Goal: Task Accomplishment & Management: Complete application form

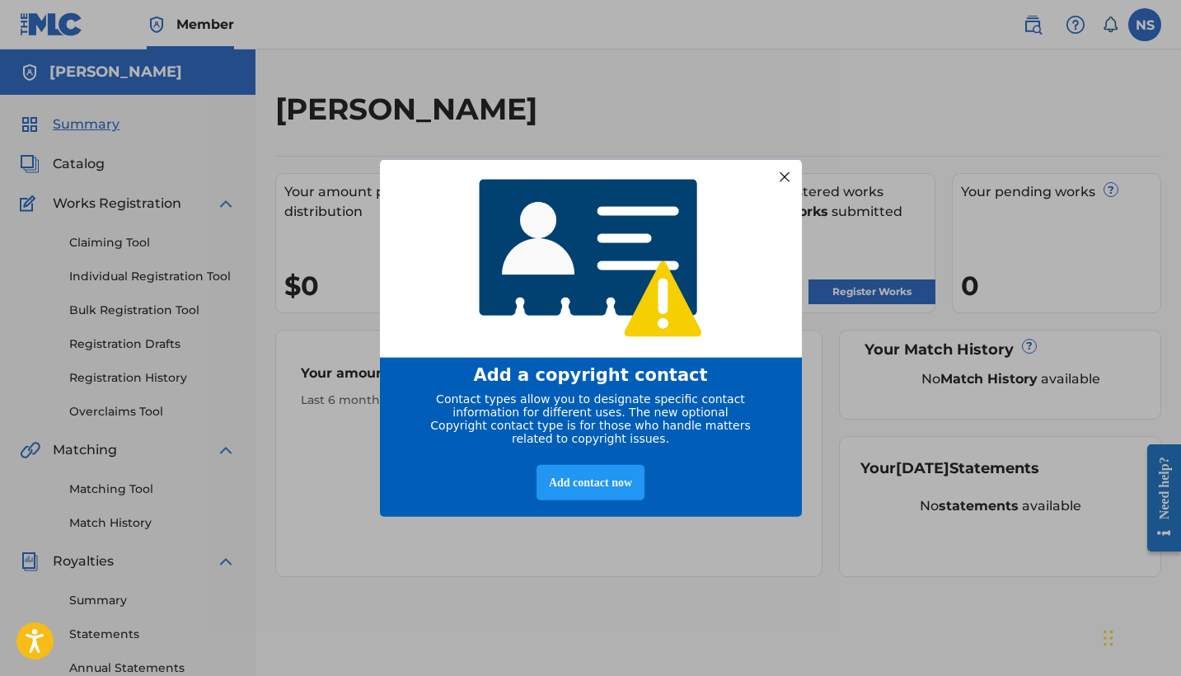
click at [783, 176] on div at bounding box center [783, 176] width 21 height 21
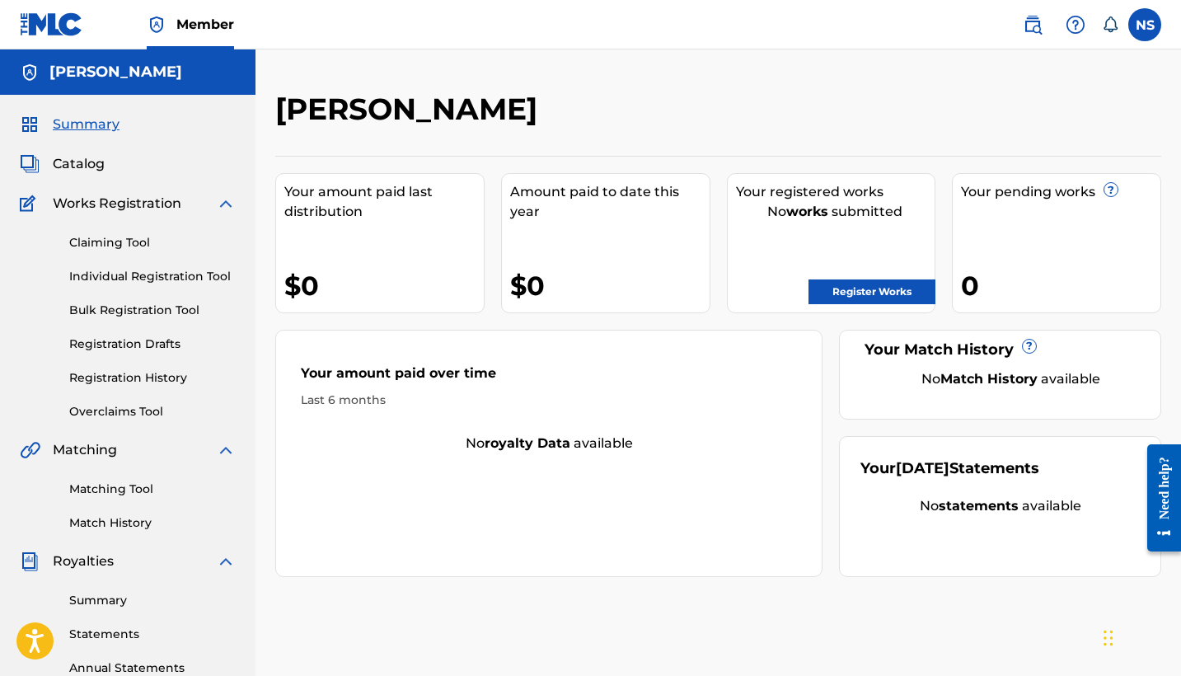
click at [908, 295] on link "Register Works" at bounding box center [871, 291] width 127 height 25
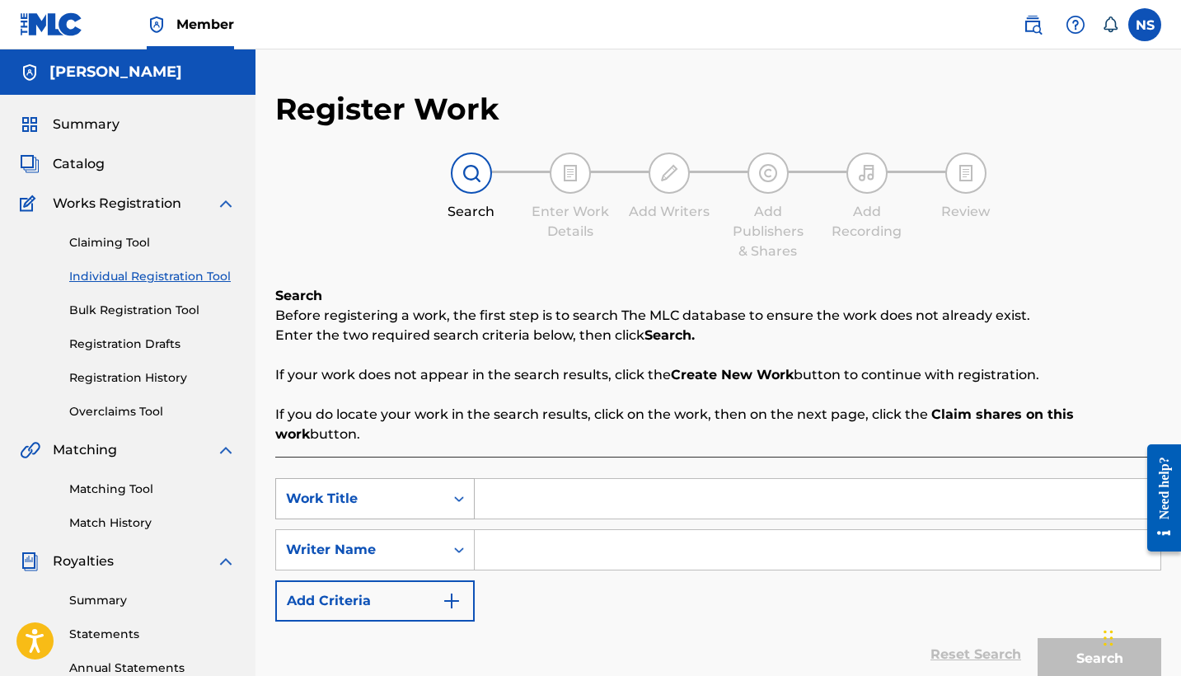
click at [421, 478] on div "Work Title" at bounding box center [374, 498] width 199 height 41
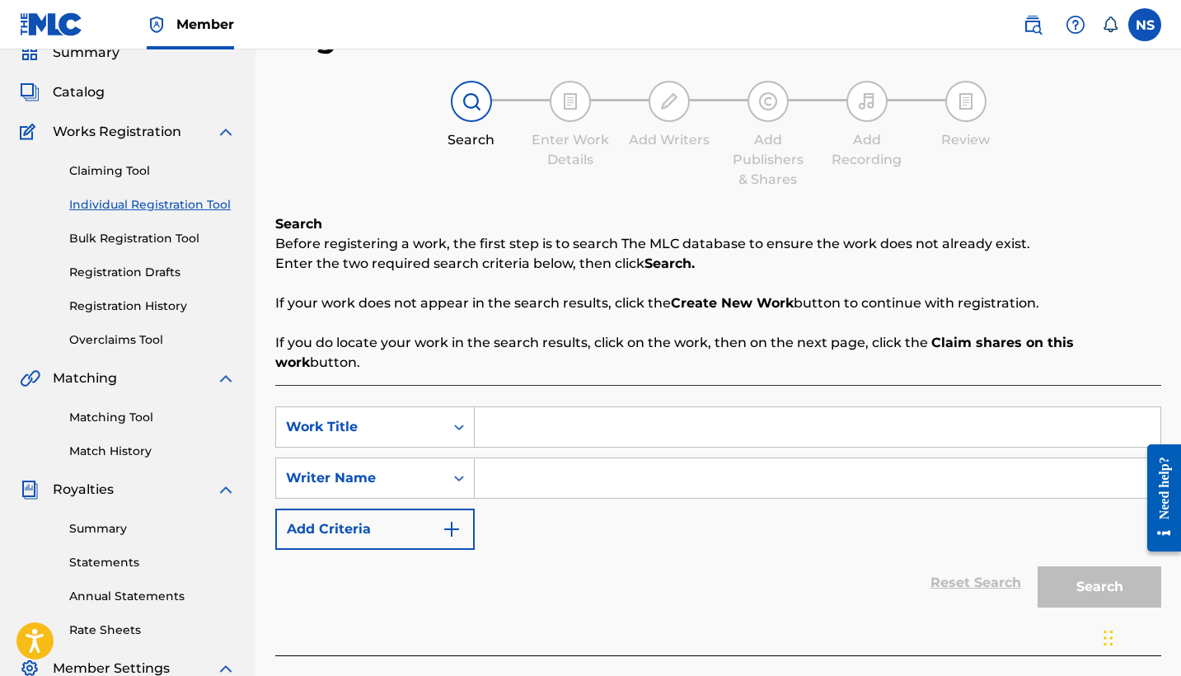
click at [498, 324] on div "Search Before registering a work, the first step is to search The MLC database …" at bounding box center [718, 293] width 886 height 158
click at [449, 407] on div "Search Form" at bounding box center [459, 427] width 30 height 40
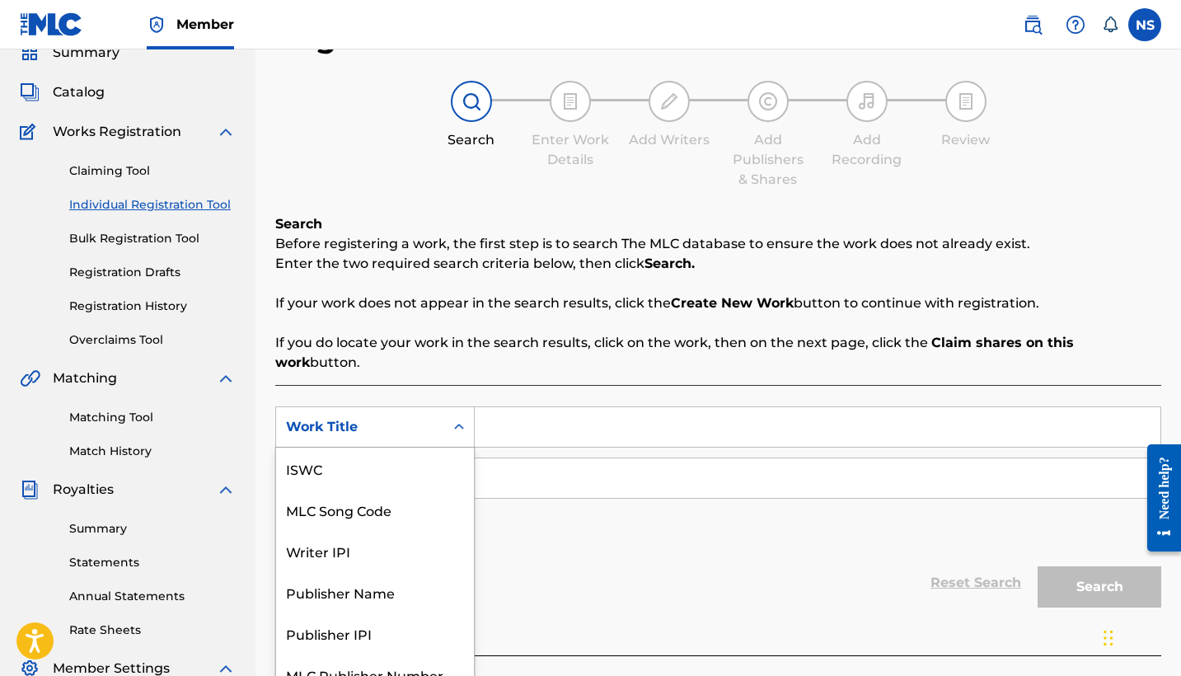
scroll to position [41, 0]
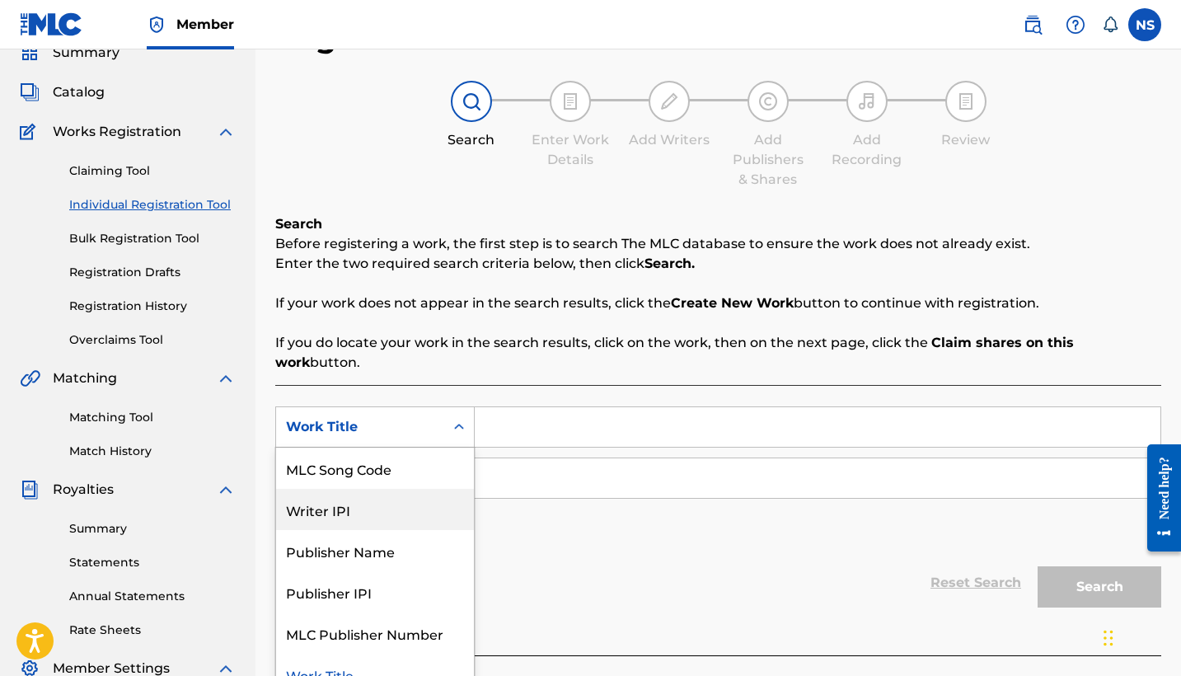
click at [399, 499] on div "Writer IPI" at bounding box center [375, 509] width 198 height 41
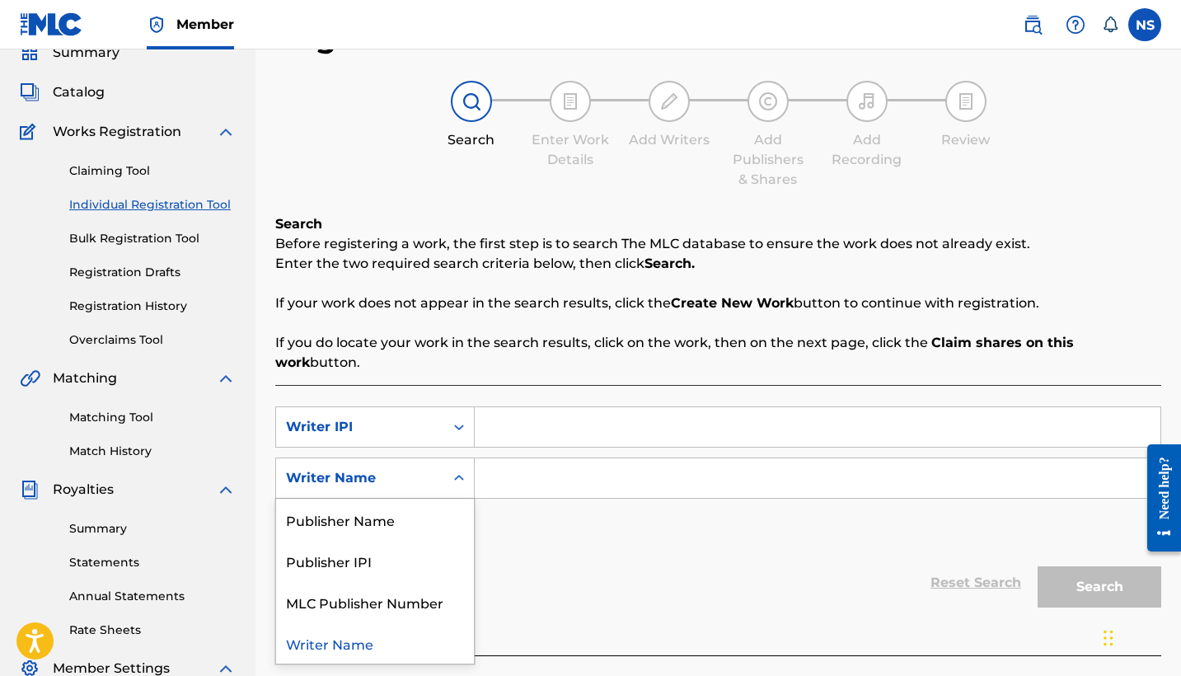
click at [437, 462] on div "Writer Name" at bounding box center [360, 477] width 168 height 31
click at [406, 540] on div "Publisher IPI" at bounding box center [375, 560] width 198 height 41
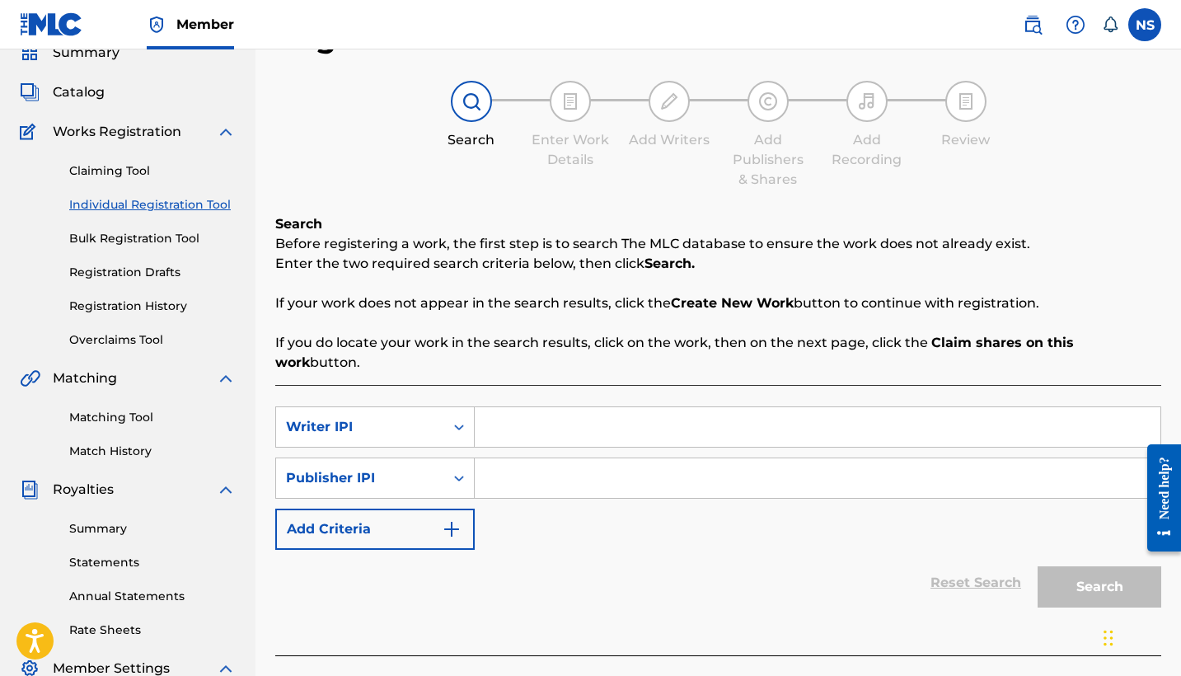
click at [451, 508] on button "Add Criteria" at bounding box center [374, 528] width 199 height 41
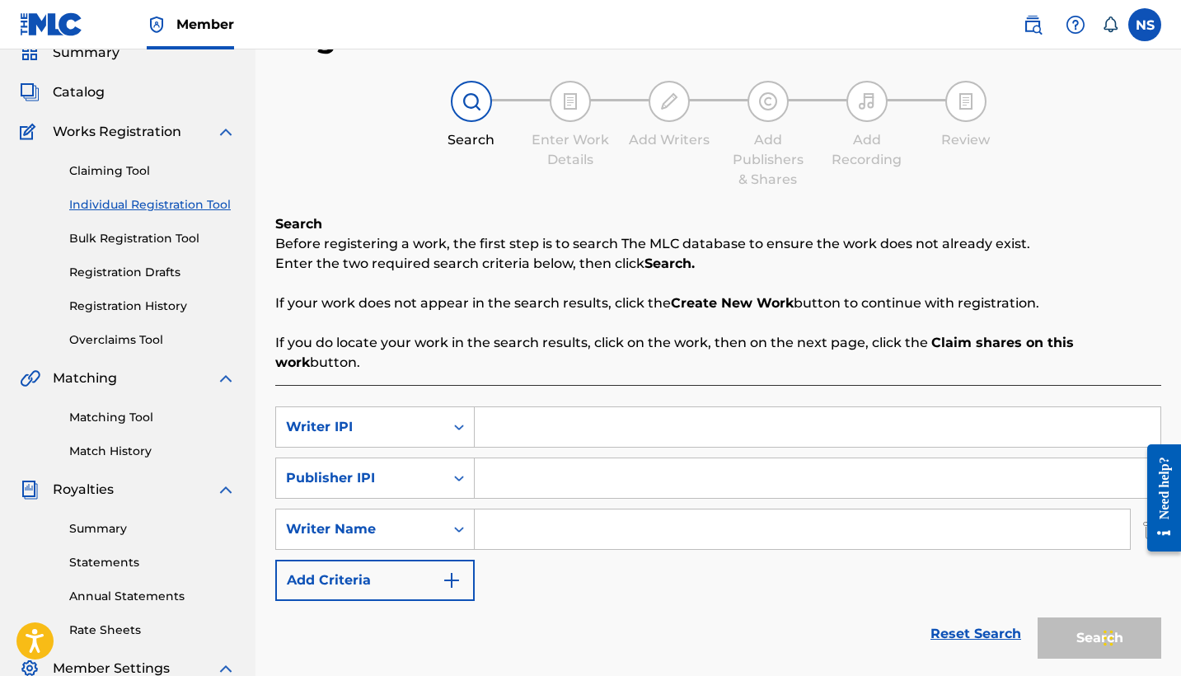
click at [1147, 504] on div "Need help?" at bounding box center [1164, 496] width 34 height 107
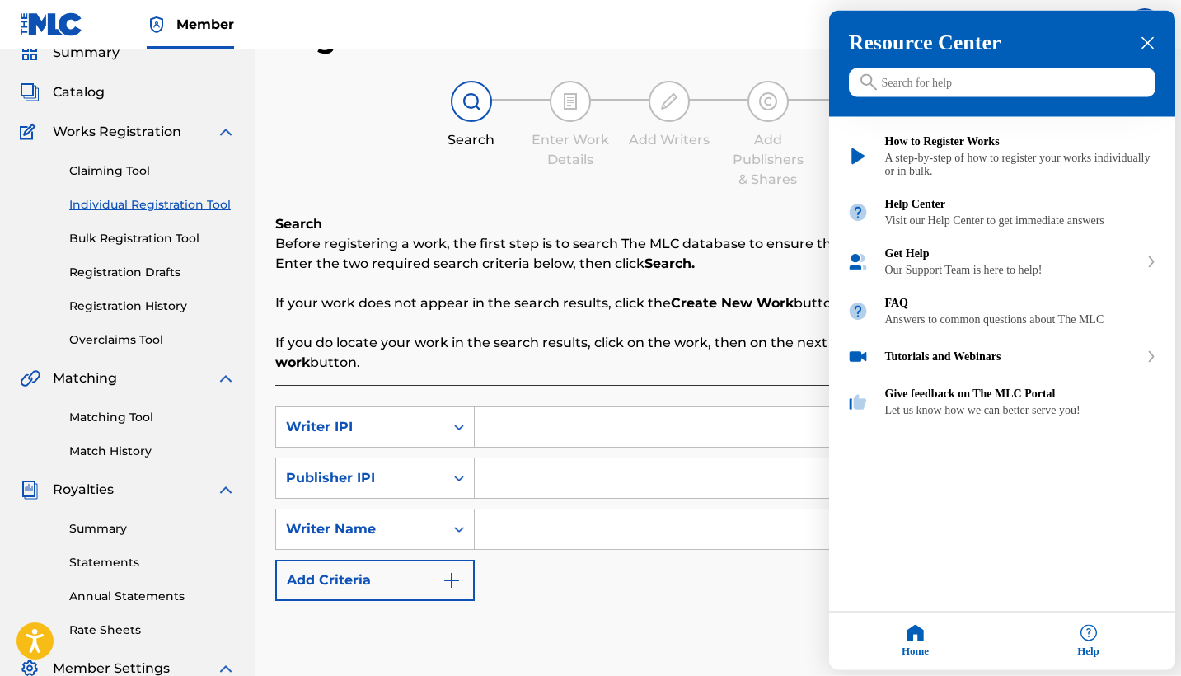
click at [1146, 39] on icon "close resource center" at bounding box center [1147, 43] width 12 height 12
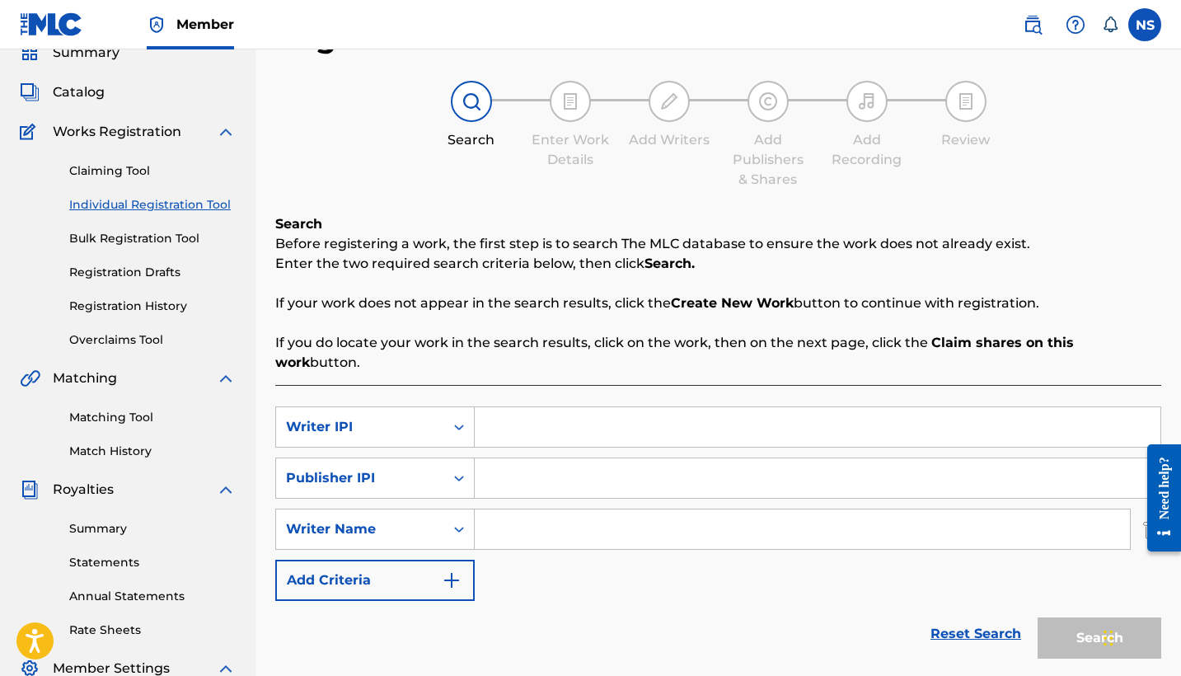
click at [1144, 505] on div at bounding box center [1157, 497] width 46 height 141
click at [1146, 505] on div at bounding box center [1157, 497] width 46 height 141
click at [561, 427] on div "Search Form" at bounding box center [818, 426] width 686 height 41
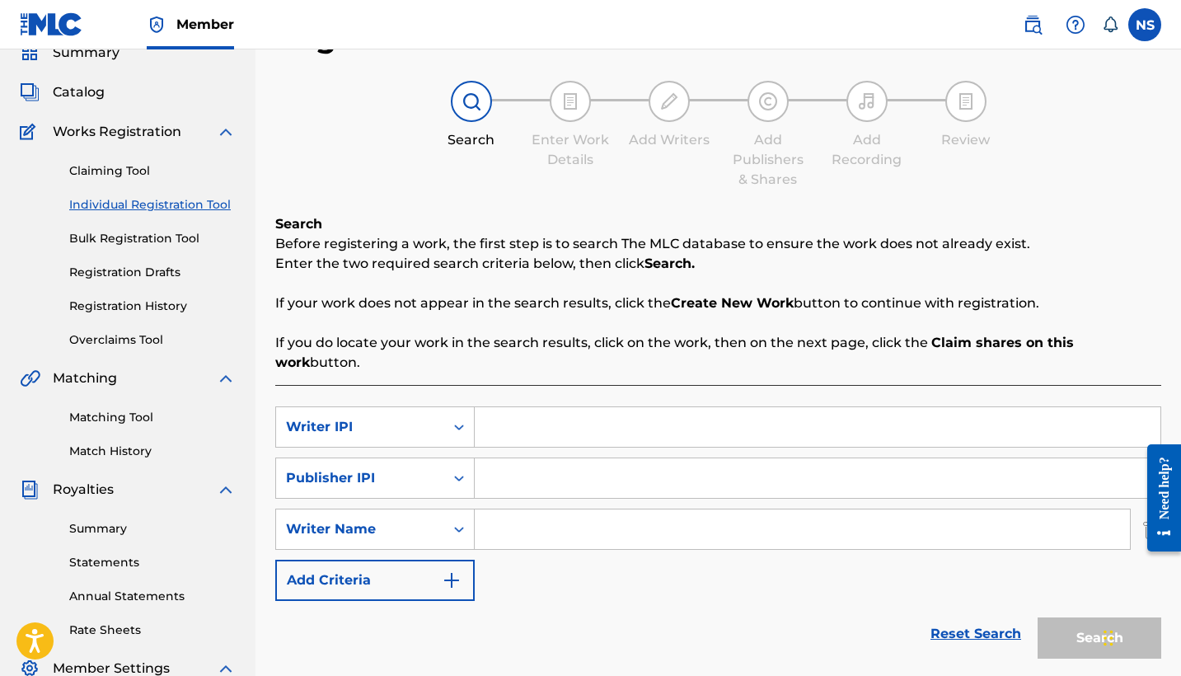
click at [536, 409] on input "Search Form" at bounding box center [817, 427] width 685 height 40
paste input "00812958422"
type input "00812958422"
click at [1081, 608] on div "Search" at bounding box center [1095, 634] width 132 height 66
click at [1077, 608] on div "Search" at bounding box center [1095, 634] width 132 height 66
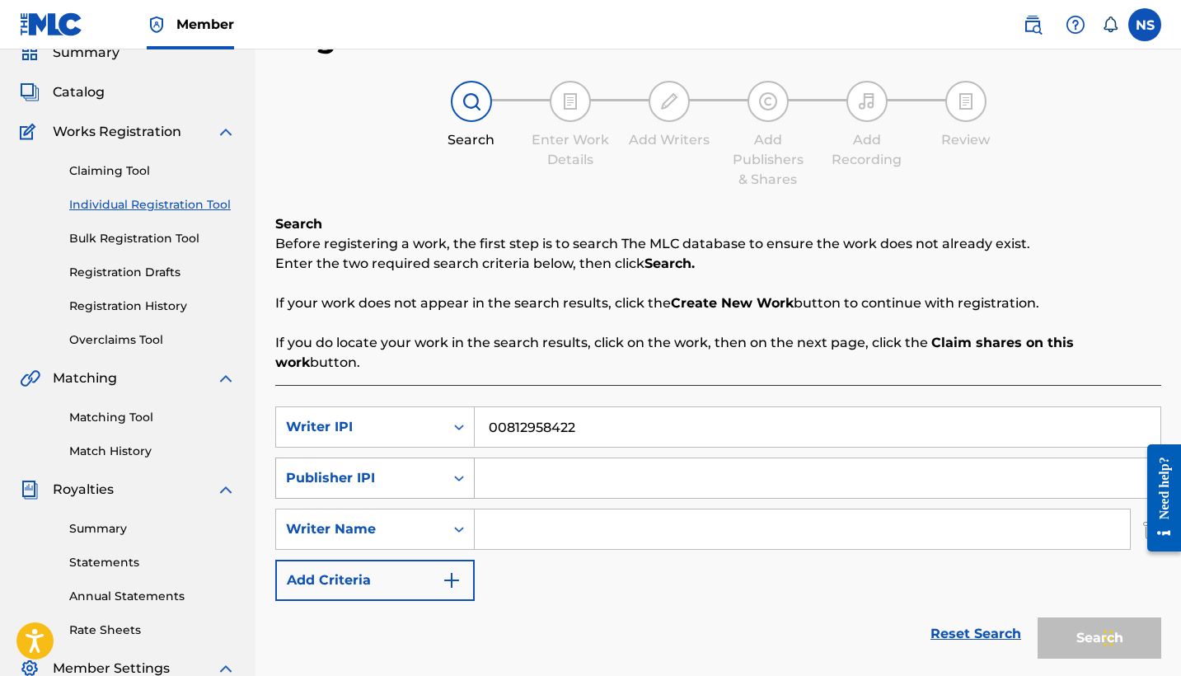
click at [414, 468] on div "Publisher IPI" at bounding box center [360, 478] width 148 height 20
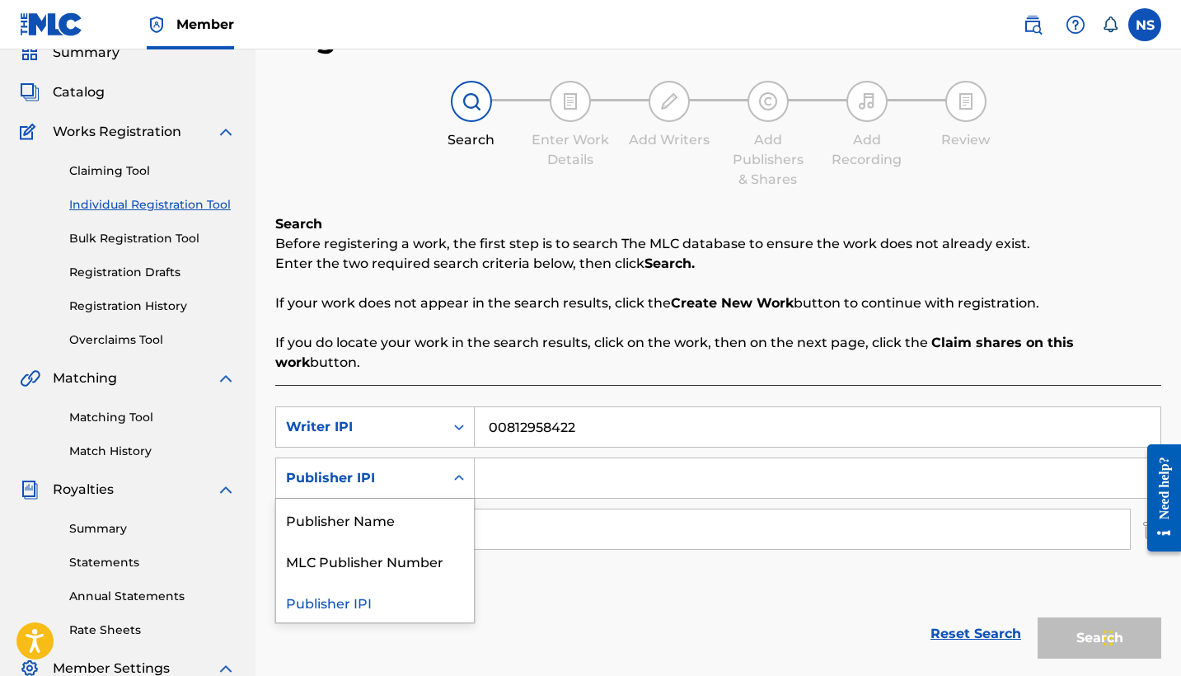
click at [414, 468] on div "Publisher IPI" at bounding box center [360, 478] width 148 height 20
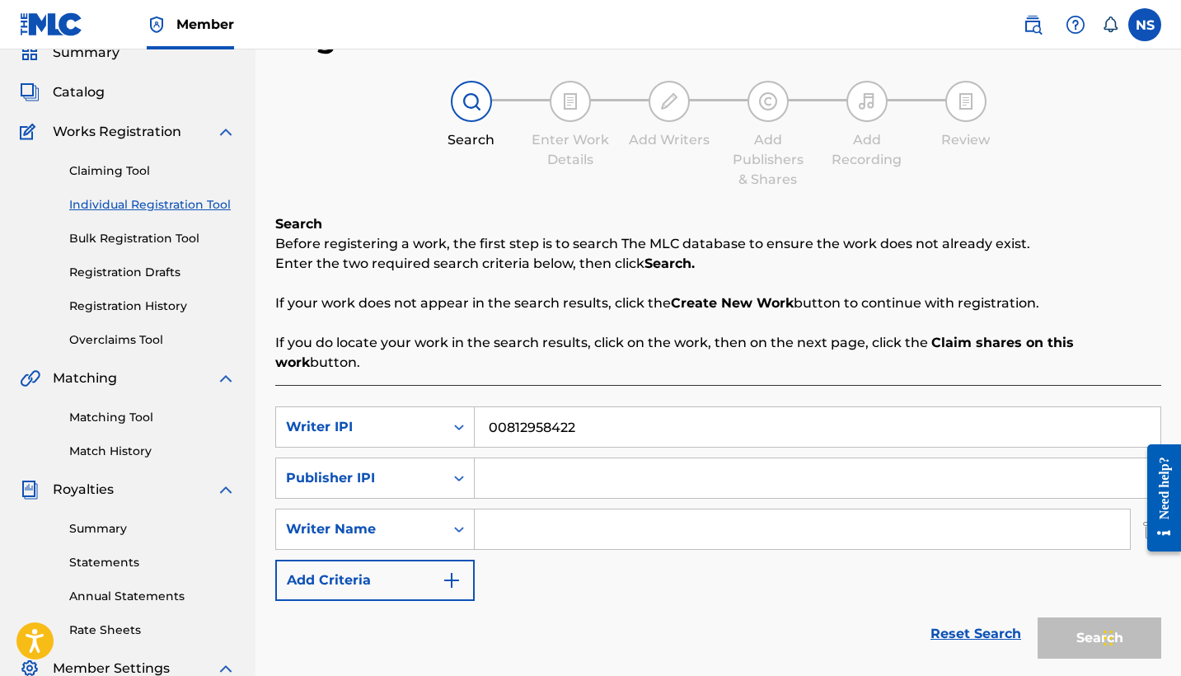
click at [538, 509] on input "Search Form" at bounding box center [802, 529] width 655 height 40
type input "[PERSON_NAME] [PERSON_NAME]"
click at [818, 538] on div "SearchWithCriteria64dd4336-4b0a-4a79-a847-7300ba47ded9 Writer IPI 00812958422 S…" at bounding box center [718, 503] width 886 height 194
click at [1073, 611] on div "Search" at bounding box center [1095, 634] width 132 height 66
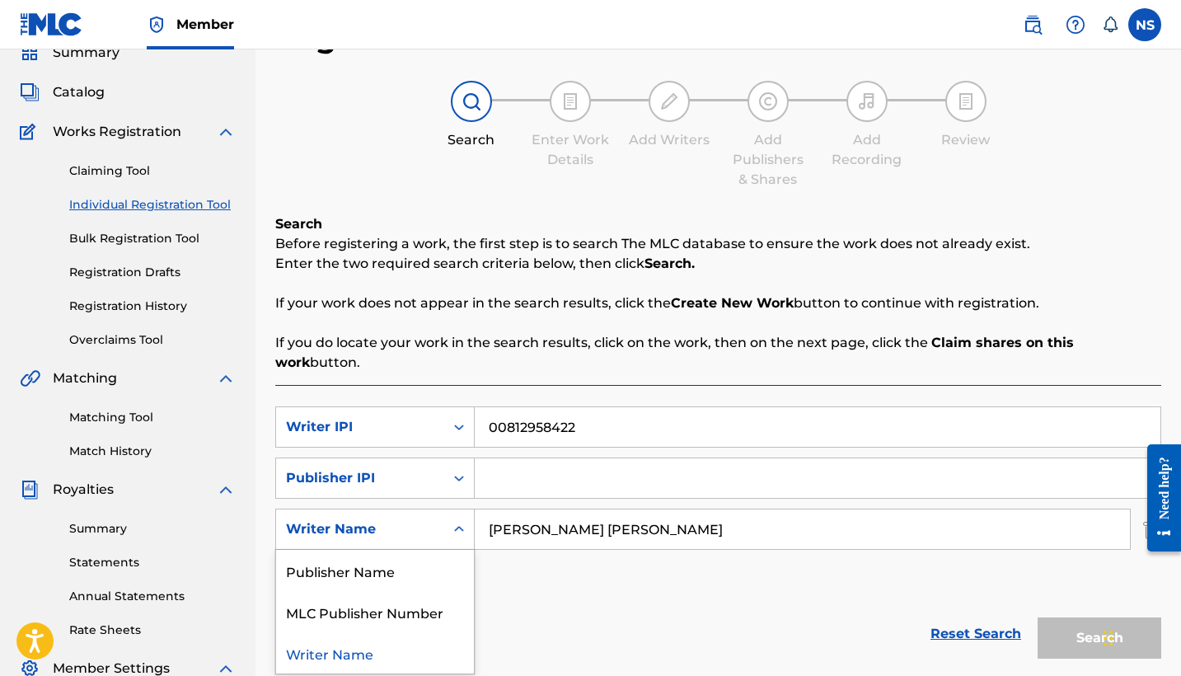
click at [465, 521] on icon "Search Form" at bounding box center [459, 529] width 16 height 16
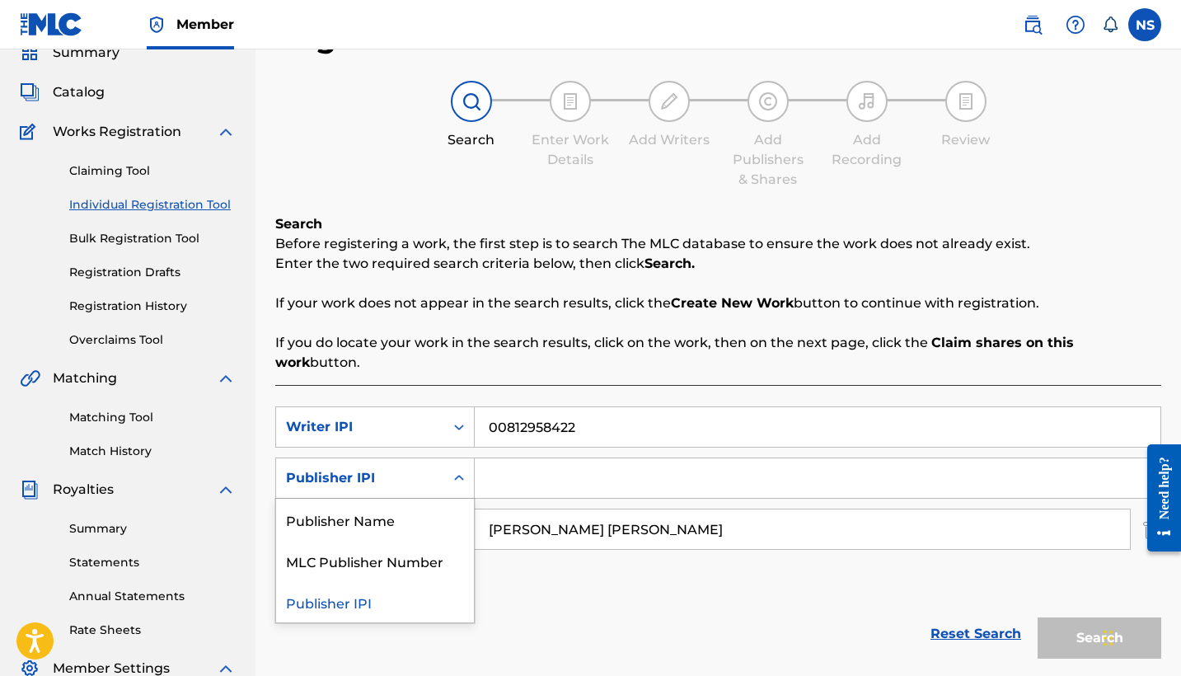
click at [457, 475] on div "Search Form" at bounding box center [459, 478] width 30 height 40
click at [433, 498] on div "Publisher Name" at bounding box center [375, 518] width 198 height 41
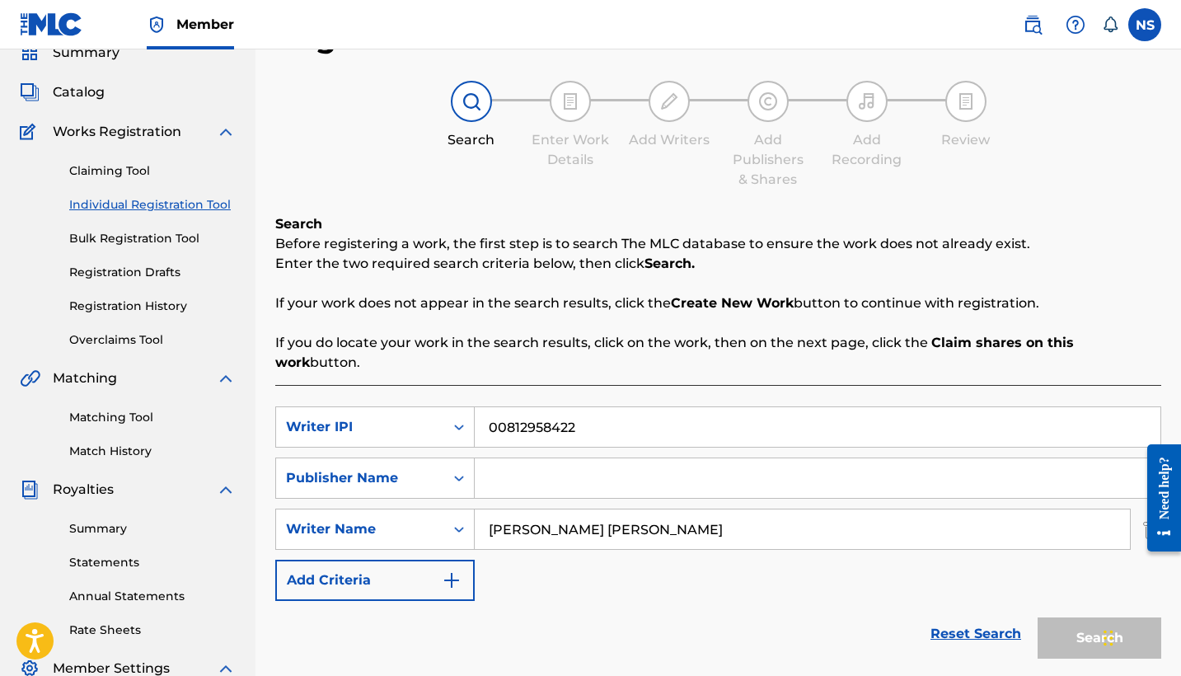
click at [528, 458] on input "Search Form" at bounding box center [817, 478] width 685 height 40
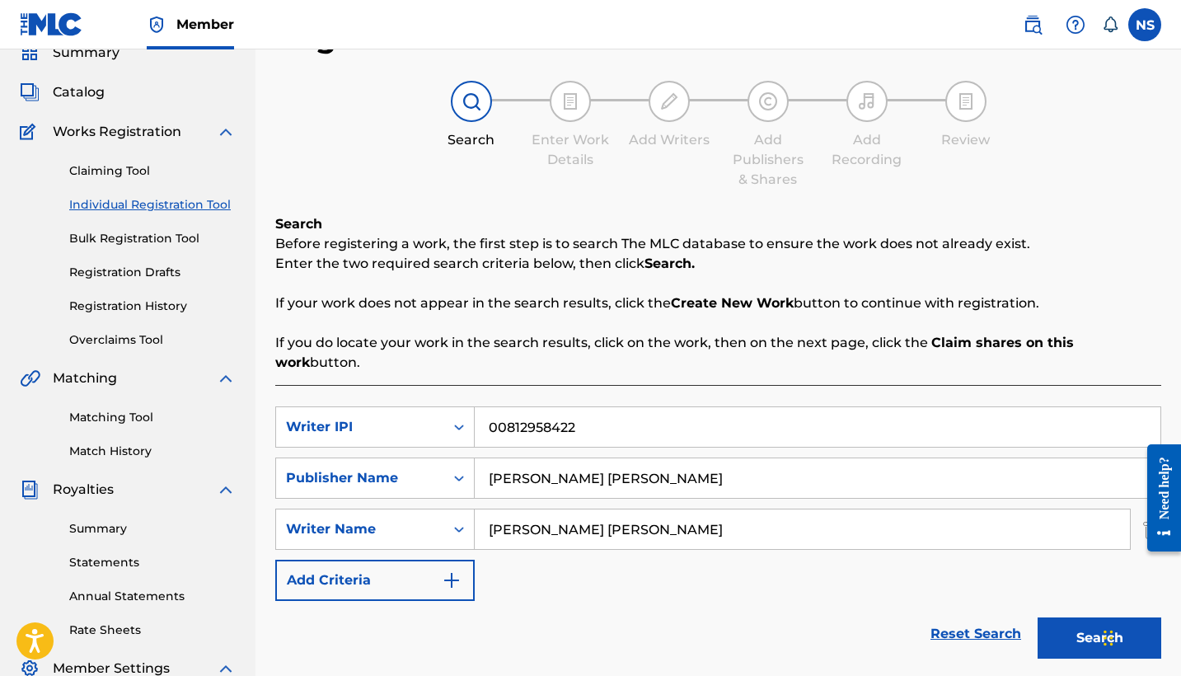
type input "[PERSON_NAME] [PERSON_NAME]"
click at [1067, 617] on button "Search" at bounding box center [1099, 637] width 124 height 41
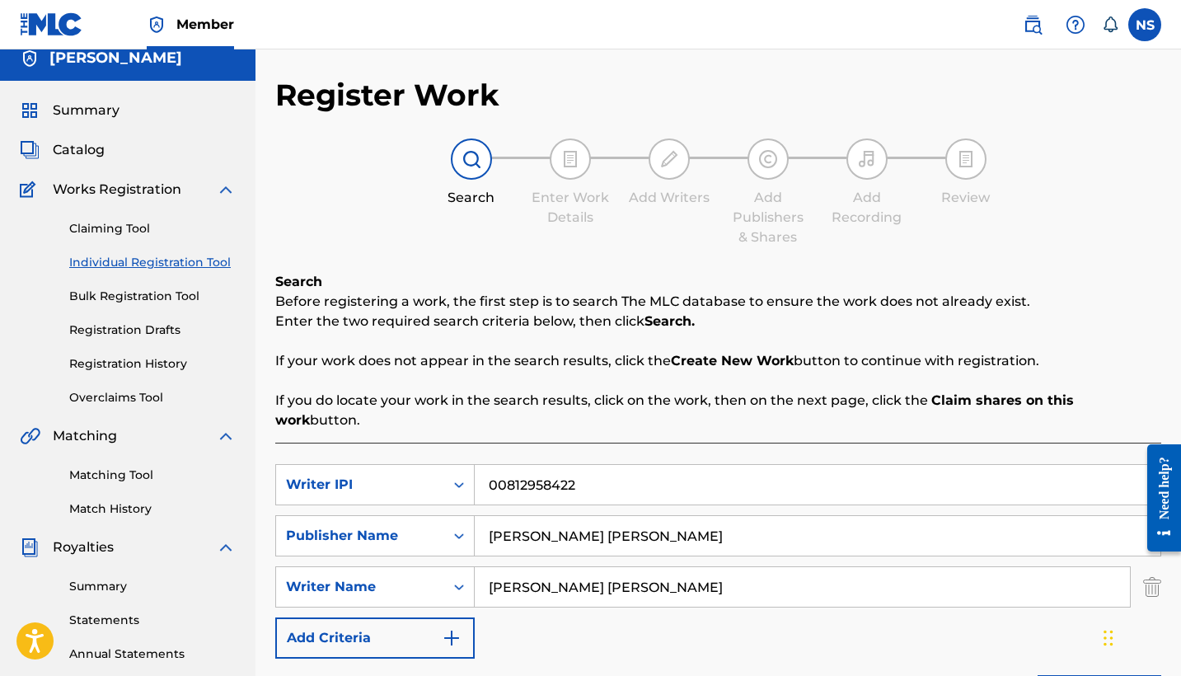
scroll to position [10, 0]
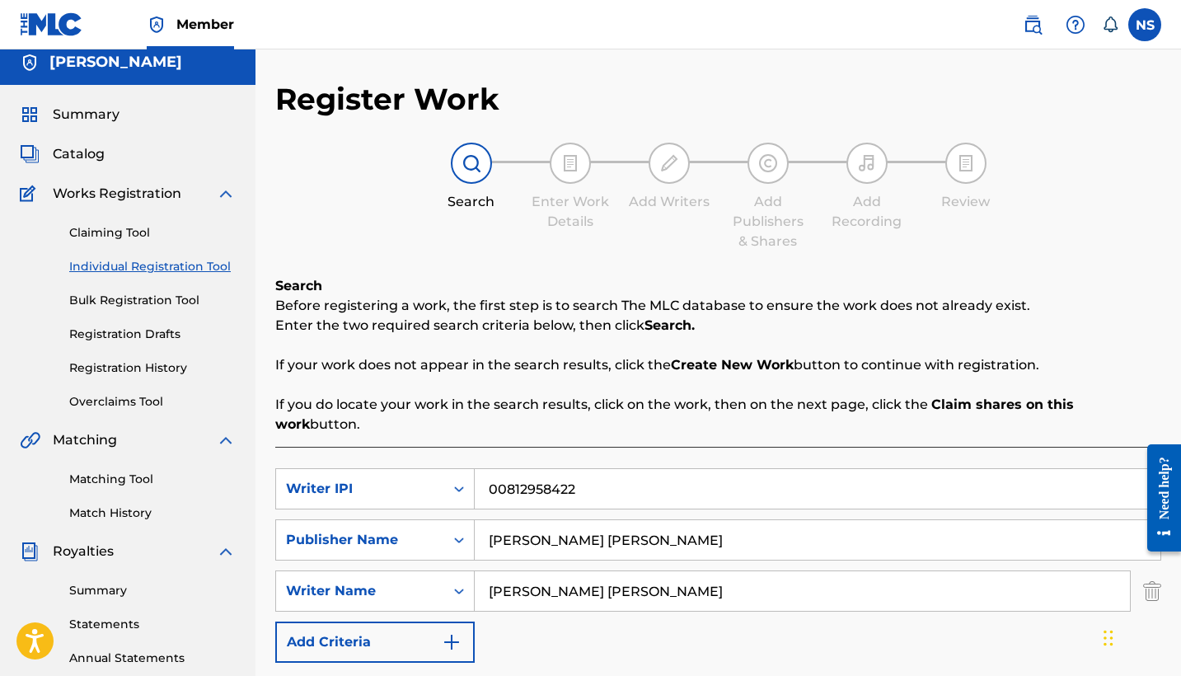
click at [178, 197] on span "Works Registration" at bounding box center [117, 194] width 129 height 20
click at [213, 194] on div "Works Registration" at bounding box center [128, 194] width 216 height 20
click at [224, 192] on img at bounding box center [226, 194] width 20 height 20
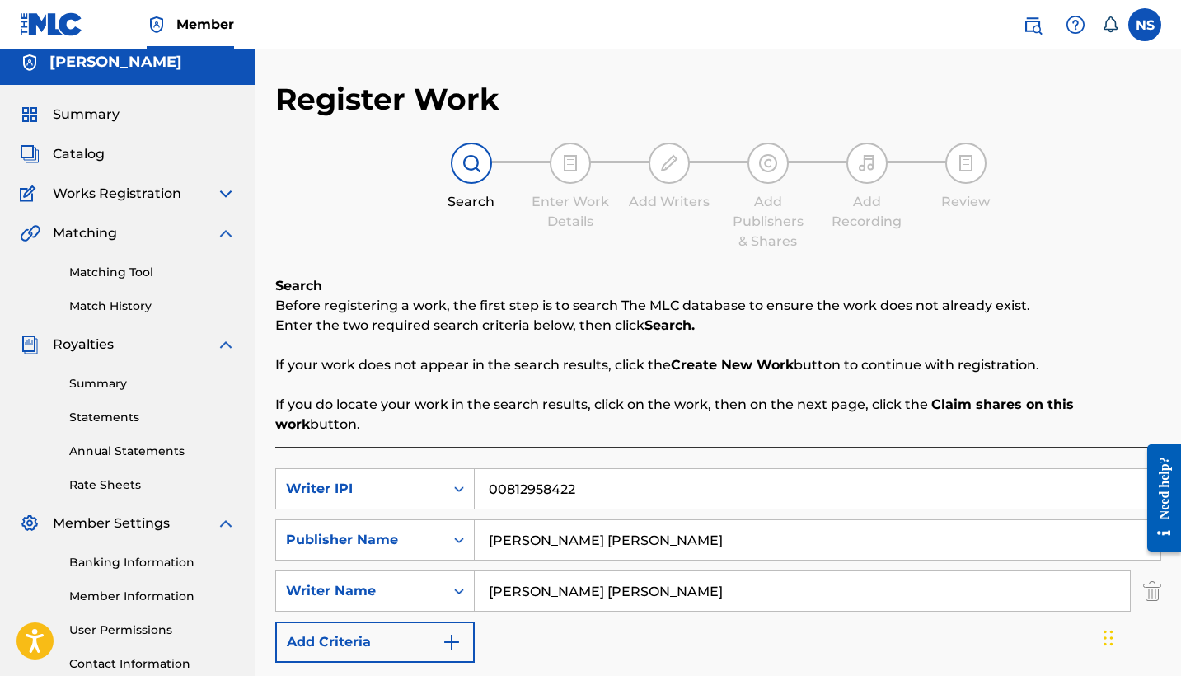
click at [75, 161] on span "Catalog" at bounding box center [79, 154] width 52 height 20
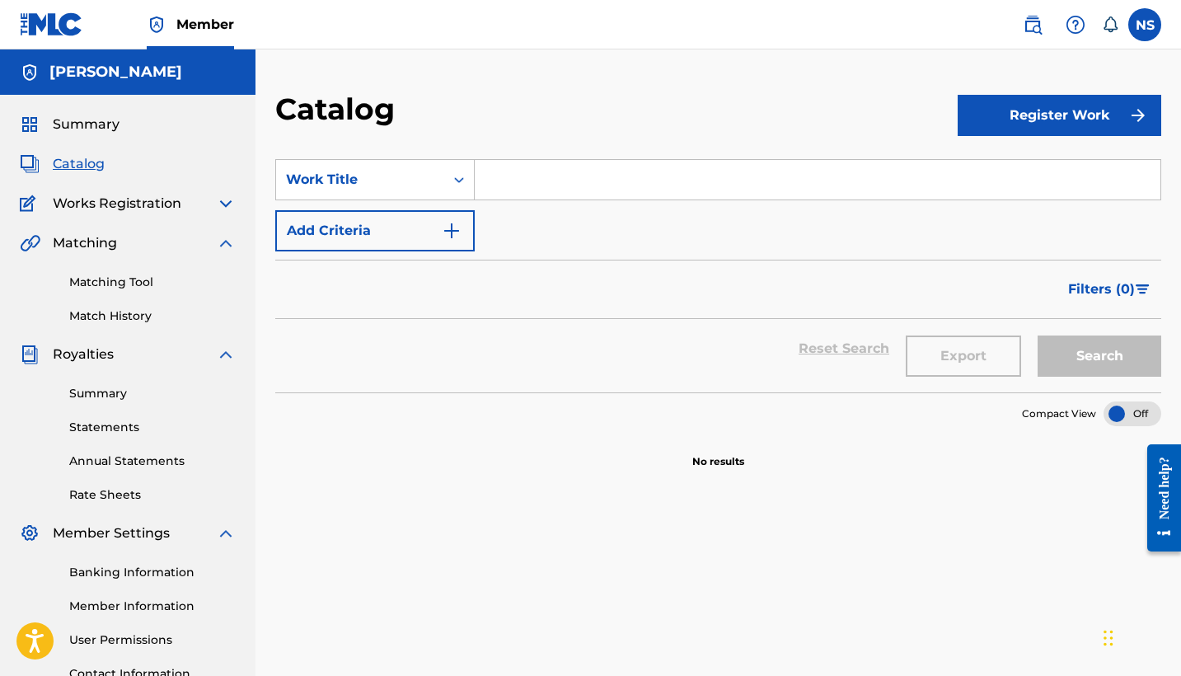
click at [974, 124] on button "Register Work" at bounding box center [1058, 115] width 203 height 41
click at [995, 164] on link "Individual" at bounding box center [1058, 169] width 203 height 40
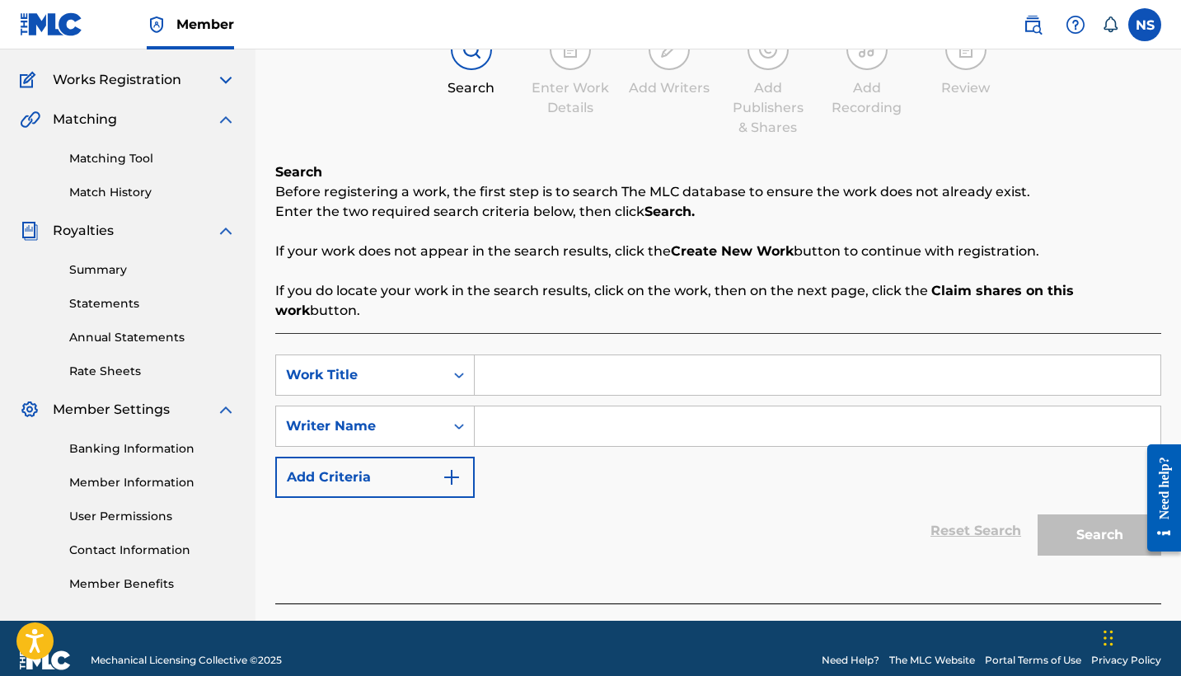
scroll to position [121, 0]
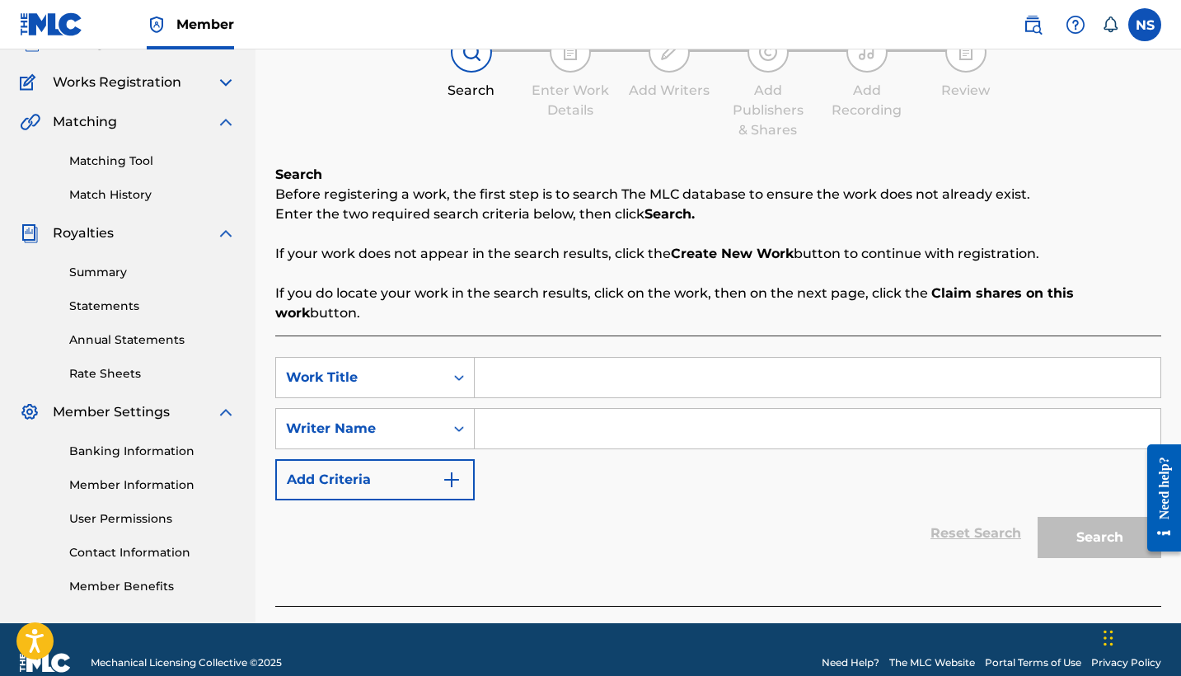
click at [652, 377] on div "Search Form" at bounding box center [818, 377] width 686 height 41
click at [656, 367] on input "Search Form" at bounding box center [817, 378] width 685 height 40
type input "I Heard"
click at [634, 409] on input "Search Form" at bounding box center [817, 429] width 685 height 40
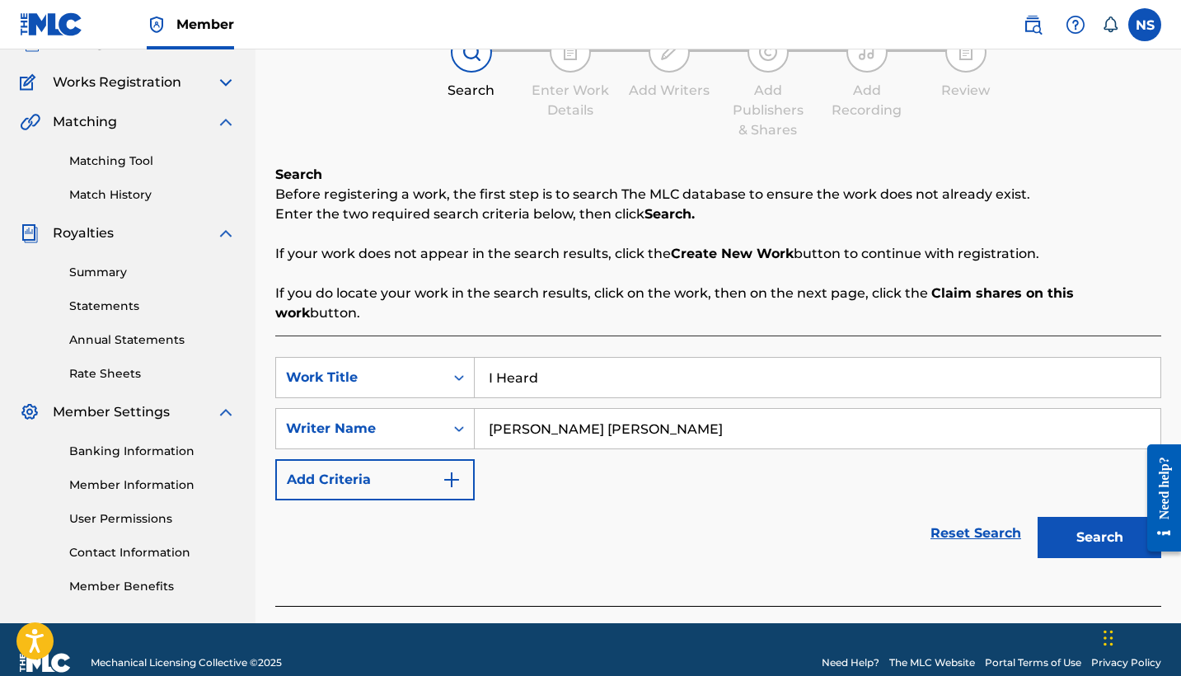
type input "[PERSON_NAME] [PERSON_NAME]"
click at [1075, 517] on button "Search" at bounding box center [1099, 537] width 124 height 41
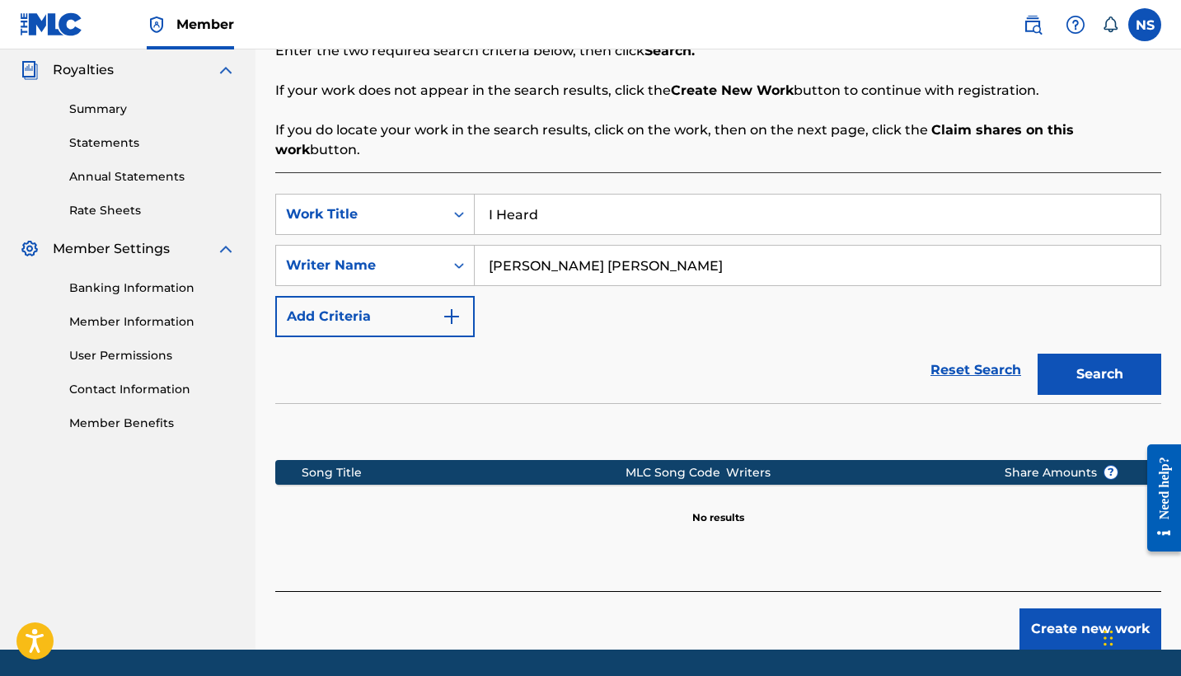
scroll to position [317, 0]
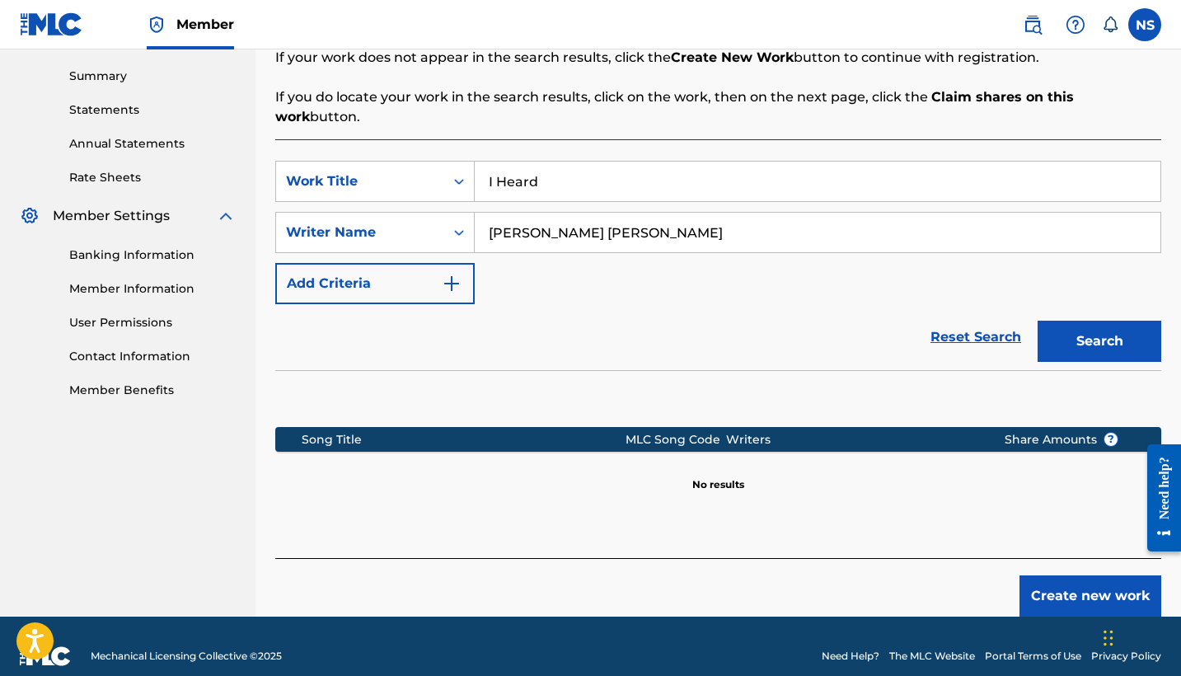
click at [1106, 575] on button "Create new work" at bounding box center [1090, 595] width 142 height 41
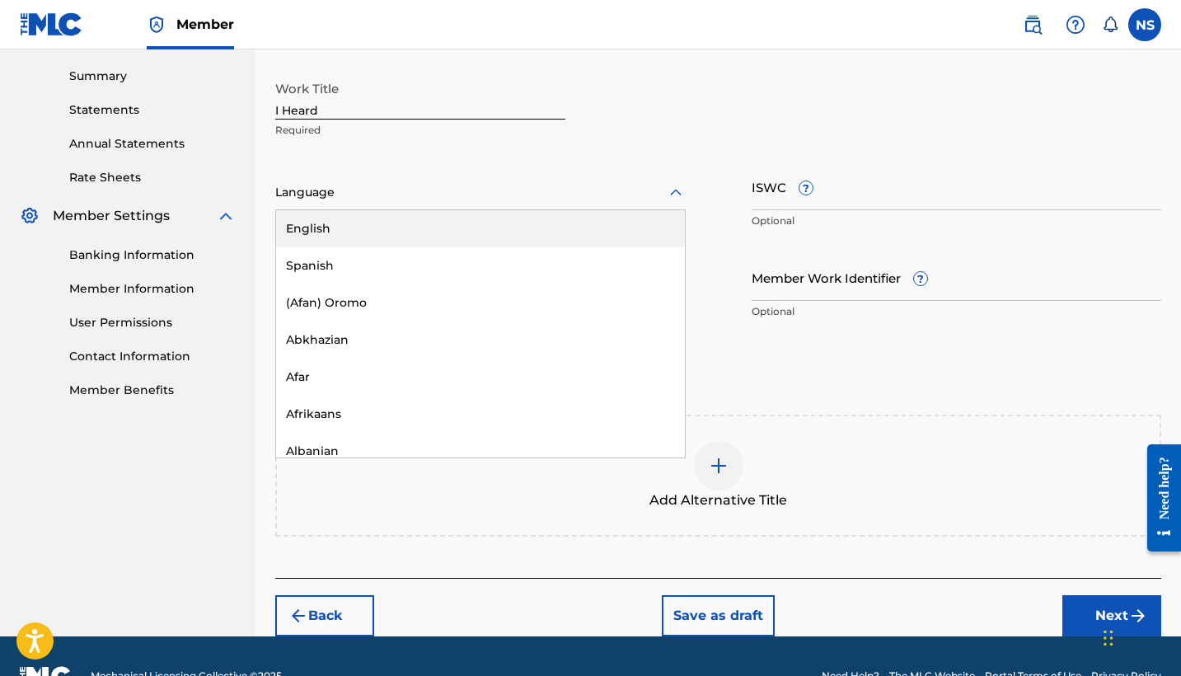
click at [661, 194] on div at bounding box center [480, 192] width 410 height 21
click at [621, 212] on div "English" at bounding box center [480, 228] width 409 height 37
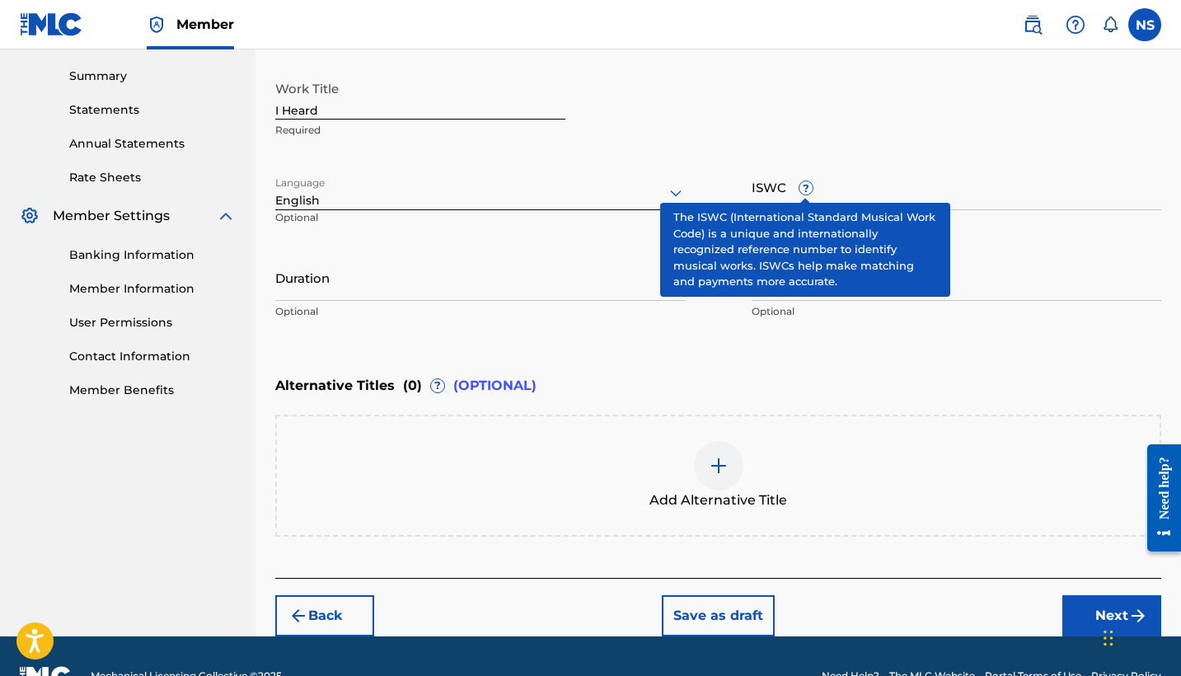
click at [801, 192] on span "?" at bounding box center [805, 187] width 13 height 13
click at [801, 192] on input "ISWC ?" at bounding box center [956, 186] width 410 height 47
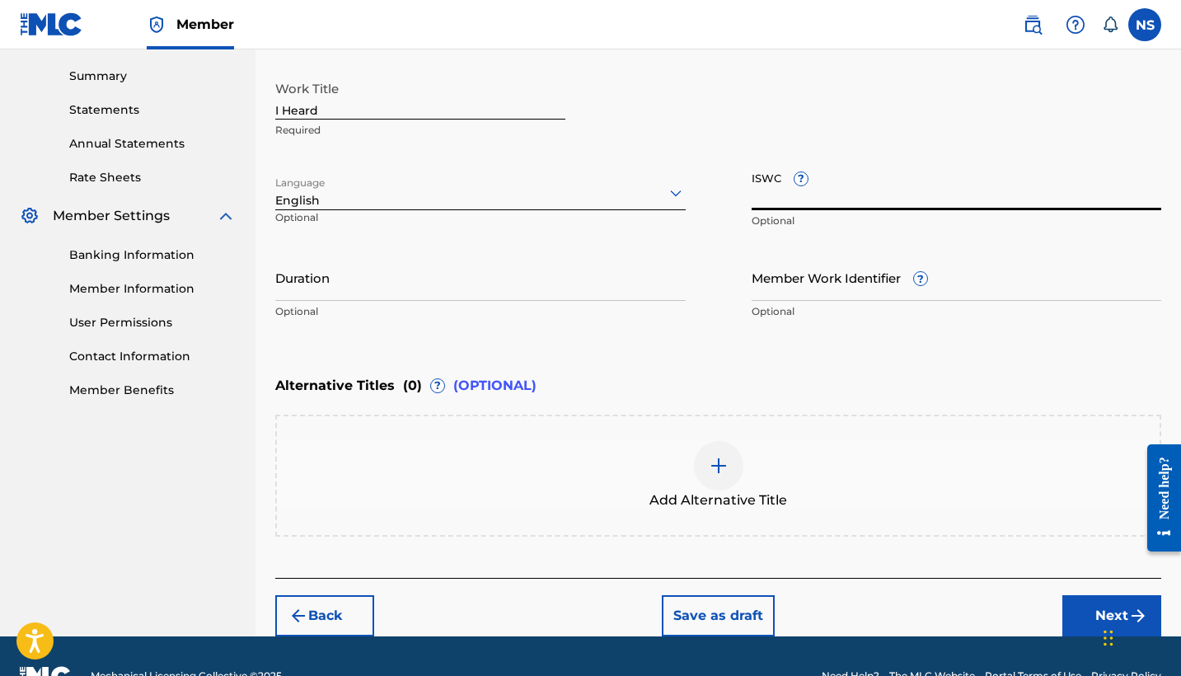
click at [400, 293] on input "Duration" at bounding box center [480, 277] width 410 height 47
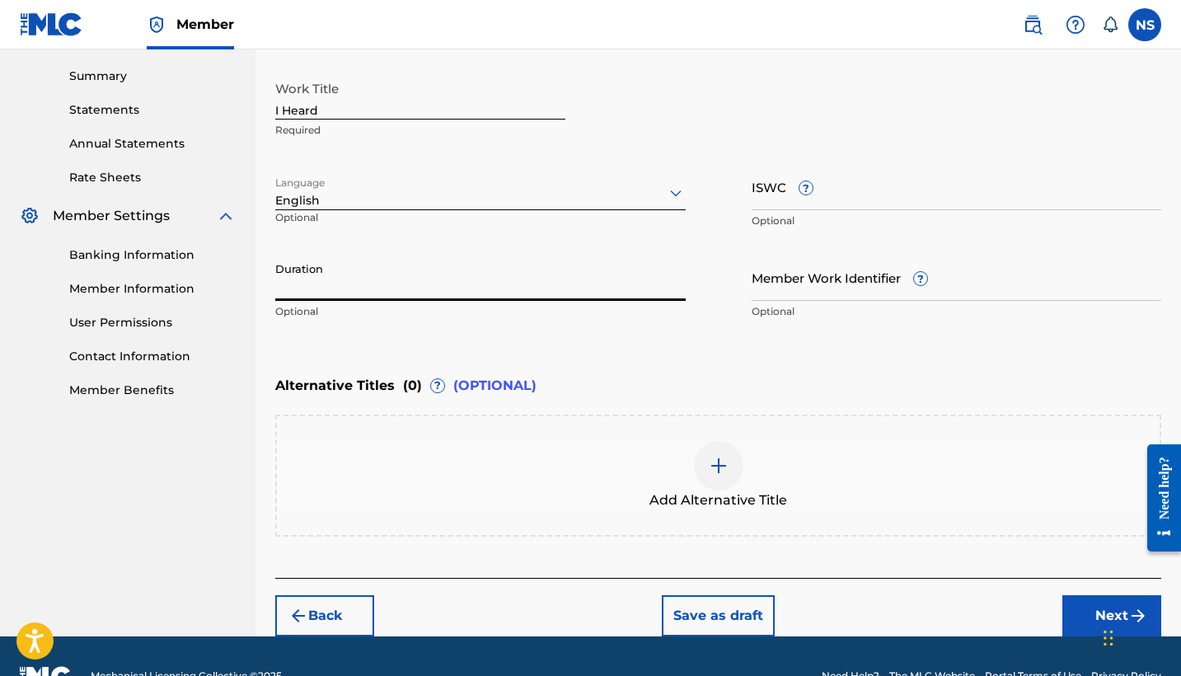
scroll to position [357, 0]
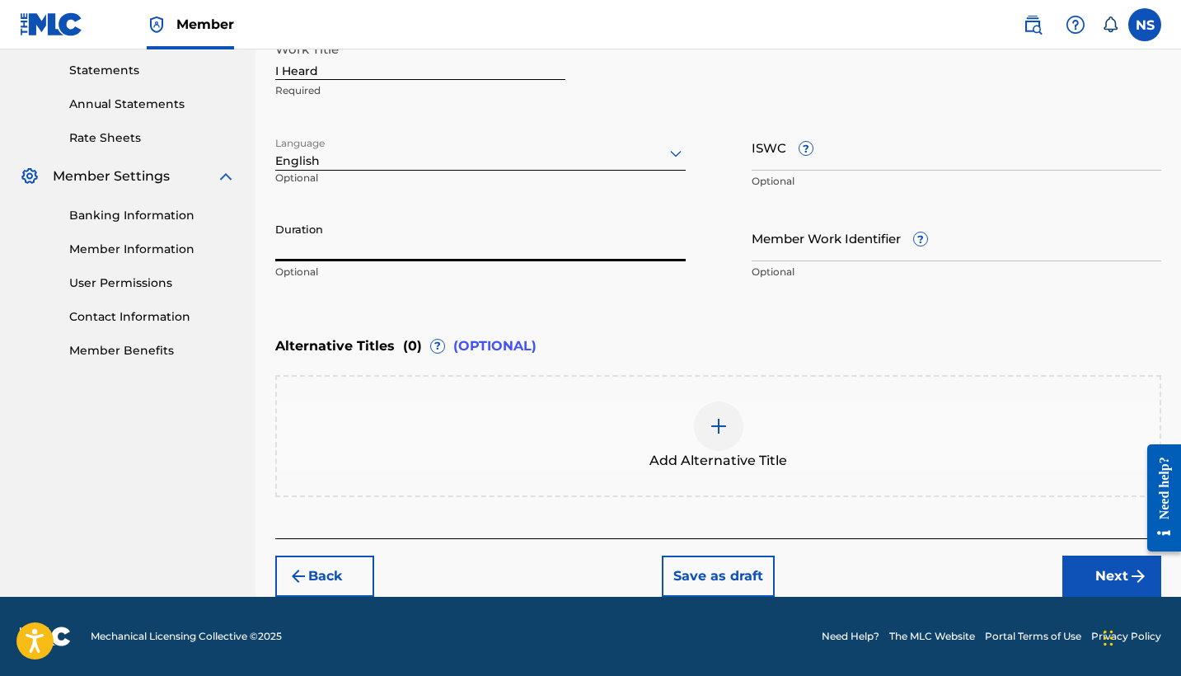
click at [1059, 560] on div "Back Save as draft Next" at bounding box center [718, 567] width 886 height 58
click at [1101, 582] on button "Next" at bounding box center [1111, 575] width 99 height 41
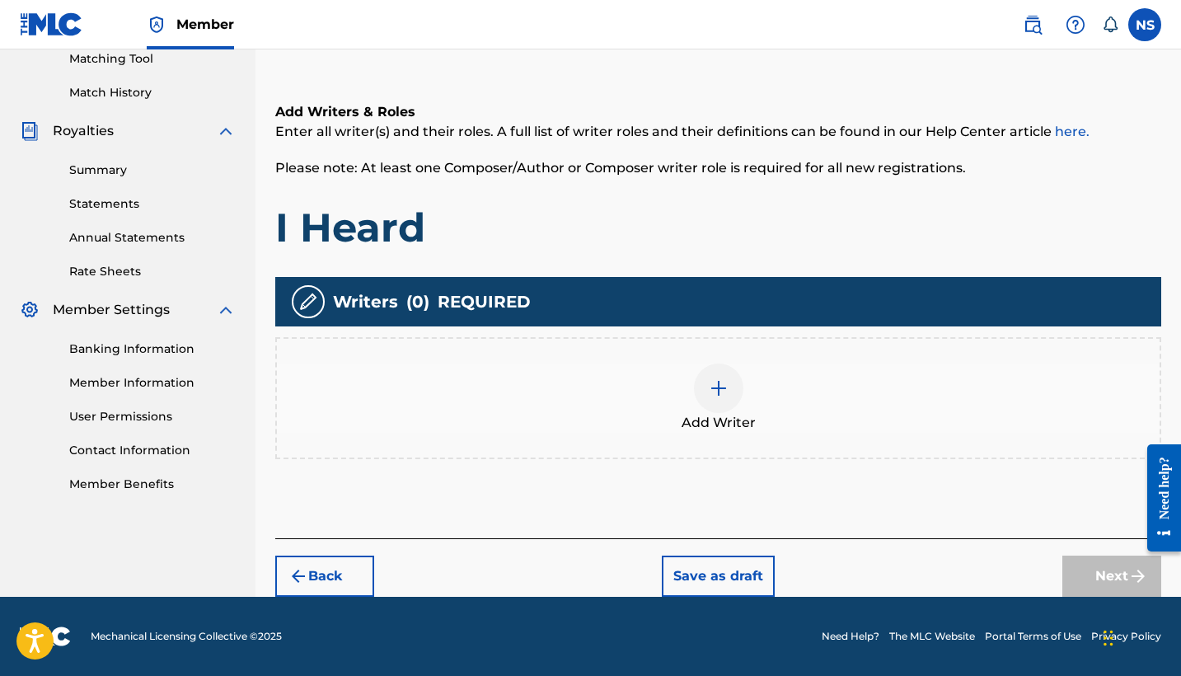
scroll to position [223, 0]
click at [727, 385] on img at bounding box center [718, 388] width 20 height 20
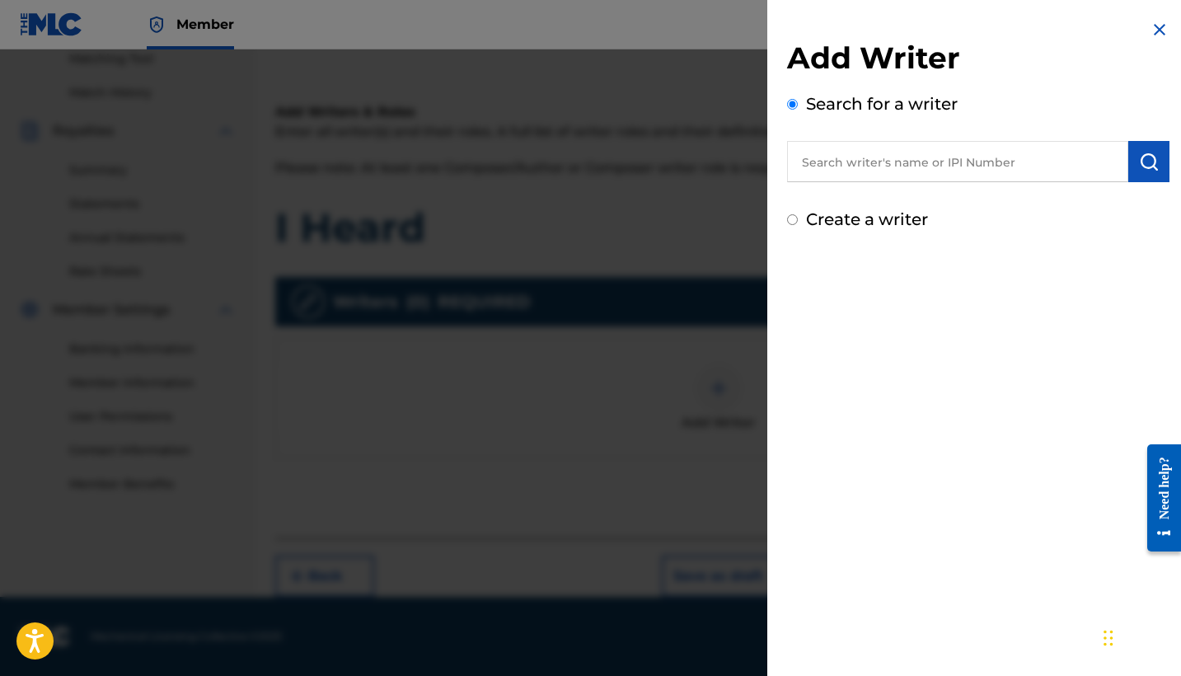
click at [858, 175] on input "text" at bounding box center [957, 161] width 341 height 41
type input "V"
click at [857, 166] on input "text" at bounding box center [957, 161] width 341 height 41
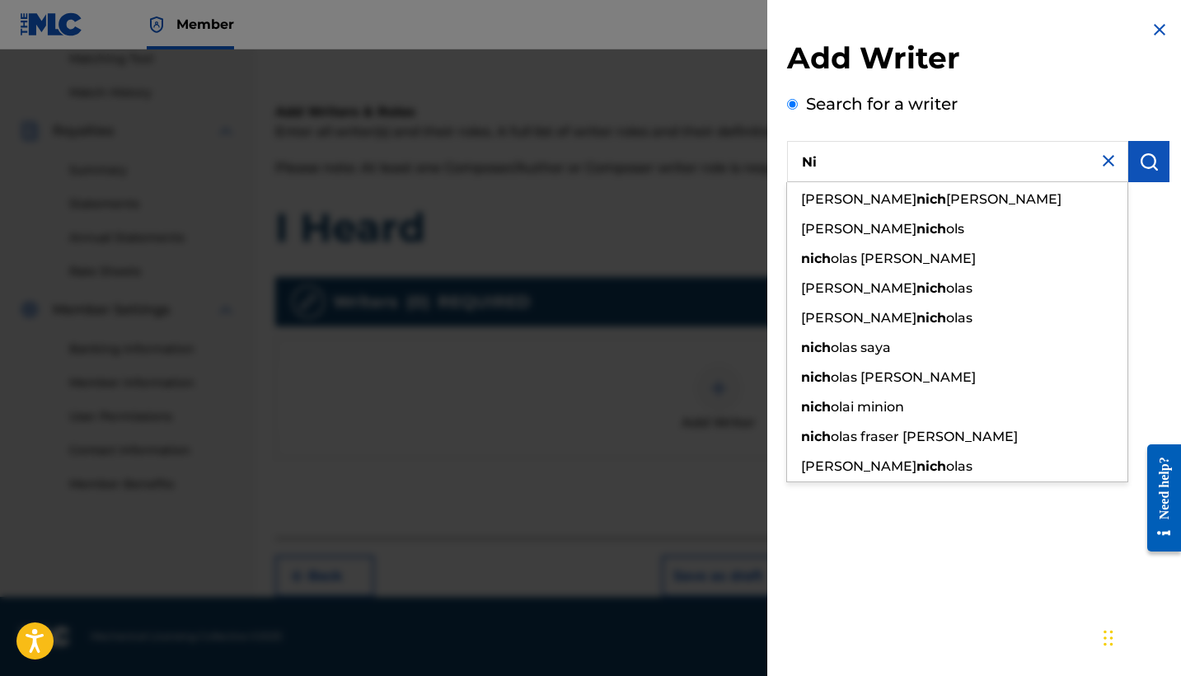
type input "N"
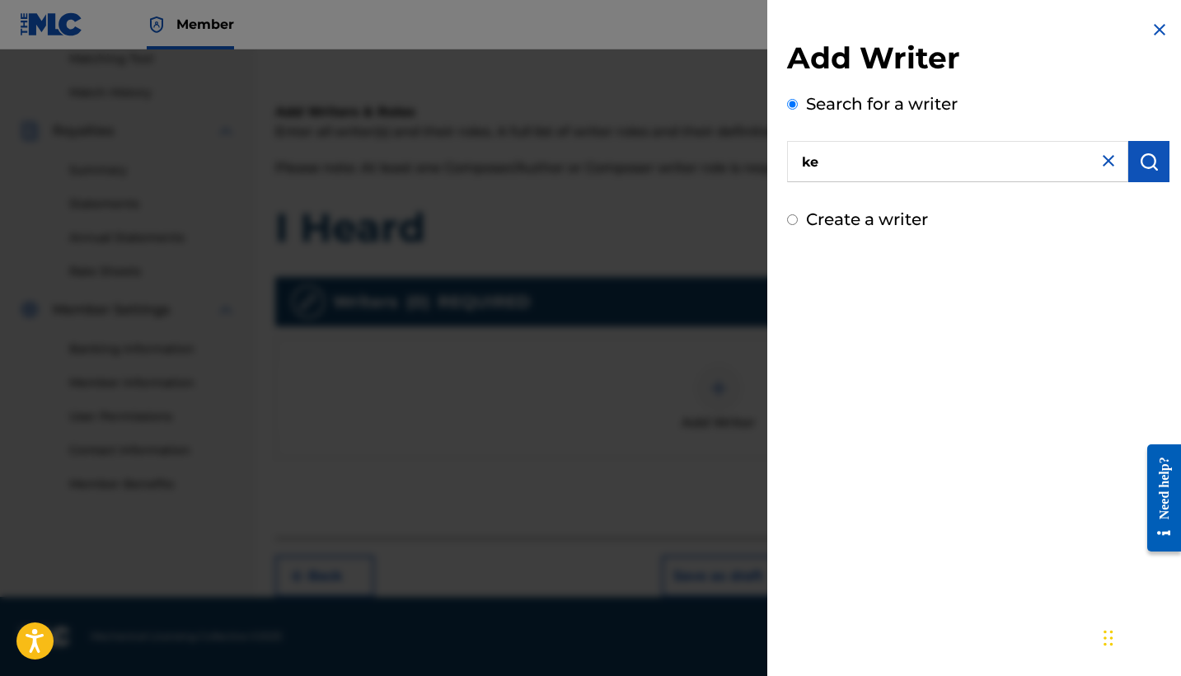
type input "k"
type input "[PERSON_NAME] [PERSON_NAME]"
click at [867, 226] on label "Create a writer" at bounding box center [867, 219] width 122 height 20
radio input "true"
click at [797, 225] on input "Create a writer" at bounding box center [792, 219] width 11 height 11
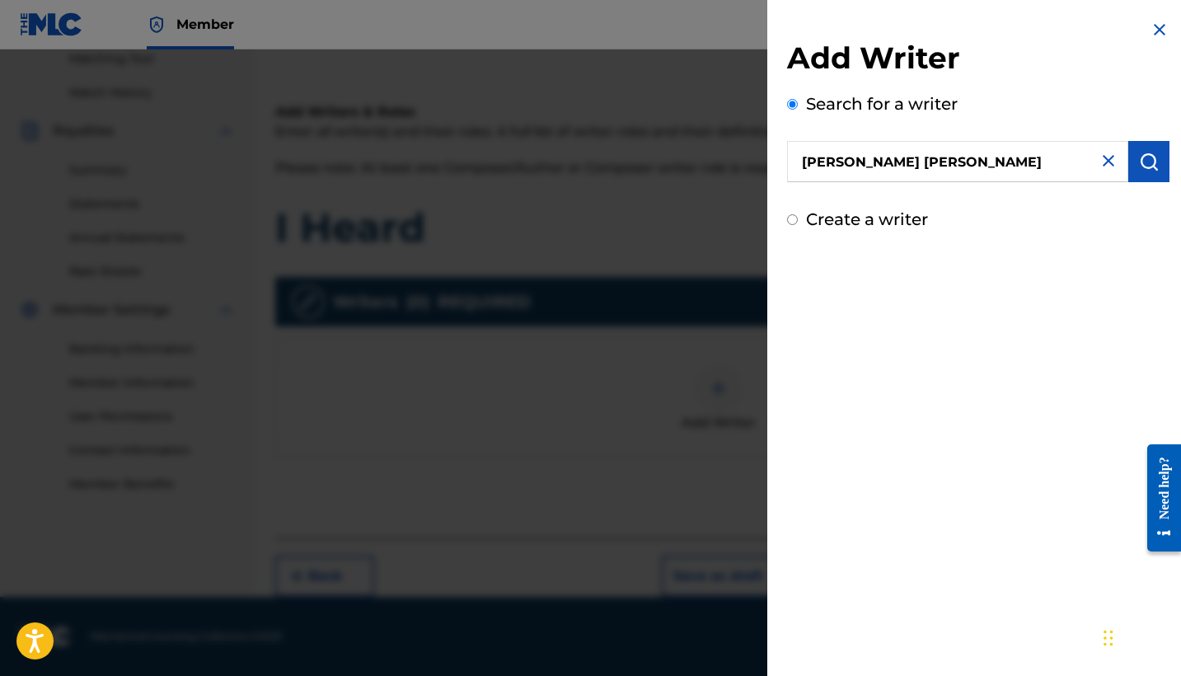
radio input "false"
radio input "true"
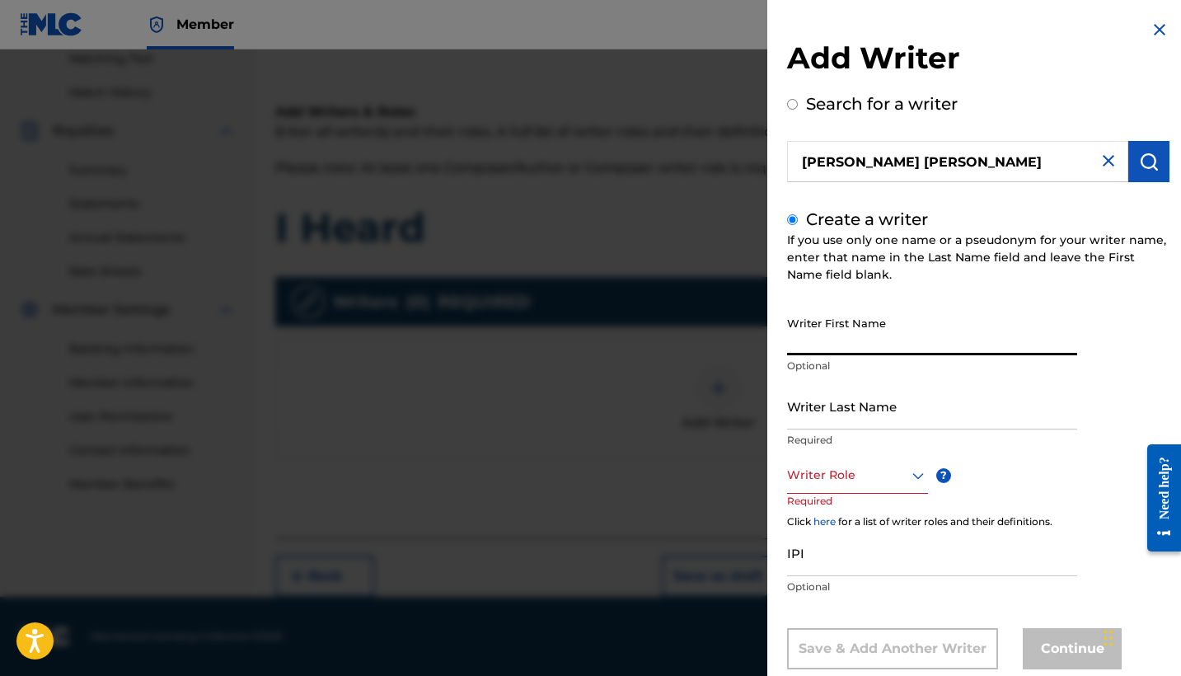
click at [862, 332] on input "Writer First Name" at bounding box center [932, 331] width 290 height 47
type input "[PERSON_NAME]"
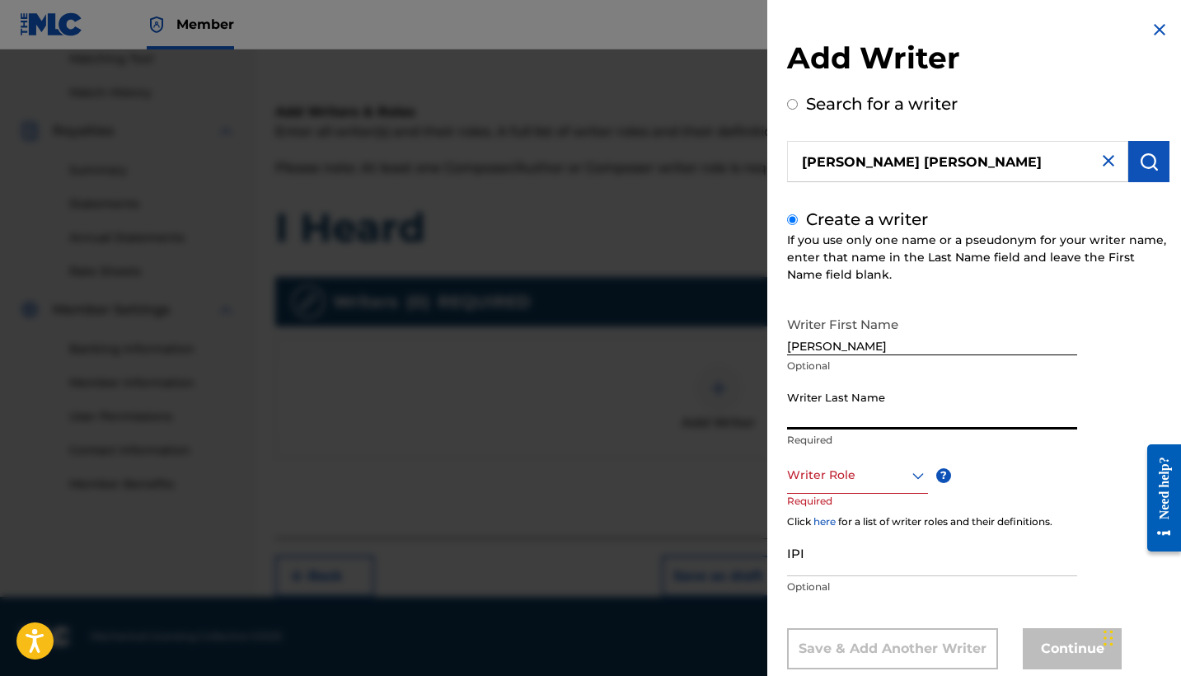
click at [853, 400] on input "Writer Last Name" at bounding box center [932, 405] width 290 height 47
type input "[PERSON_NAME]"
click at [815, 493] on p "Required" at bounding box center [818, 511] width 63 height 37
click at [852, 484] on div "Writer Role" at bounding box center [857, 474] width 141 height 37
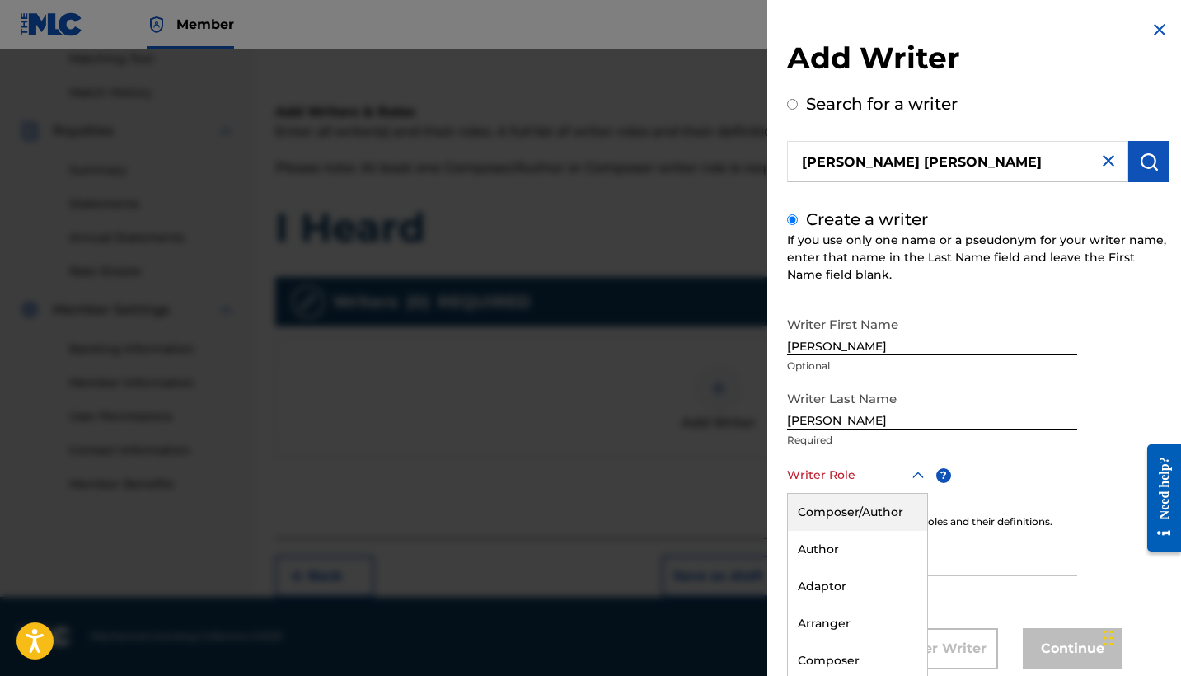
scroll to position [38, 0]
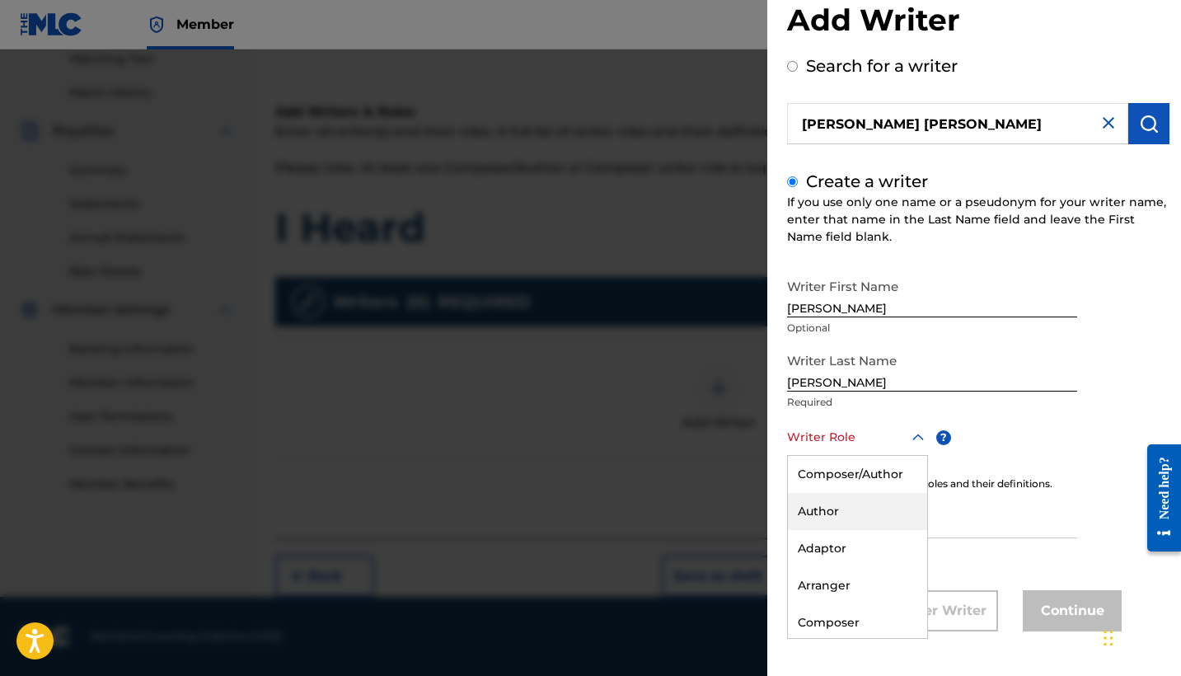
click at [853, 519] on div "Author" at bounding box center [857, 511] width 139 height 37
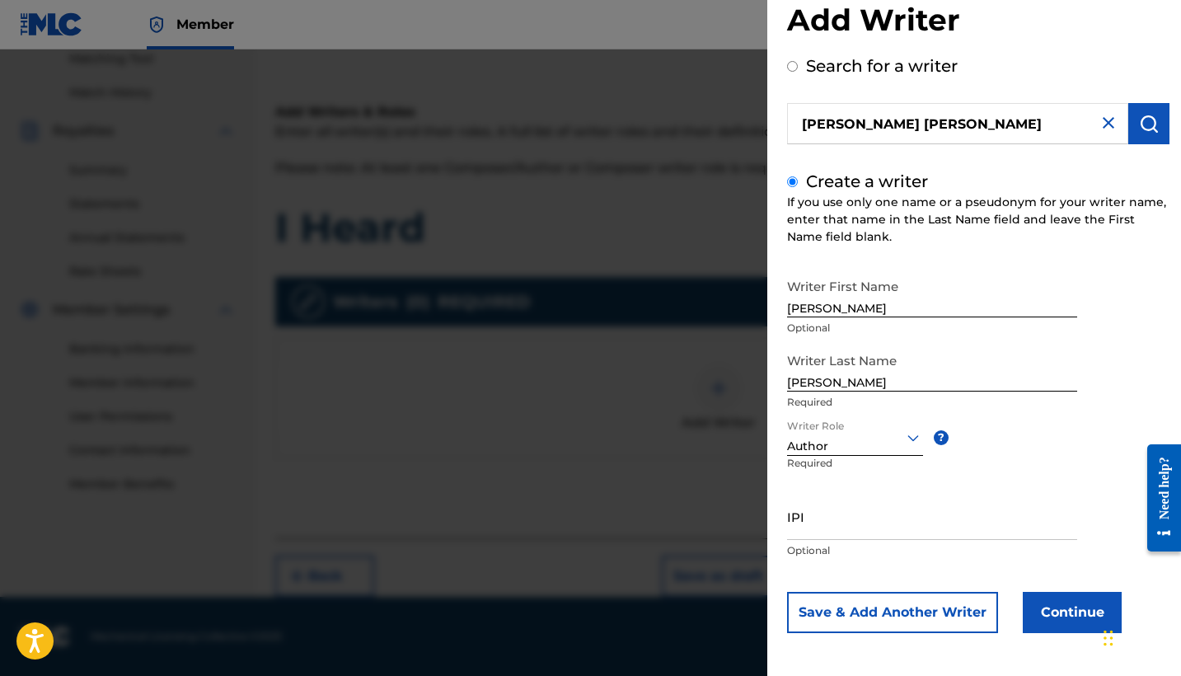
click at [852, 524] on input "IPI" at bounding box center [932, 516] width 290 height 47
click at [851, 525] on input "IPI" at bounding box center [932, 516] width 290 height 47
paste input "00812958422"
type input "00812958422"
click at [1064, 600] on button "Continue" at bounding box center [1071, 612] width 99 height 41
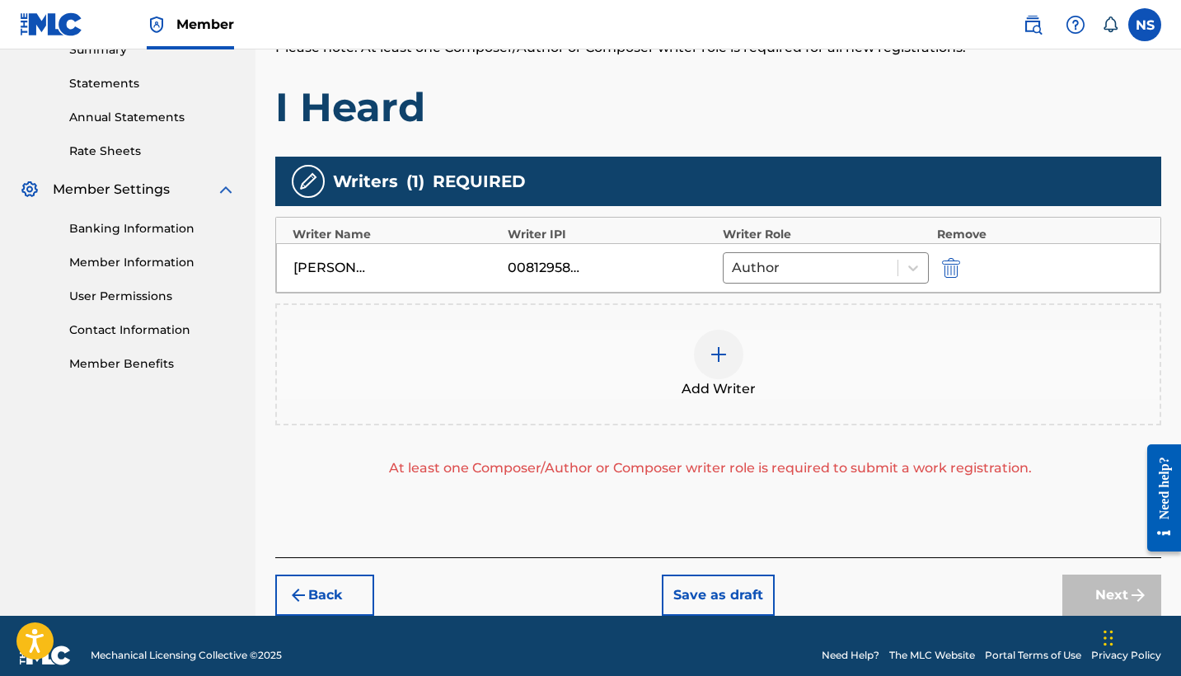
scroll to position [362, 0]
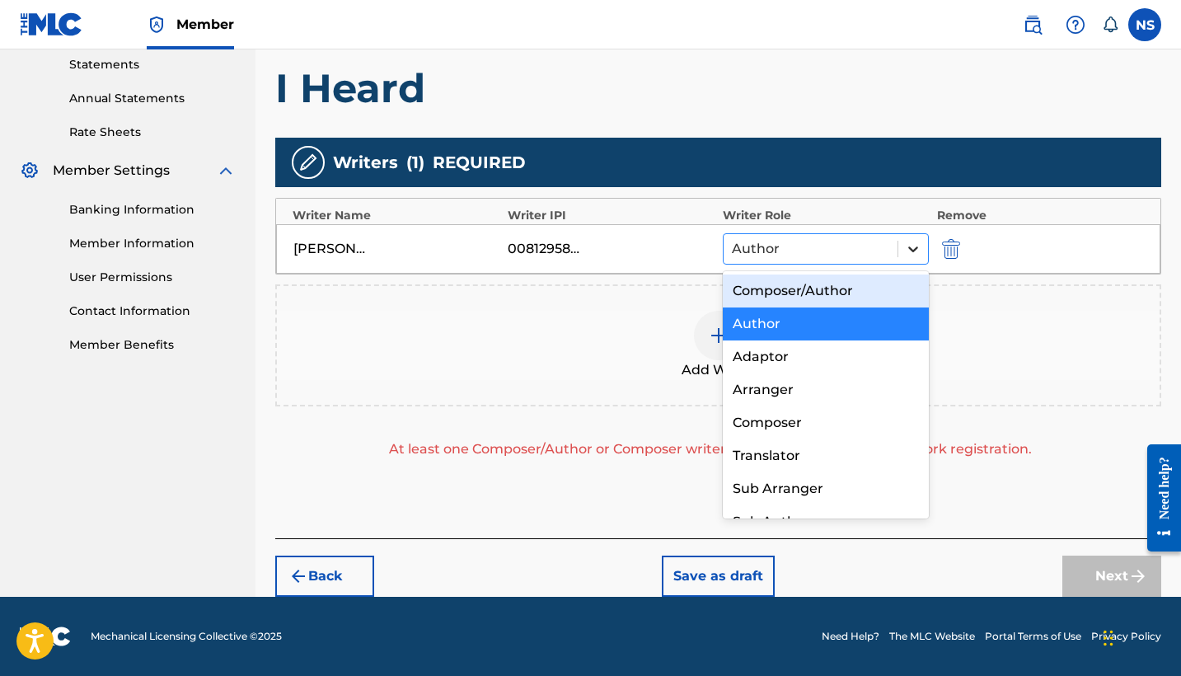
click at [910, 246] on icon at bounding box center [913, 249] width 16 height 16
click at [862, 297] on div "Composer/Author" at bounding box center [825, 290] width 206 height 33
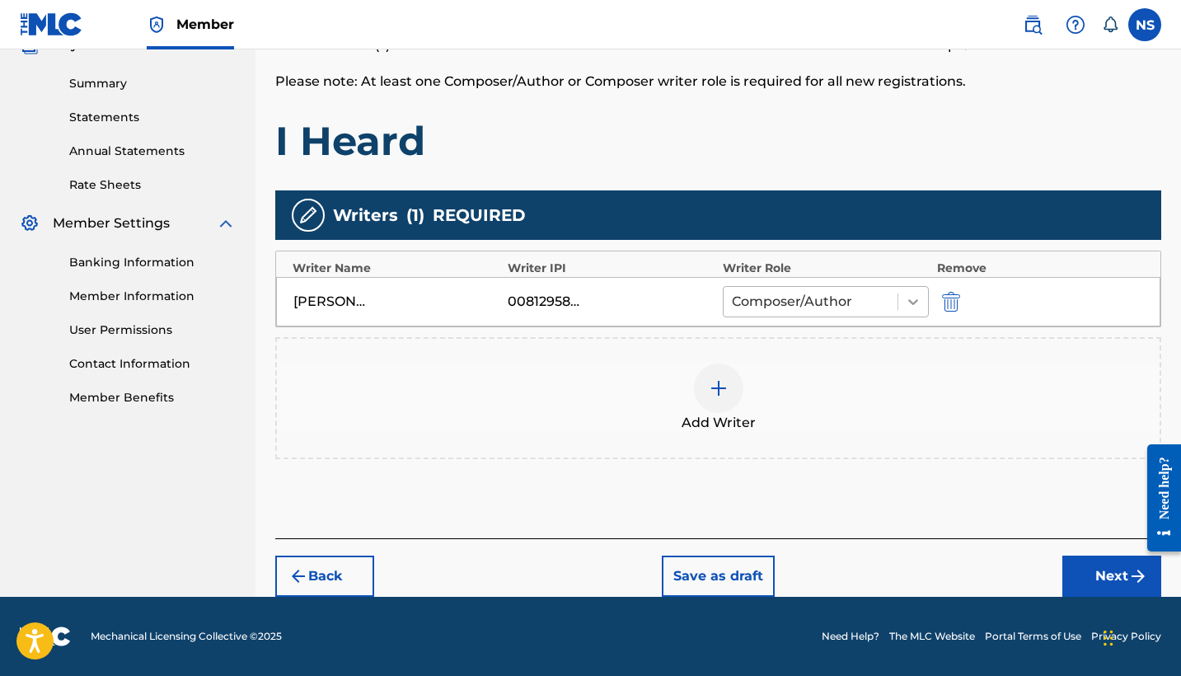
click at [912, 294] on icon at bounding box center [913, 301] width 16 height 16
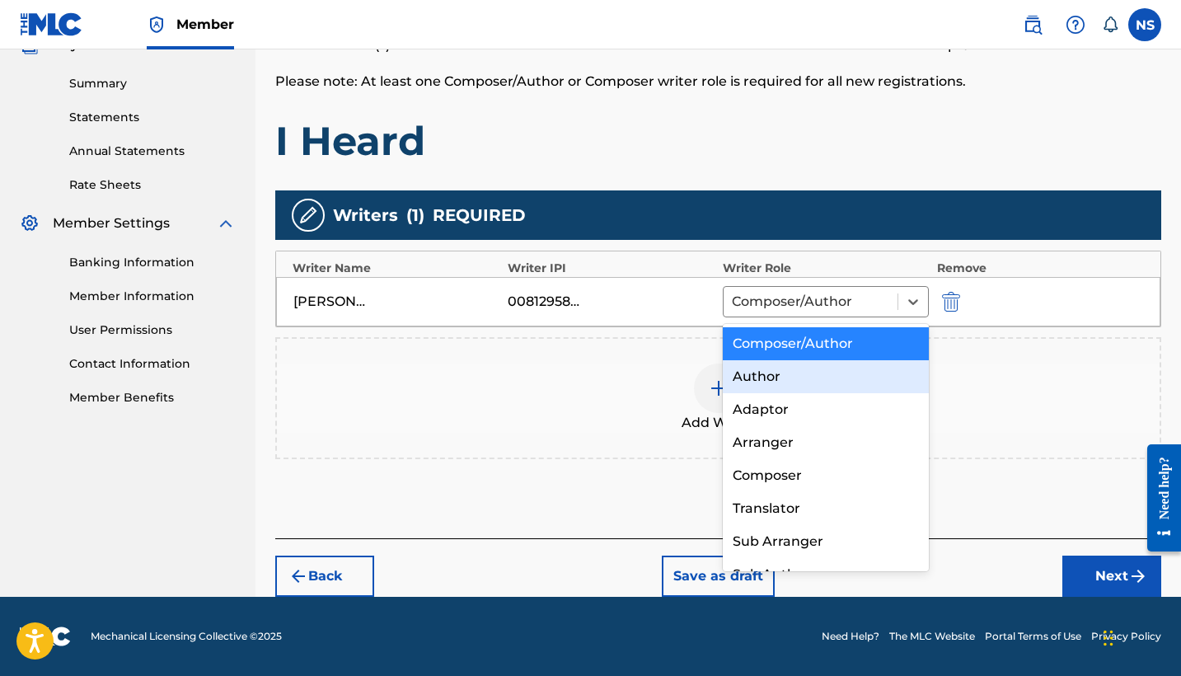
click at [853, 364] on div "Author" at bounding box center [825, 376] width 206 height 33
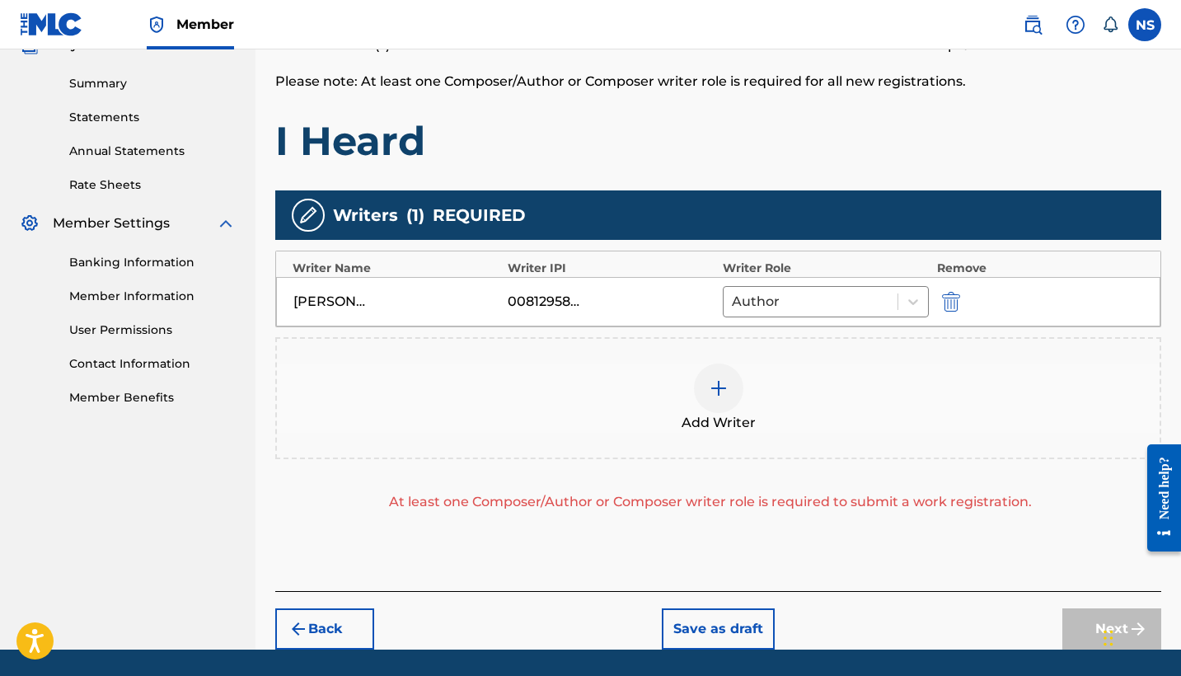
click at [708, 398] on div at bounding box center [718, 387] width 49 height 49
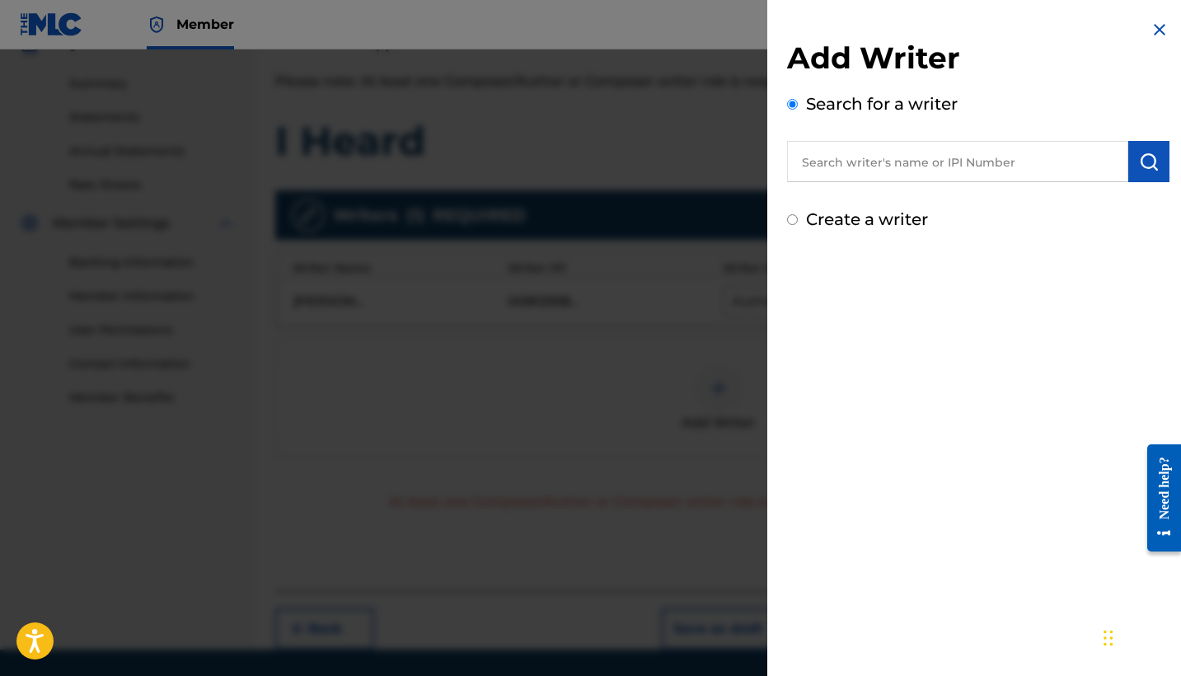
click at [844, 159] on input "text" at bounding box center [957, 161] width 341 height 41
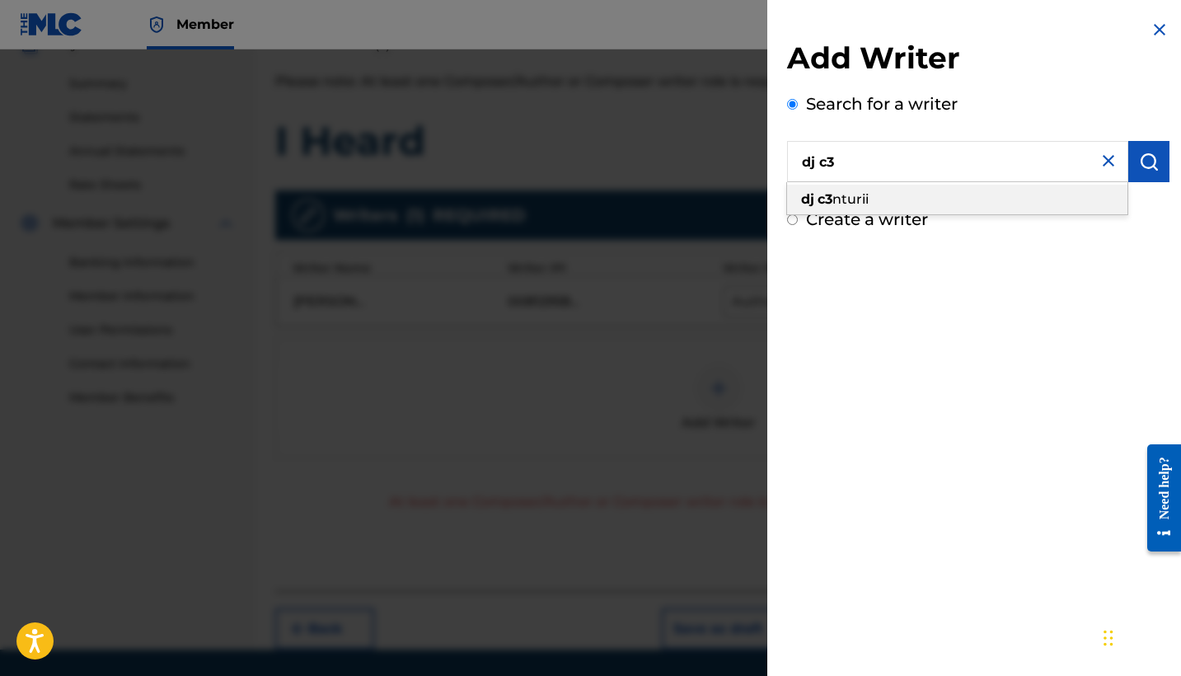
click at [874, 203] on div "dj c3 nturii" at bounding box center [957, 200] width 340 height 30
type input "dj c3nturii"
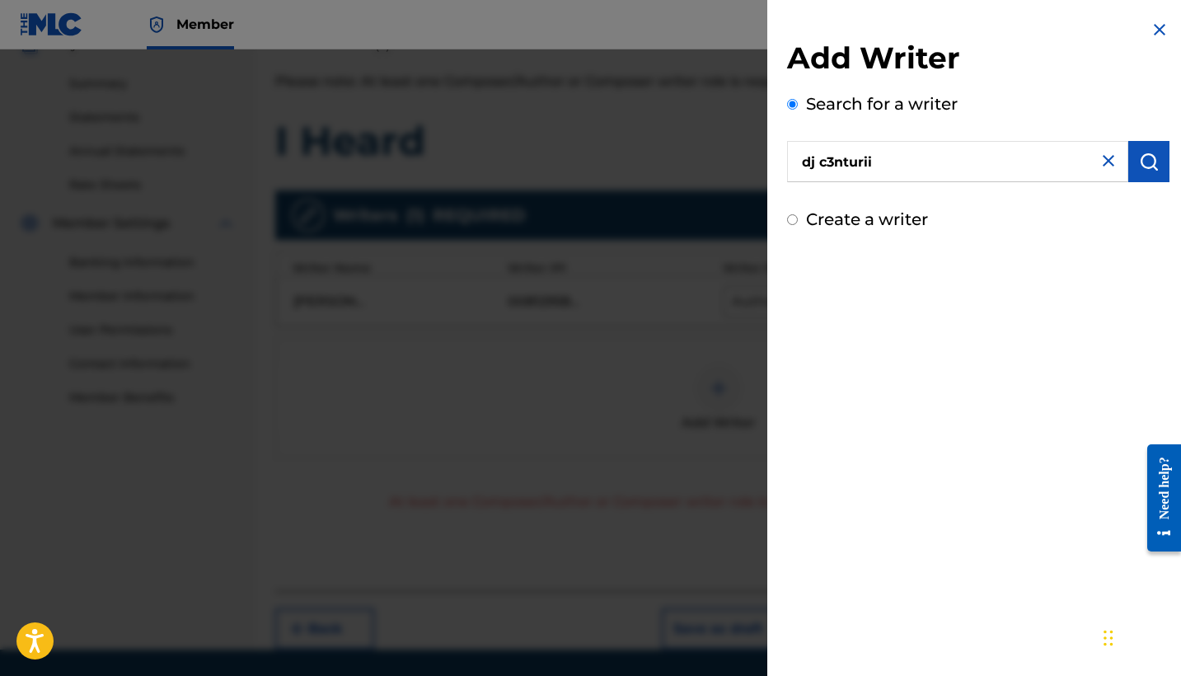
click at [1144, 151] on button "submit" at bounding box center [1148, 161] width 41 height 41
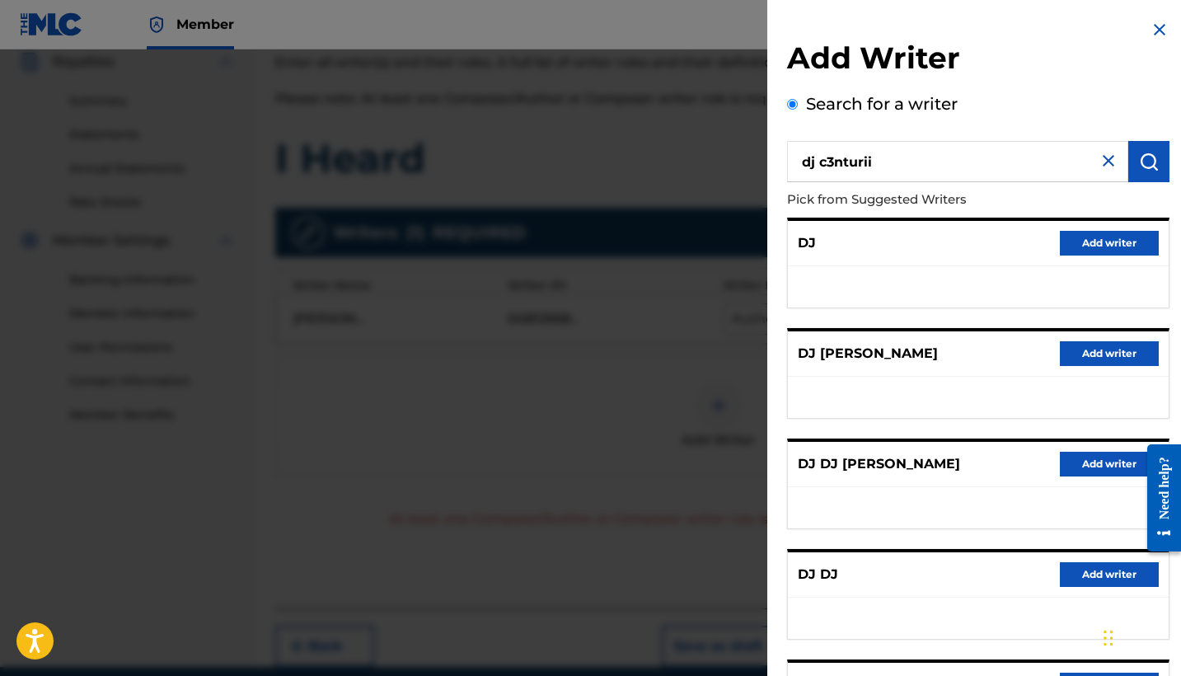
scroll to position [289, 0]
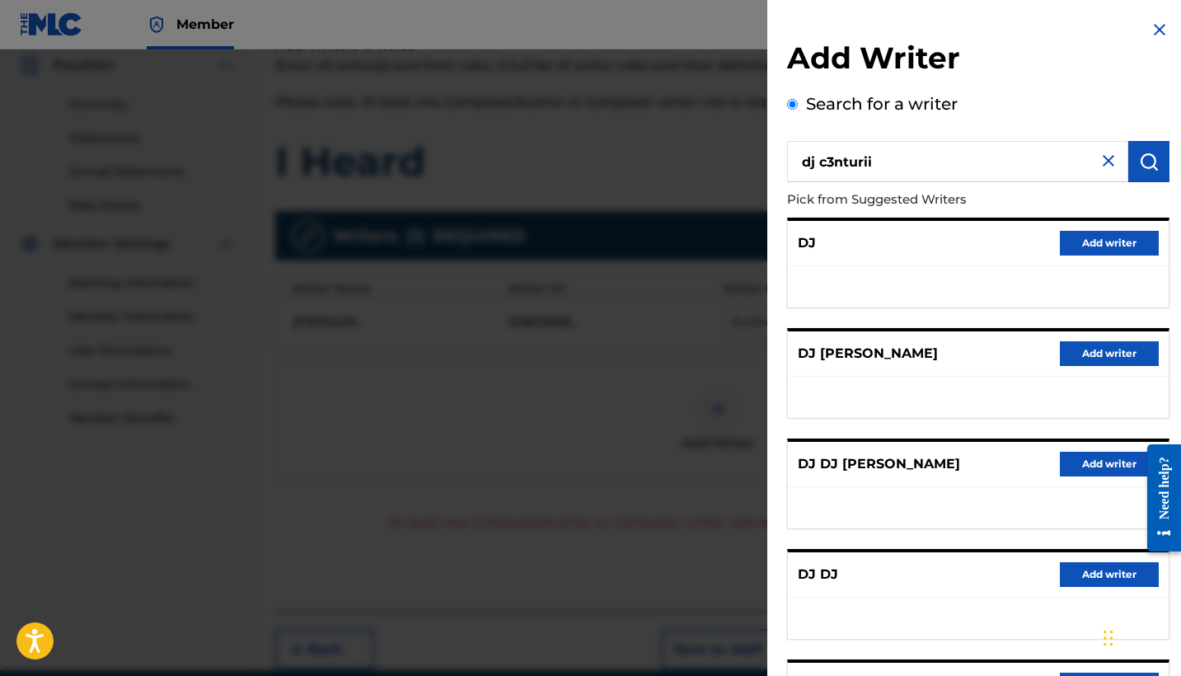
click at [1057, 171] on input "dj c3nturii" at bounding box center [957, 161] width 341 height 41
drag, startPoint x: 1056, startPoint y: 170, endPoint x: 858, endPoint y: 199, distance: 199.9
click at [858, 199] on strong "c3nturii" at bounding box center [843, 199] width 53 height 16
drag, startPoint x: 858, startPoint y: 199, endPoint x: 1108, endPoint y: 163, distance: 252.2
click at [1108, 163] on img at bounding box center [1108, 161] width 20 height 20
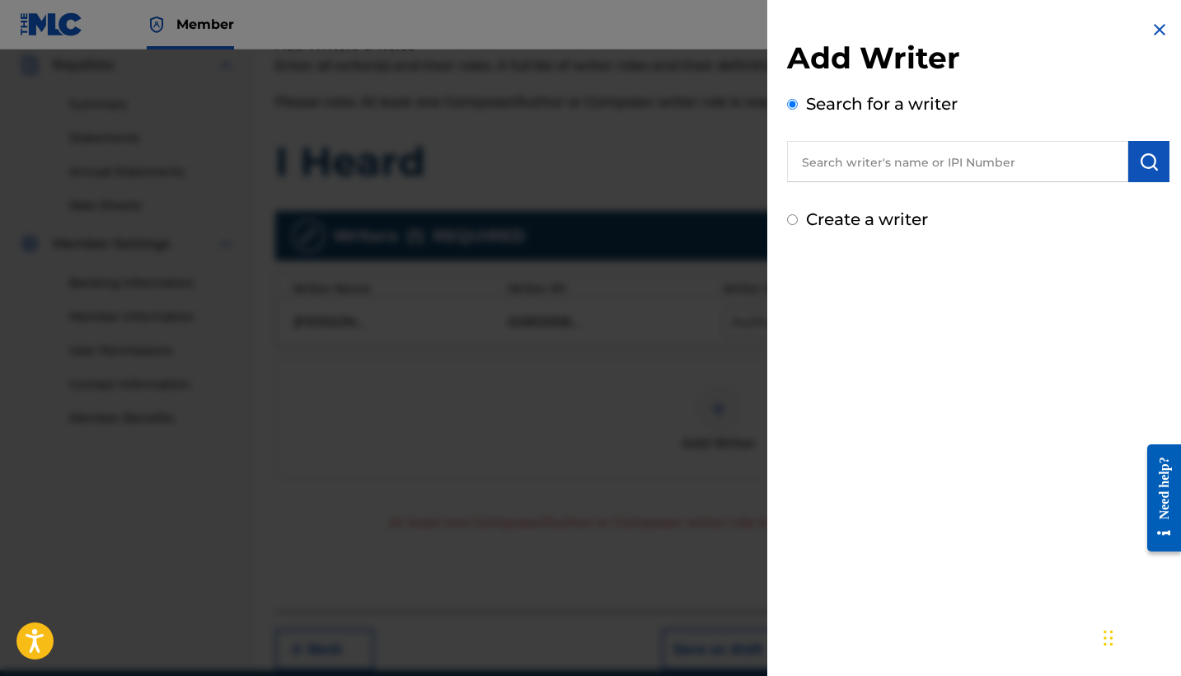
click at [954, 145] on input "text" at bounding box center [957, 161] width 341 height 41
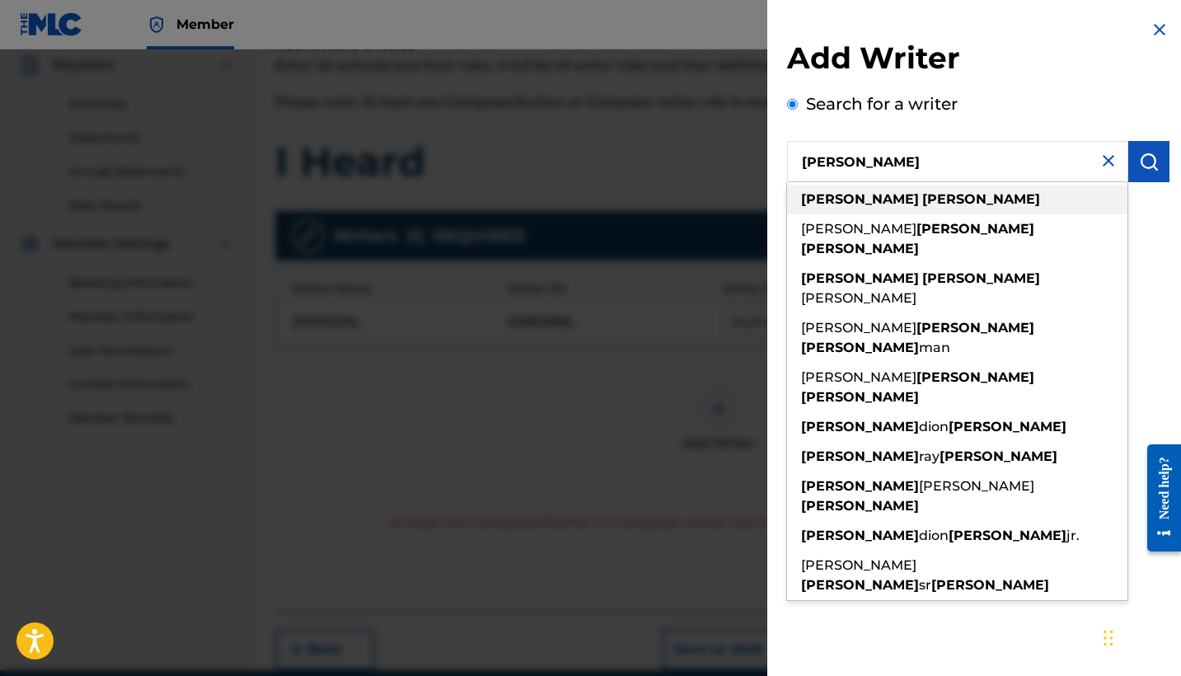
click at [922, 200] on strong "[PERSON_NAME]" at bounding box center [981, 199] width 118 height 16
type input "[PERSON_NAME]"
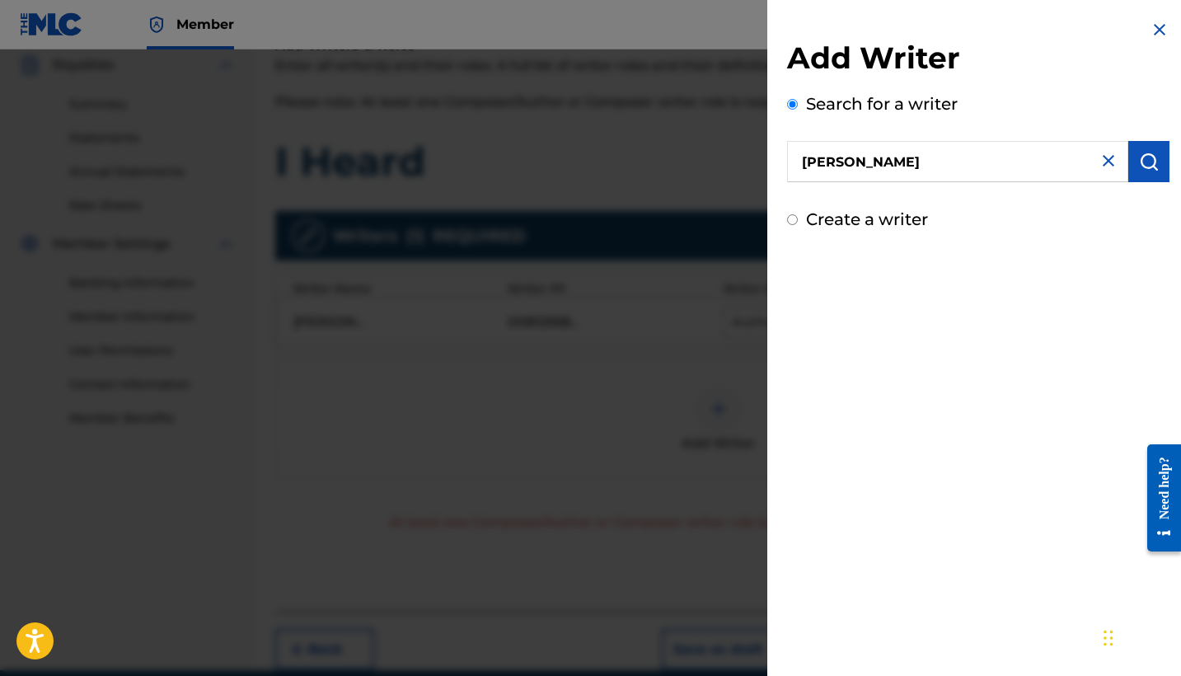
click at [1136, 145] on button "submit" at bounding box center [1148, 161] width 41 height 41
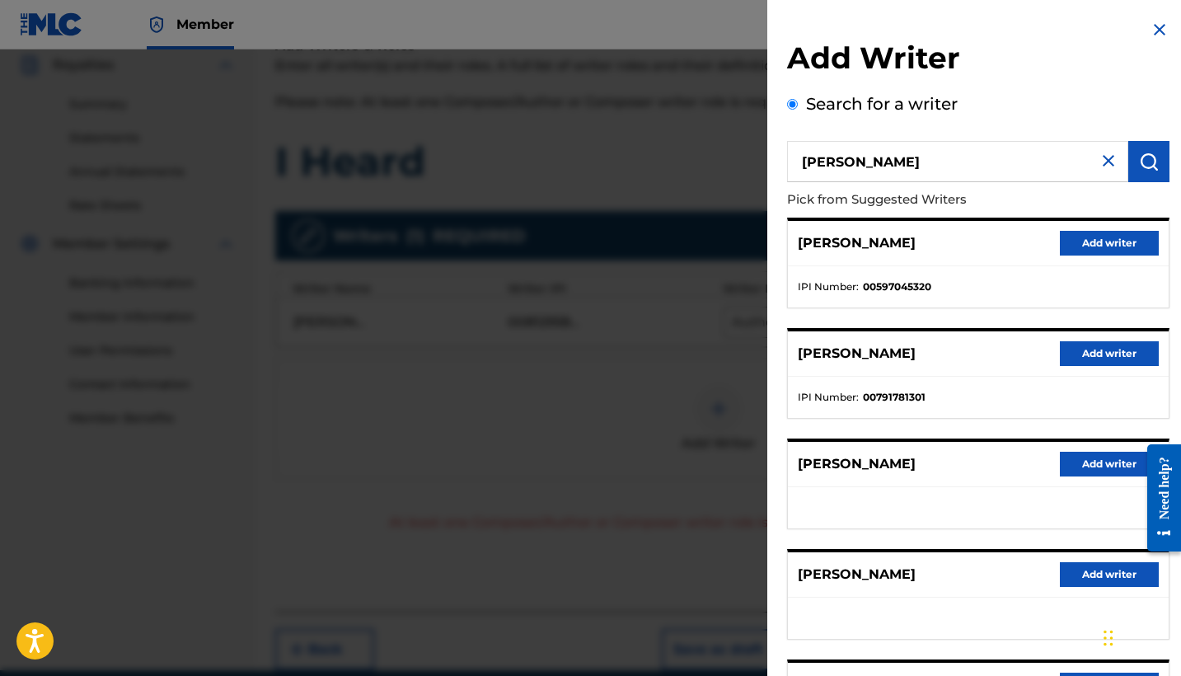
click at [1154, 26] on img at bounding box center [1159, 30] width 20 height 20
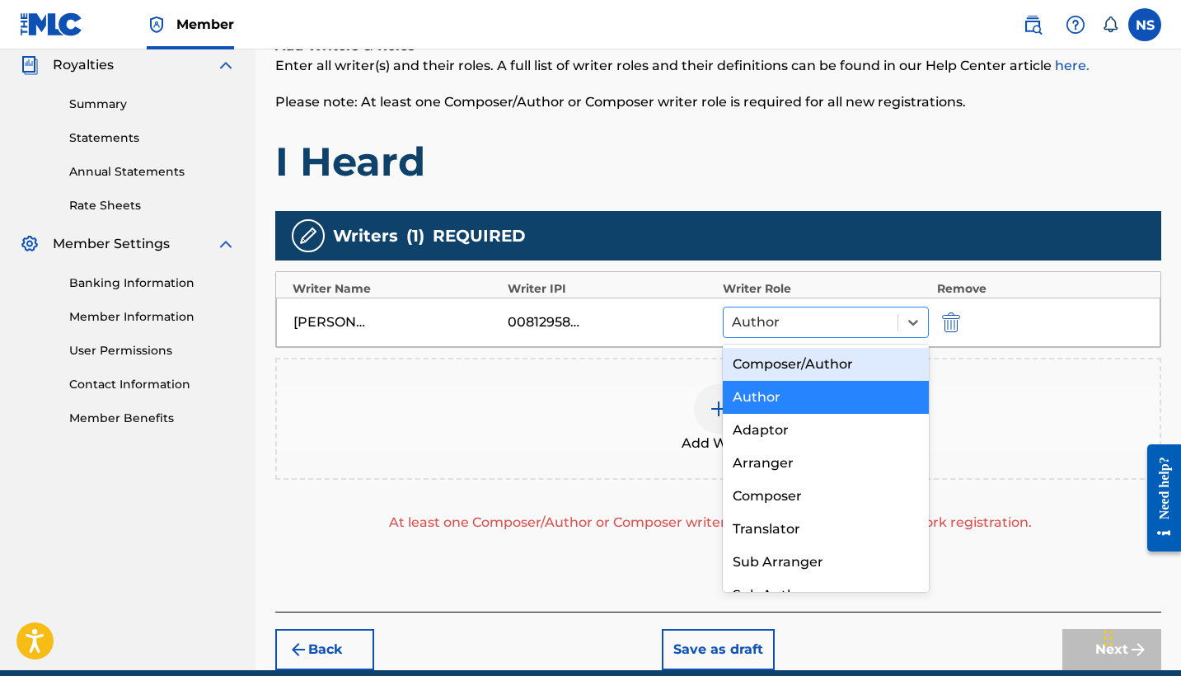
click at [788, 320] on div at bounding box center [810, 322] width 157 height 23
click at [789, 360] on div "Composer/Author" at bounding box center [825, 364] width 206 height 33
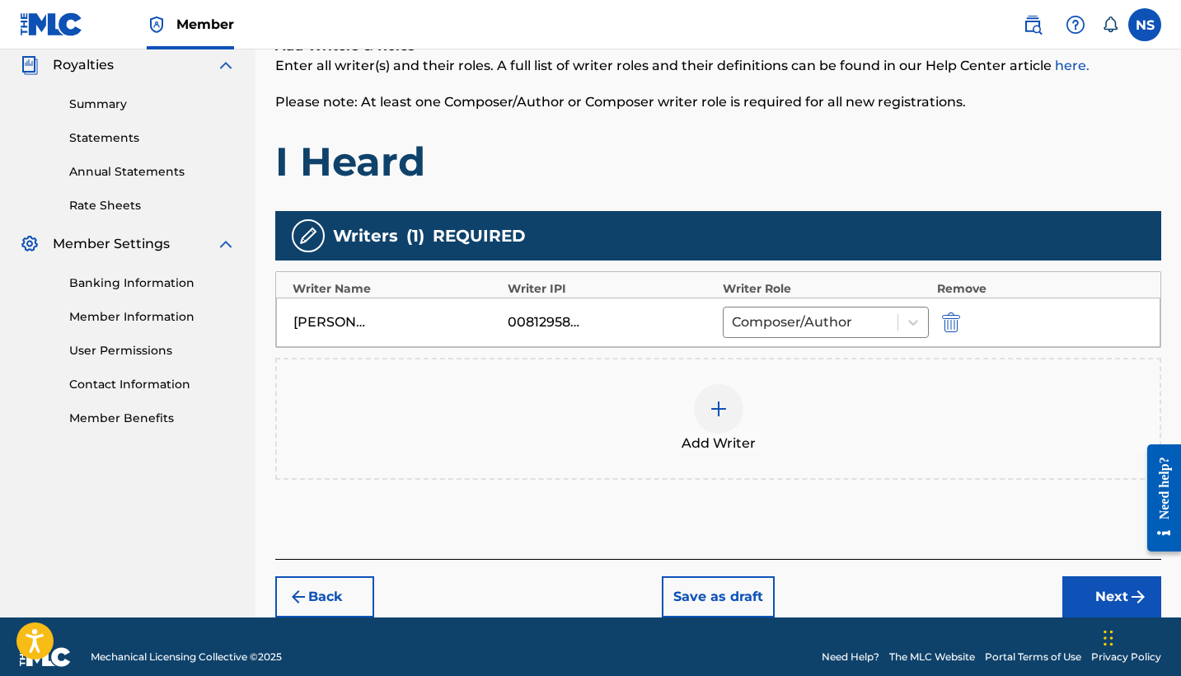
click at [1125, 592] on button "Next" at bounding box center [1111, 596] width 99 height 41
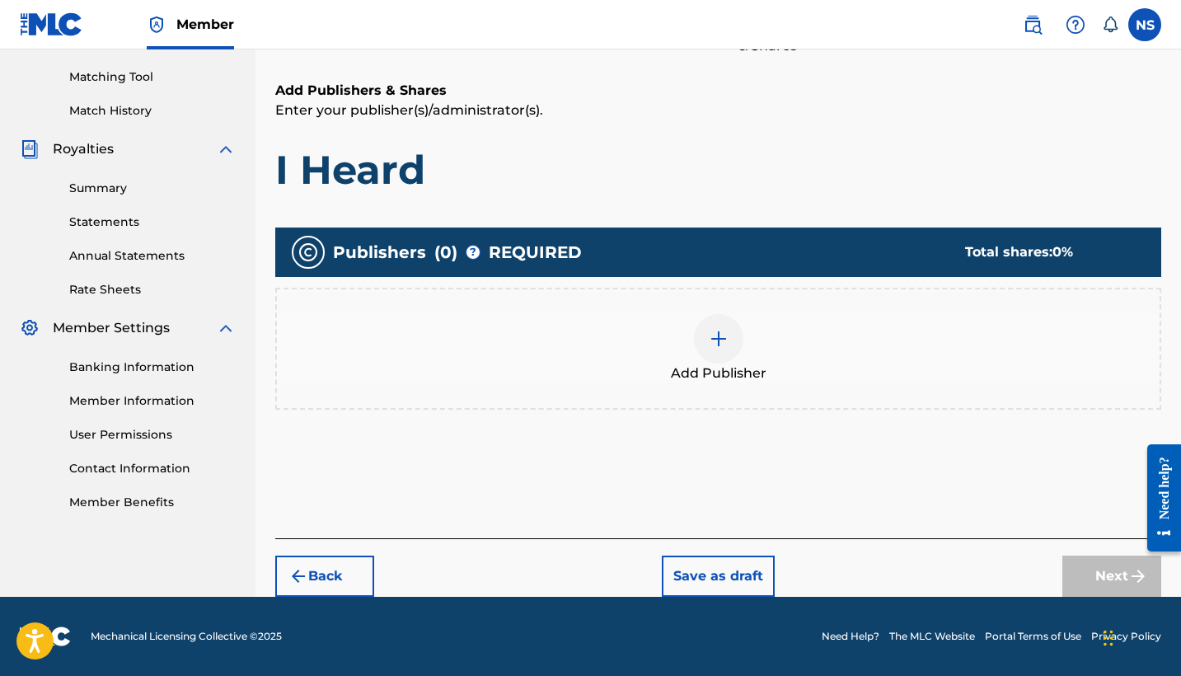
scroll to position [205, 0]
click at [693, 349] on div "Add Publisher" at bounding box center [718, 348] width 882 height 69
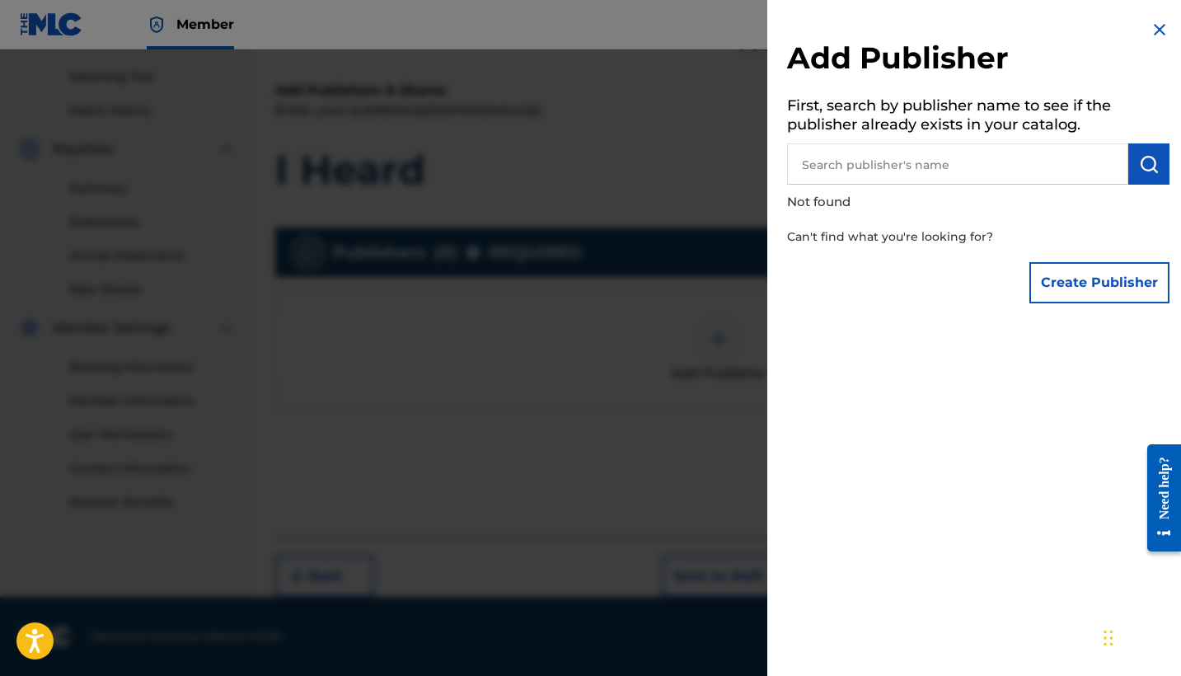
click at [1060, 251] on p "Can't find what you're looking for?" at bounding box center [931, 237] width 288 height 34
click at [1059, 276] on button "Create Publisher" at bounding box center [1099, 282] width 140 height 41
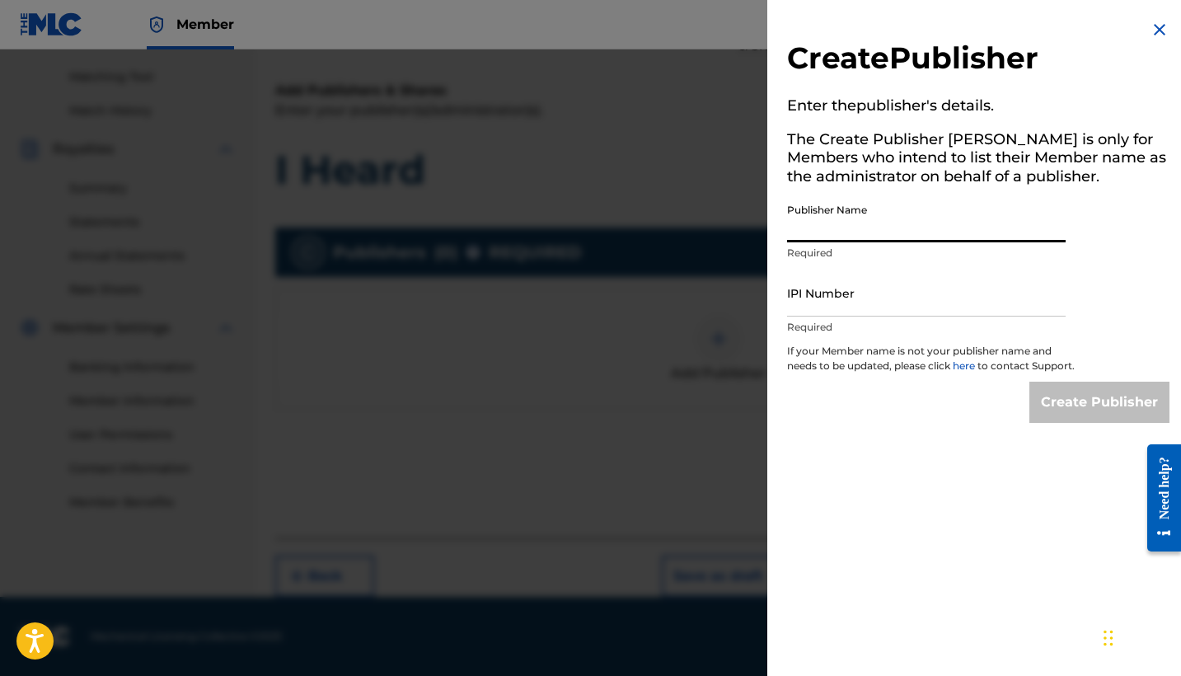
click at [830, 228] on input "Publisher Name" at bounding box center [926, 218] width 278 height 47
type input "[PERSON_NAME] [PERSON_NAME]"
click at [844, 288] on input "IPI Number" at bounding box center [926, 292] width 278 height 47
paste input "00812958422"
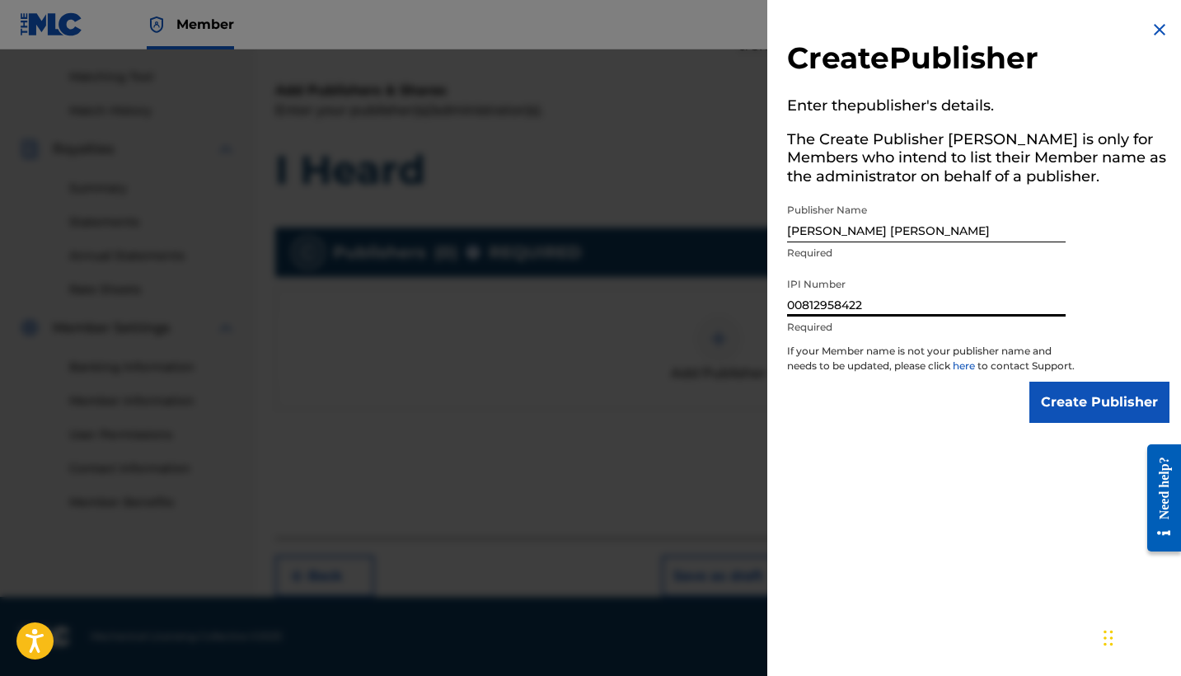
type input "00812958422"
click at [1098, 398] on input "Create Publisher" at bounding box center [1099, 401] width 140 height 41
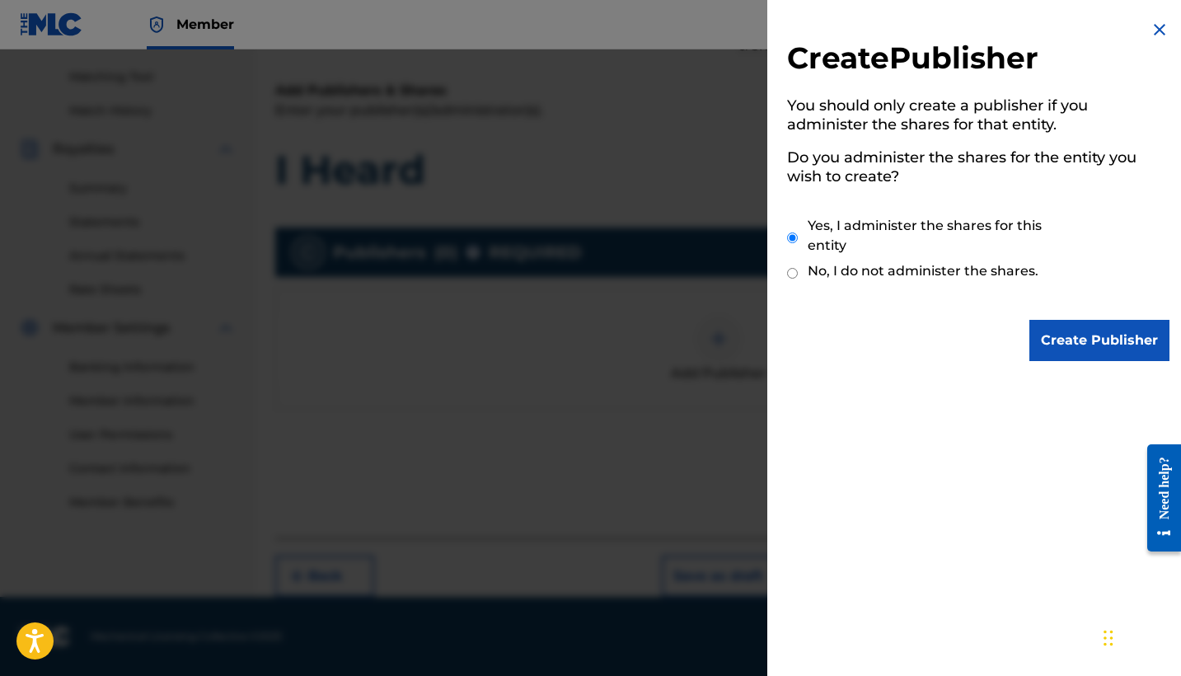
click at [1048, 310] on div "Create Publisher You should only create a publisher if you administer the share…" at bounding box center [978, 190] width 422 height 381
click at [1055, 334] on input "Create Publisher" at bounding box center [1099, 340] width 140 height 41
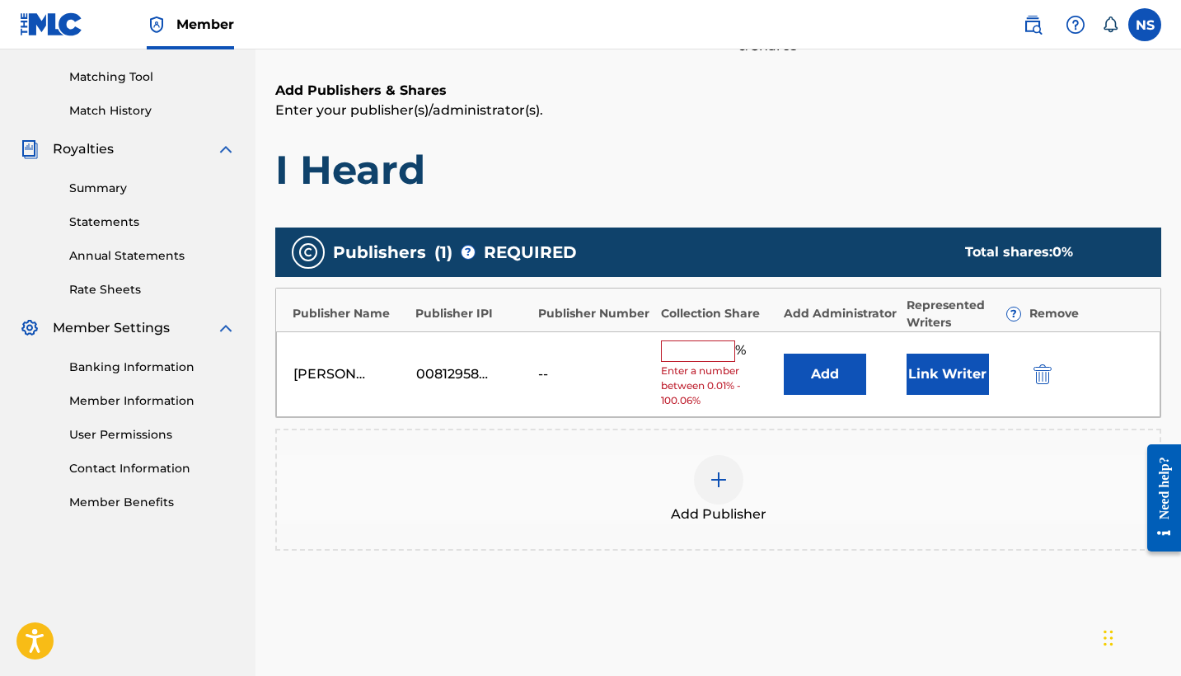
click at [707, 350] on input "text" at bounding box center [698, 350] width 74 height 21
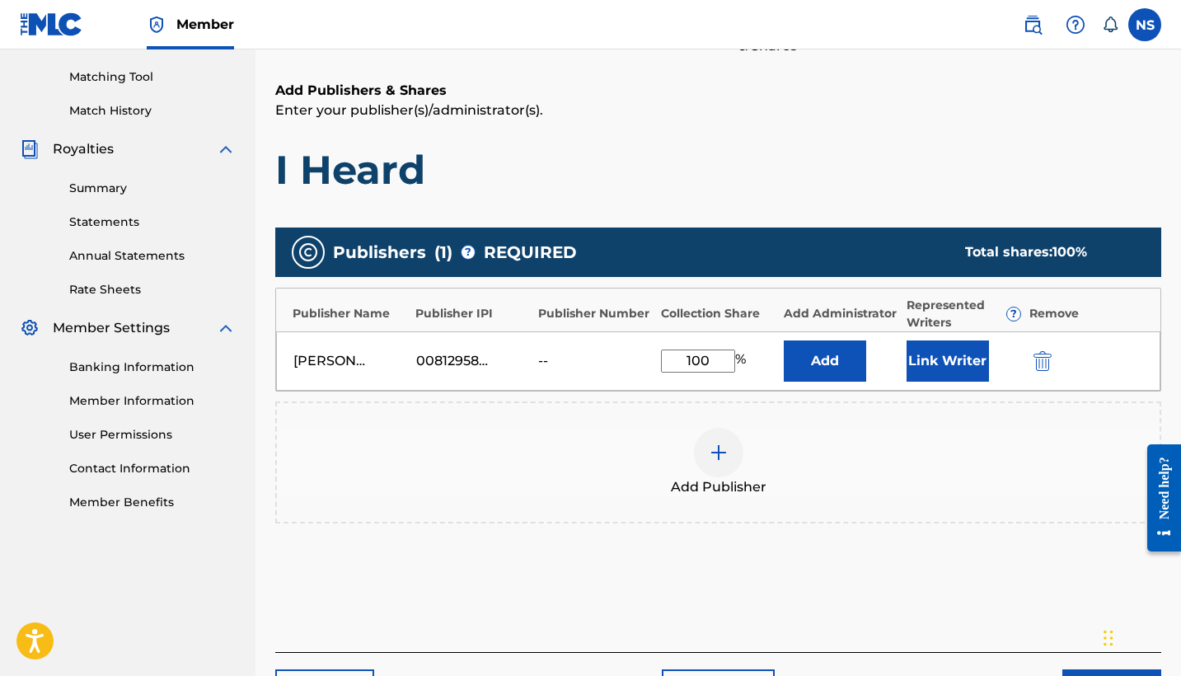
type input "100"
click at [950, 357] on button "Link Writer" at bounding box center [947, 360] width 82 height 41
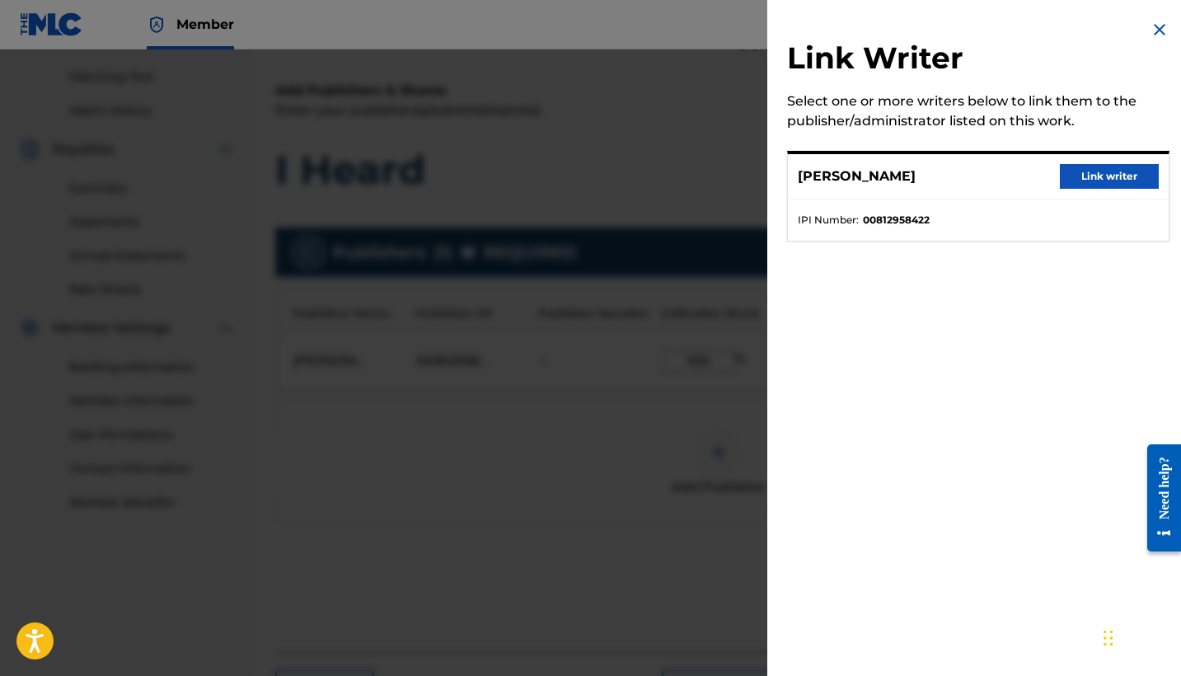
click at [1082, 175] on button "Link writer" at bounding box center [1108, 176] width 99 height 25
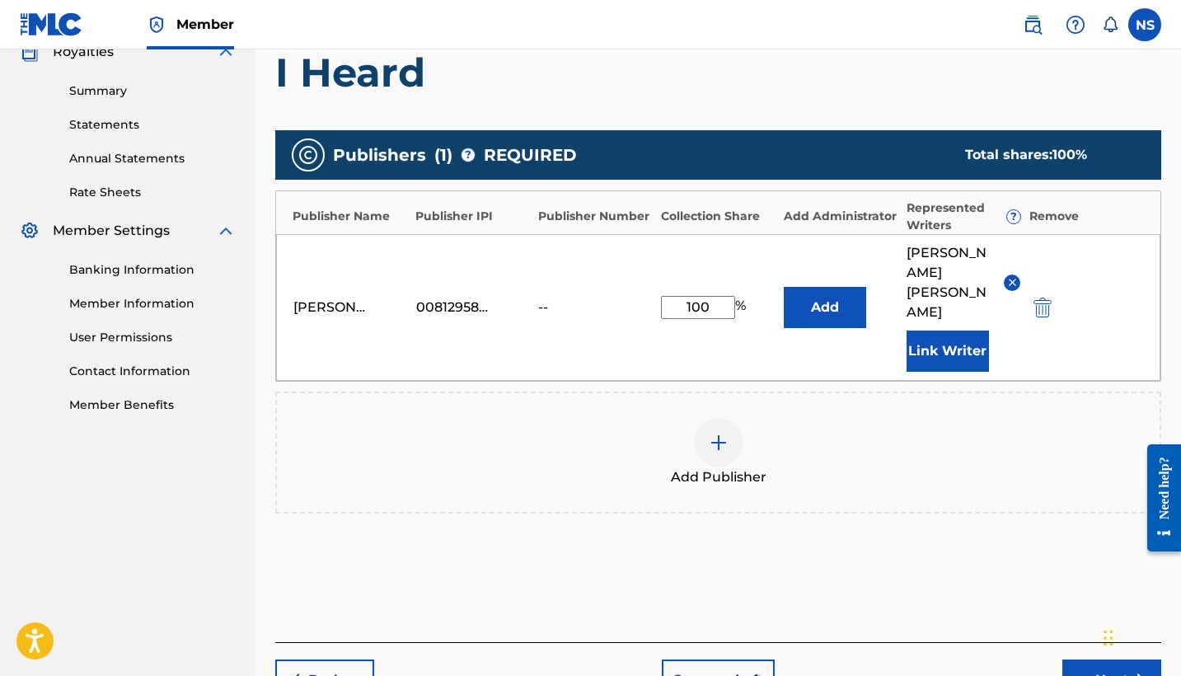
scroll to position [303, 0]
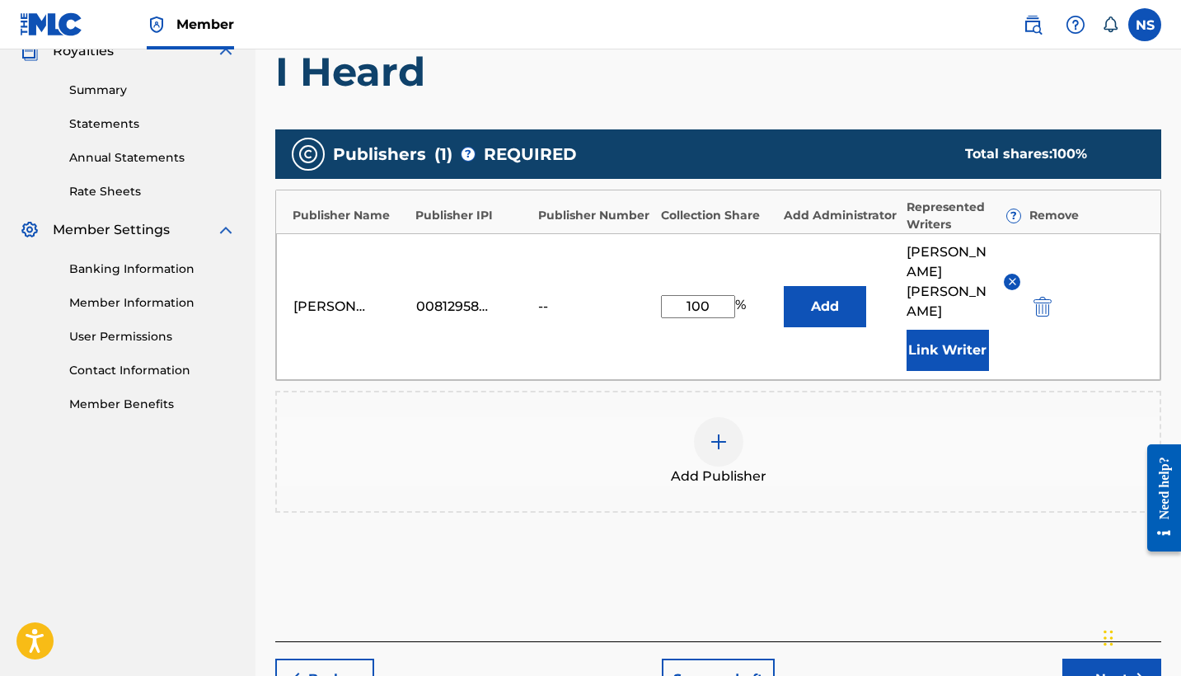
click at [1073, 658] on button "Next" at bounding box center [1111, 678] width 99 height 41
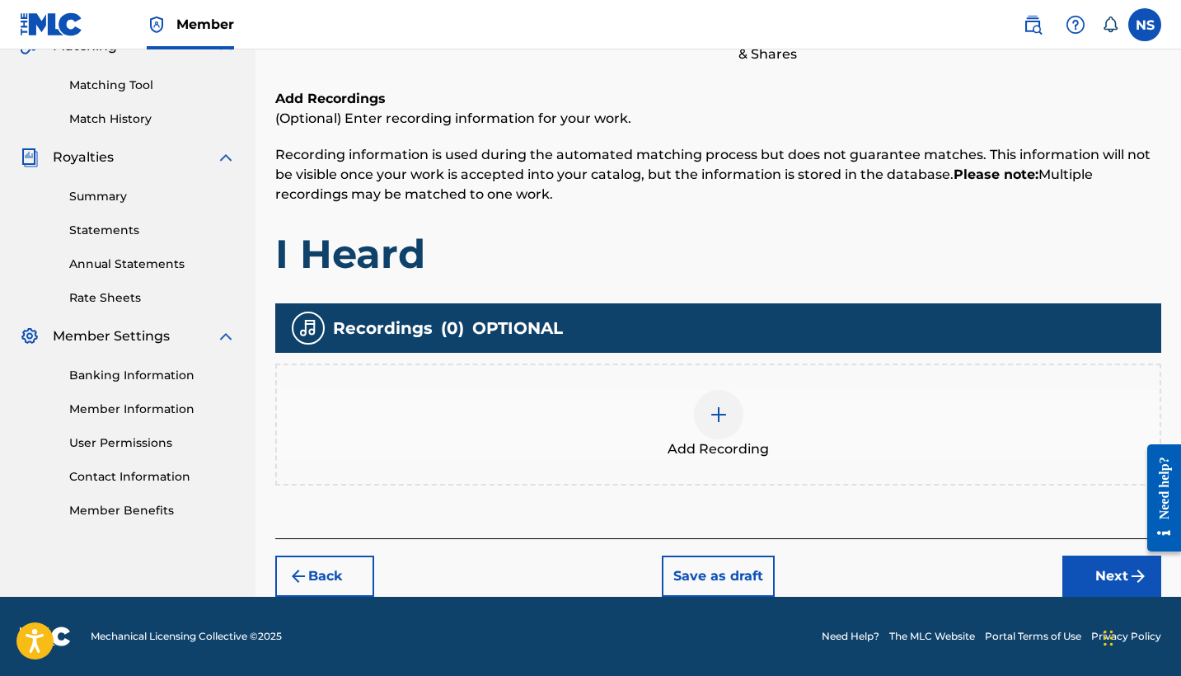
click at [716, 418] on img at bounding box center [718, 414] width 20 height 20
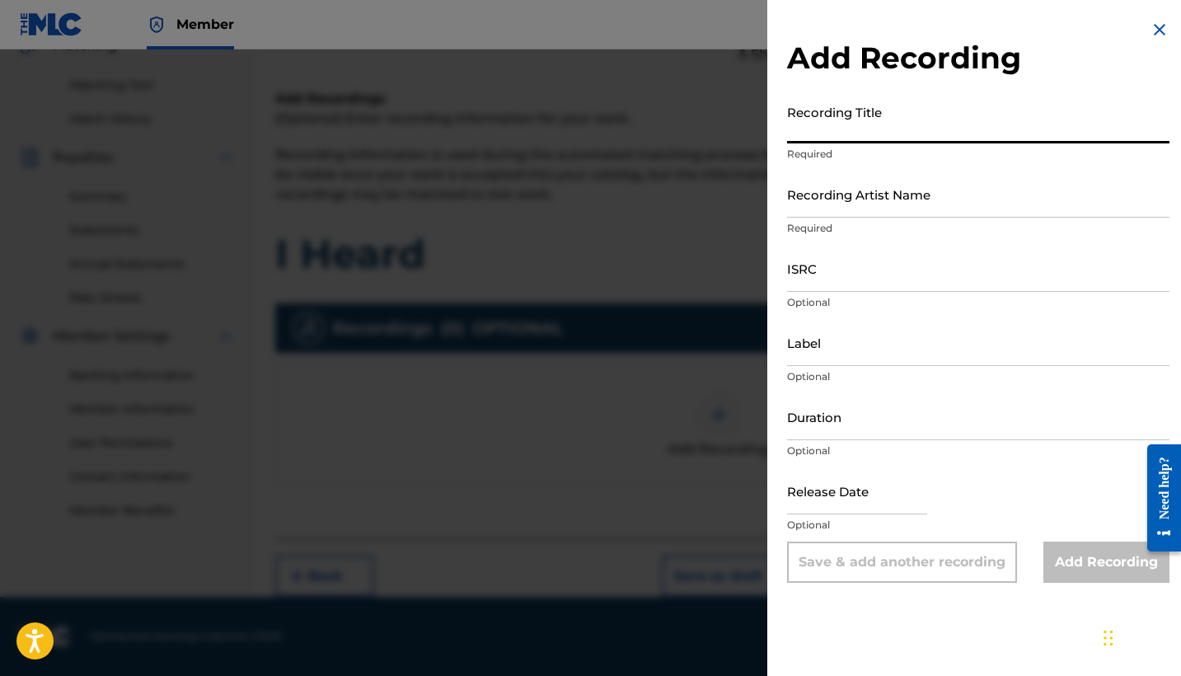
click at [855, 140] on input "Recording Title" at bounding box center [978, 119] width 382 height 47
type input "I Heard"
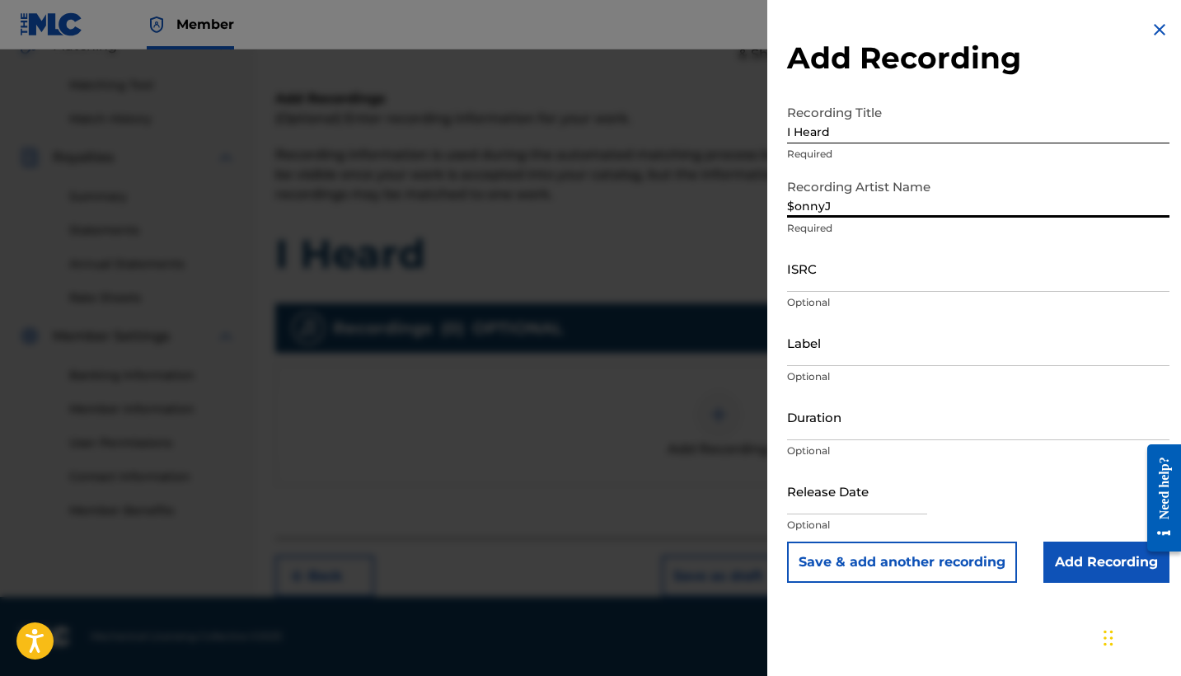
type input "$onnyJ"
click at [835, 354] on input "Label" at bounding box center [978, 342] width 382 height 47
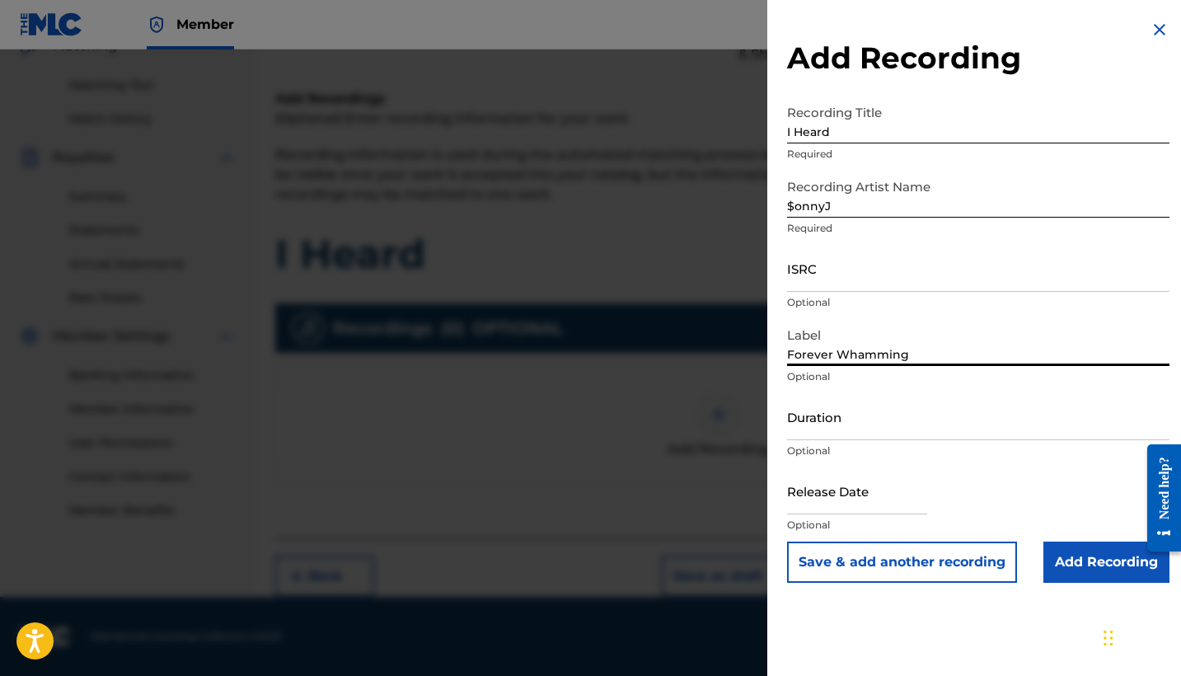
type input "Forever Whamming"
drag, startPoint x: 825, startPoint y: 380, endPoint x: 833, endPoint y: 278, distance: 102.4
click at [833, 278] on input "ISRC" at bounding box center [978, 268] width 382 height 47
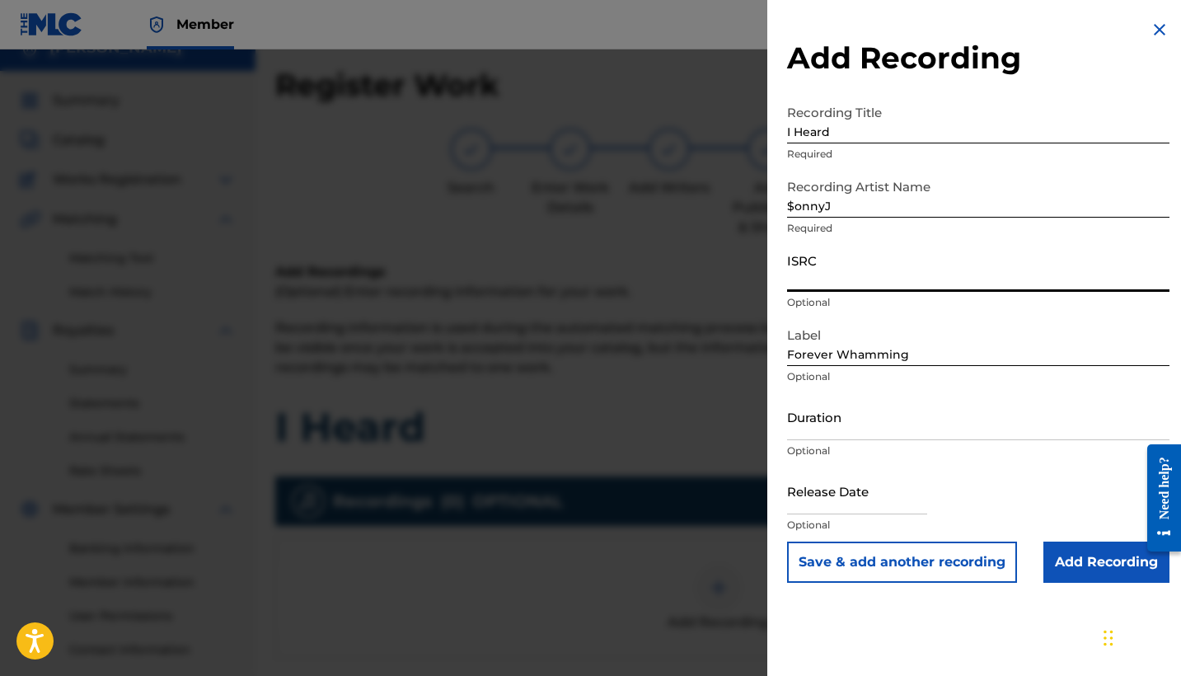
scroll to position [14, 0]
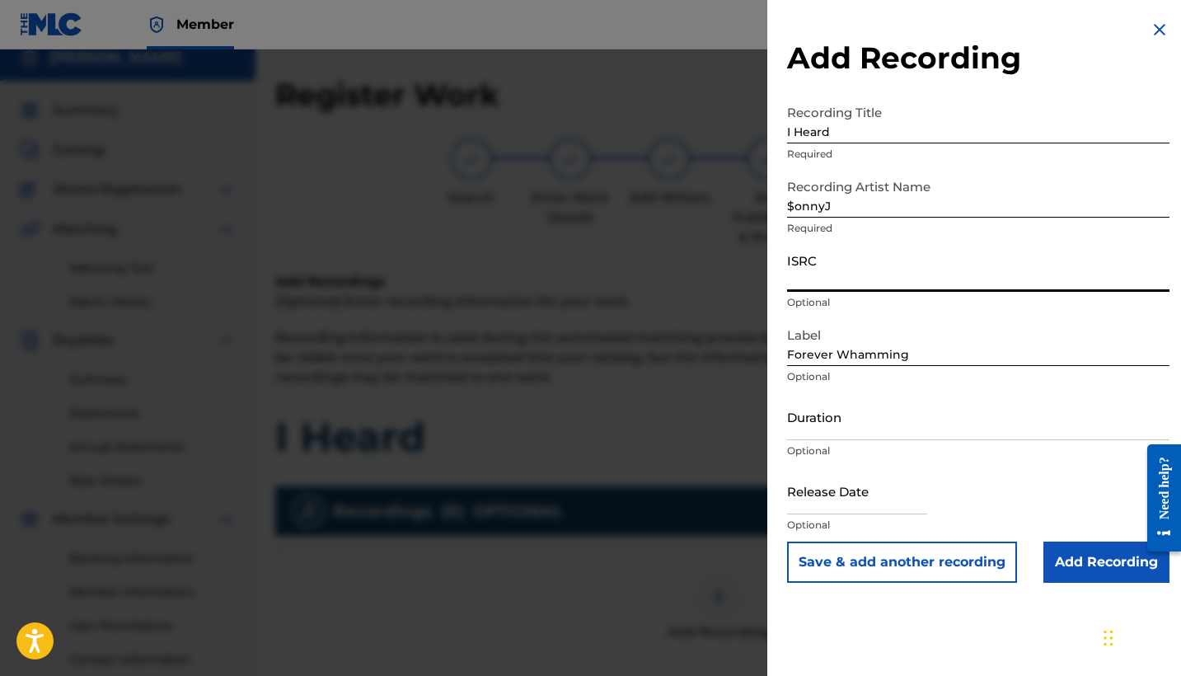
click at [1069, 573] on input "Add Recording" at bounding box center [1106, 561] width 126 height 41
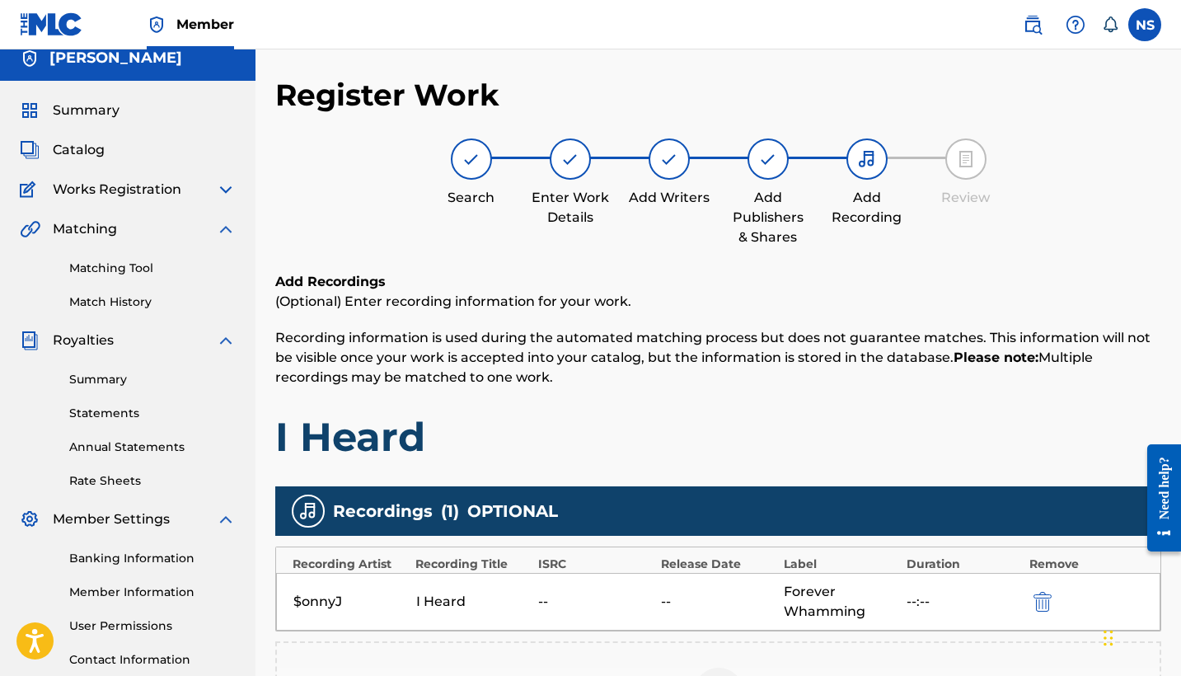
click at [835, 615] on div "Forever Whamming" at bounding box center [840, 602] width 115 height 40
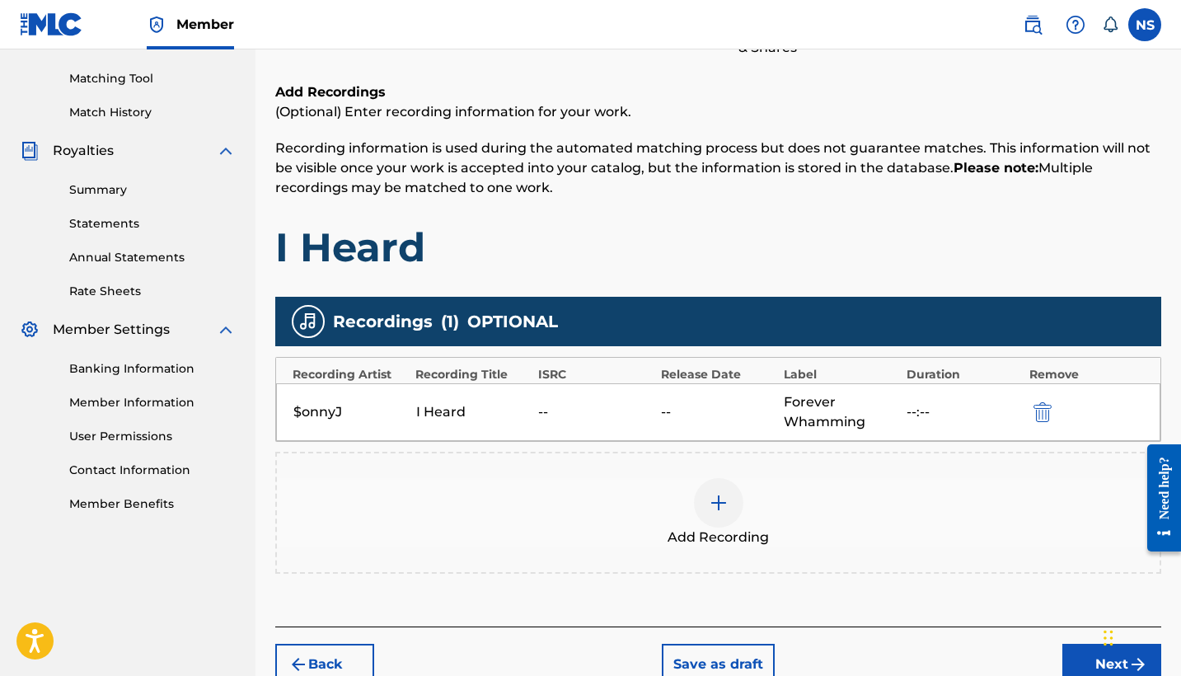
scroll to position [210, 0]
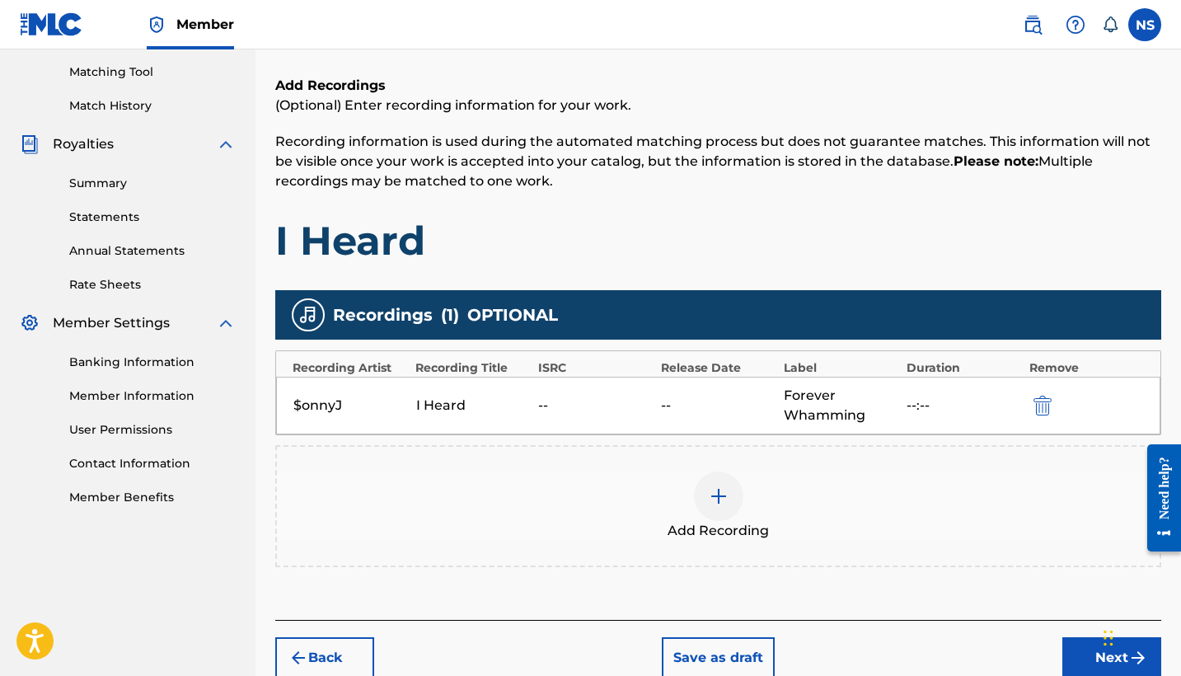
click at [871, 421] on div "Forever Whamming" at bounding box center [840, 406] width 115 height 40
click at [1036, 404] on img "submit" at bounding box center [1042, 405] width 18 height 20
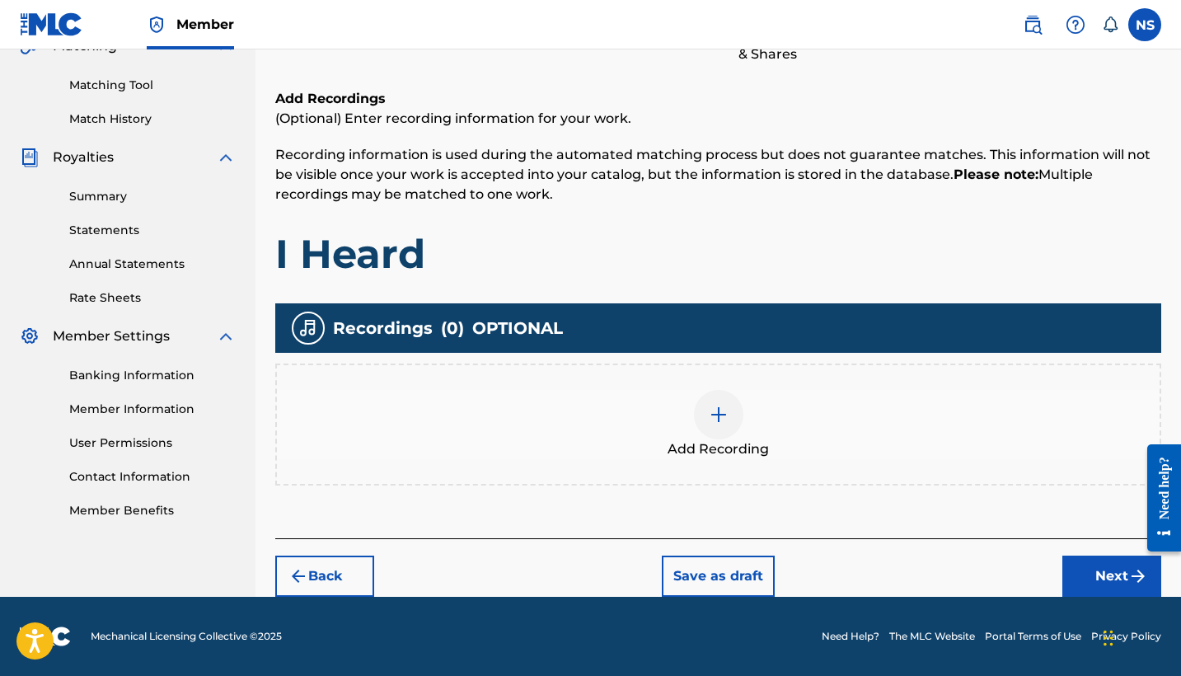
scroll to position [197, 0]
click at [762, 437] on div "Add Recording" at bounding box center [718, 424] width 882 height 69
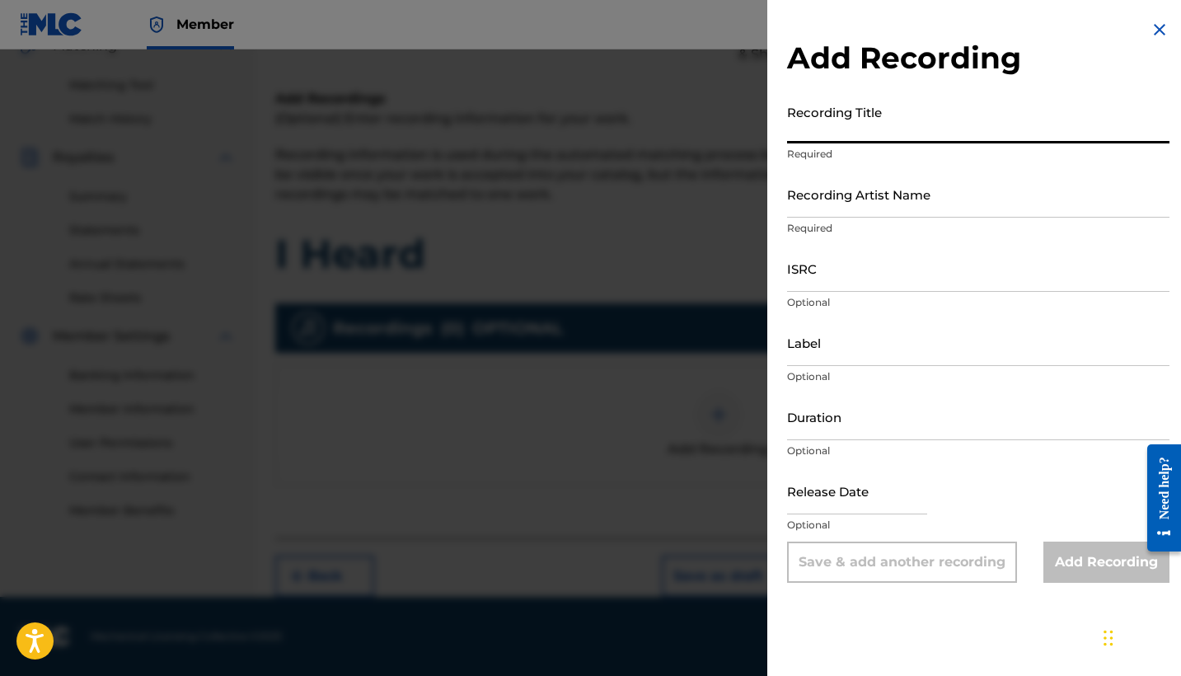
click at [877, 128] on input "Recording Title" at bounding box center [978, 119] width 382 height 47
type input "I Heard"
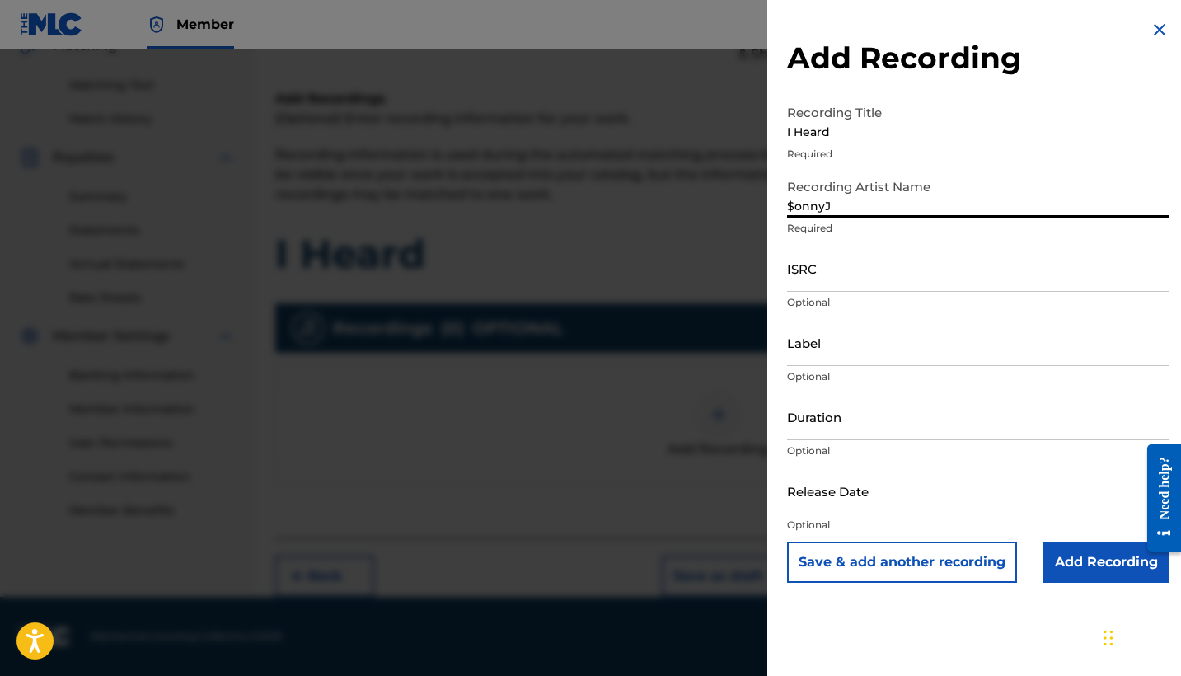
type input "$onnyJ"
click at [824, 360] on input "Label" at bounding box center [978, 342] width 382 height 47
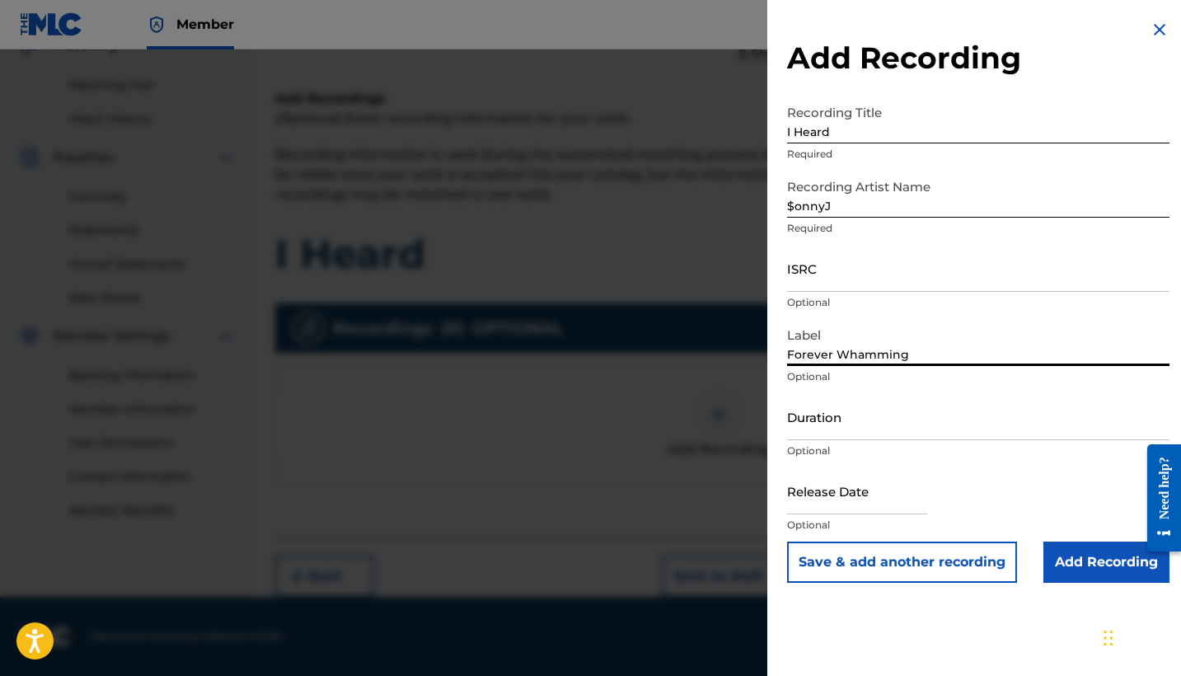
type input "Forever Whamming"
drag, startPoint x: 824, startPoint y: 360, endPoint x: 1086, endPoint y: 565, distance: 332.7
click at [1086, 565] on input "Add Recording" at bounding box center [1106, 561] width 126 height 41
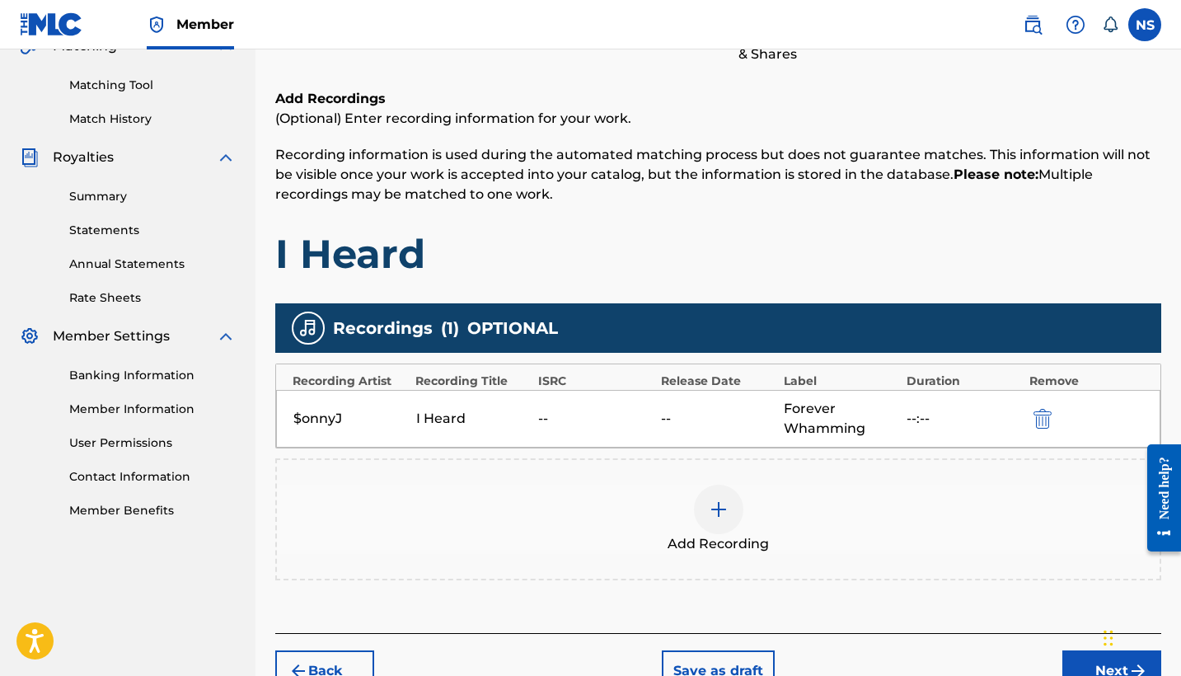
click at [1045, 424] on img "submit" at bounding box center [1042, 419] width 18 height 20
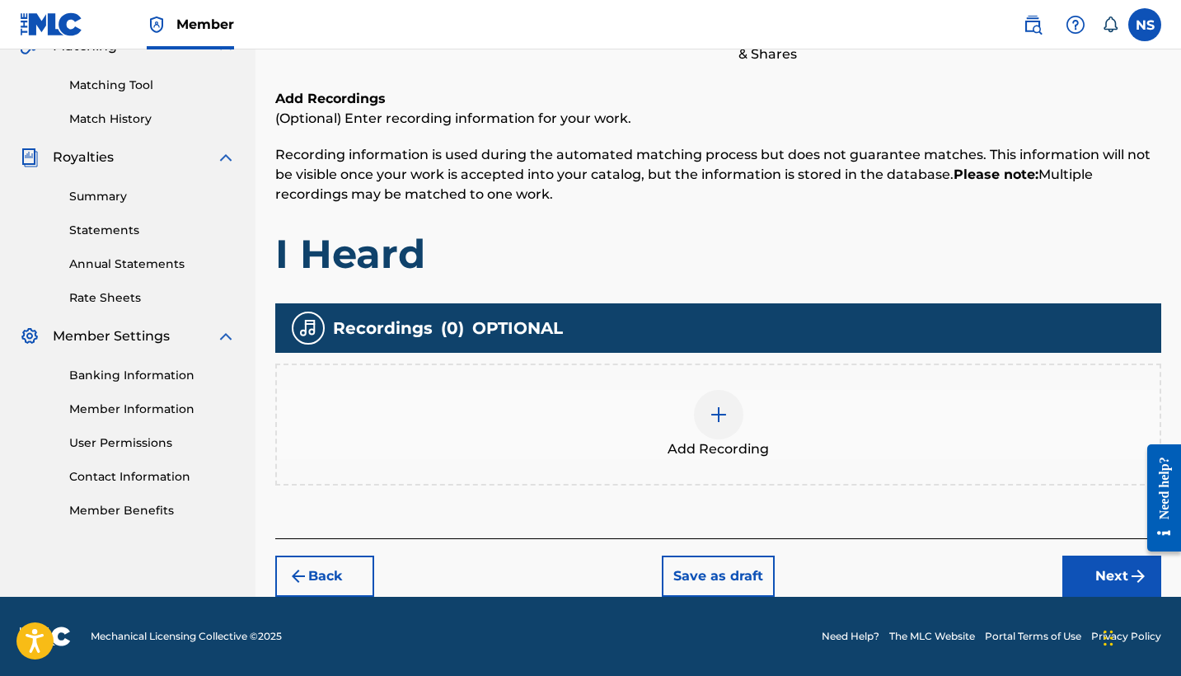
click at [748, 416] on div "Add Recording" at bounding box center [718, 424] width 882 height 69
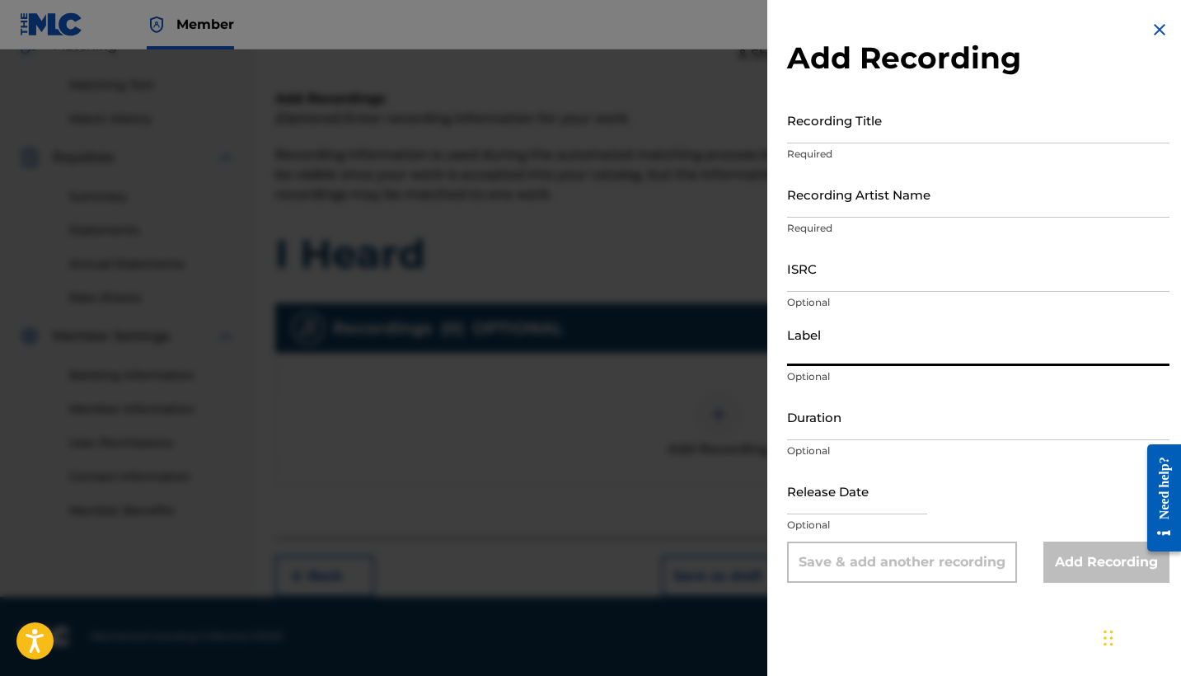
click at [838, 358] on input "Label" at bounding box center [978, 342] width 382 height 47
type input "Forever Whammin"
click at [844, 133] on input "Recording Title" at bounding box center [978, 119] width 382 height 47
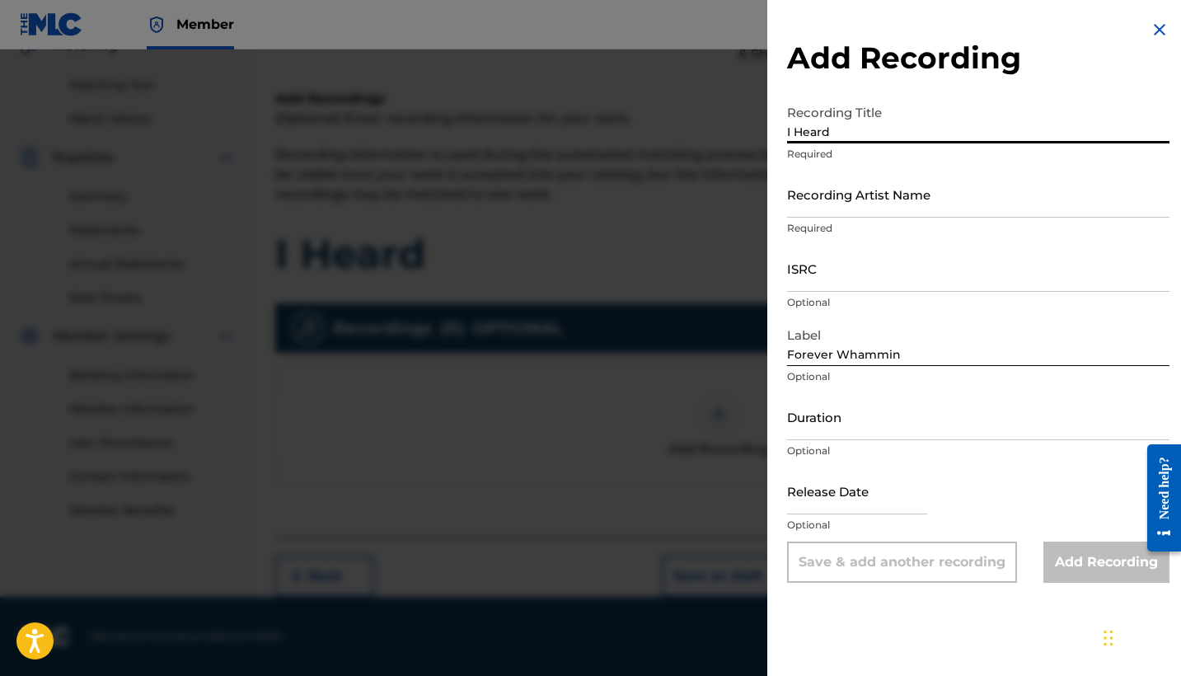
type input "I Heard"
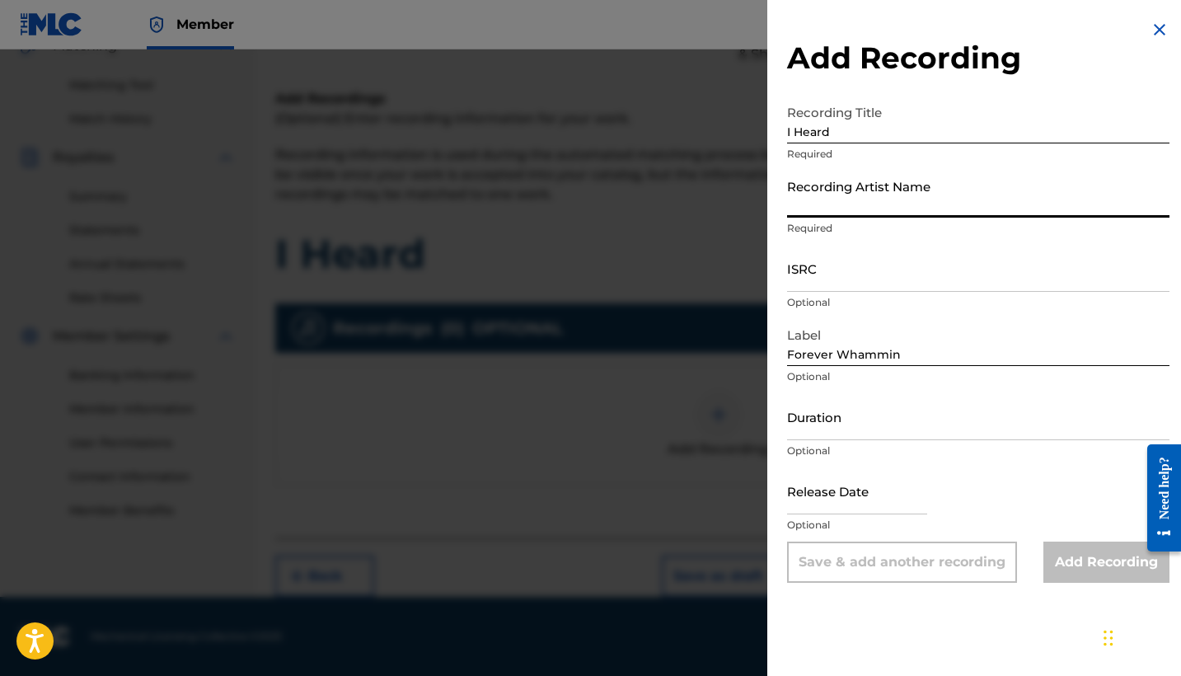
type input "4"
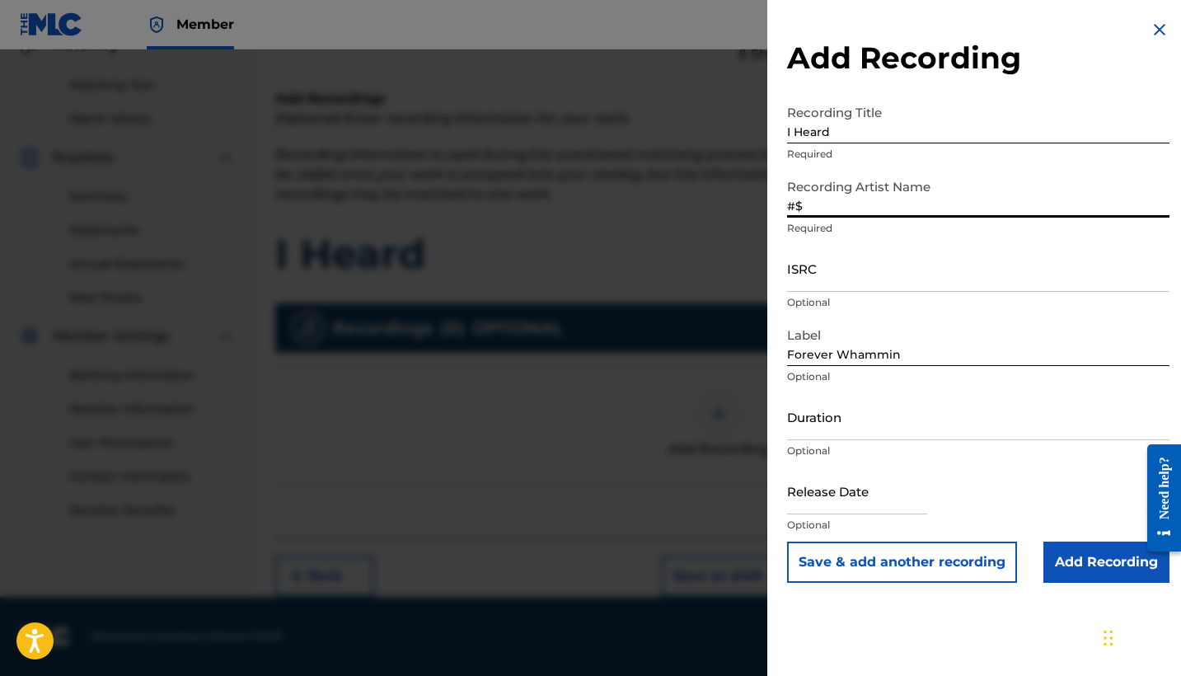
type input "#"
type input "$onnyJ"
click at [1054, 494] on div "Release Date Optional" at bounding box center [978, 504] width 382 height 74
click at [981, 437] on input "Duration" at bounding box center [978, 416] width 382 height 47
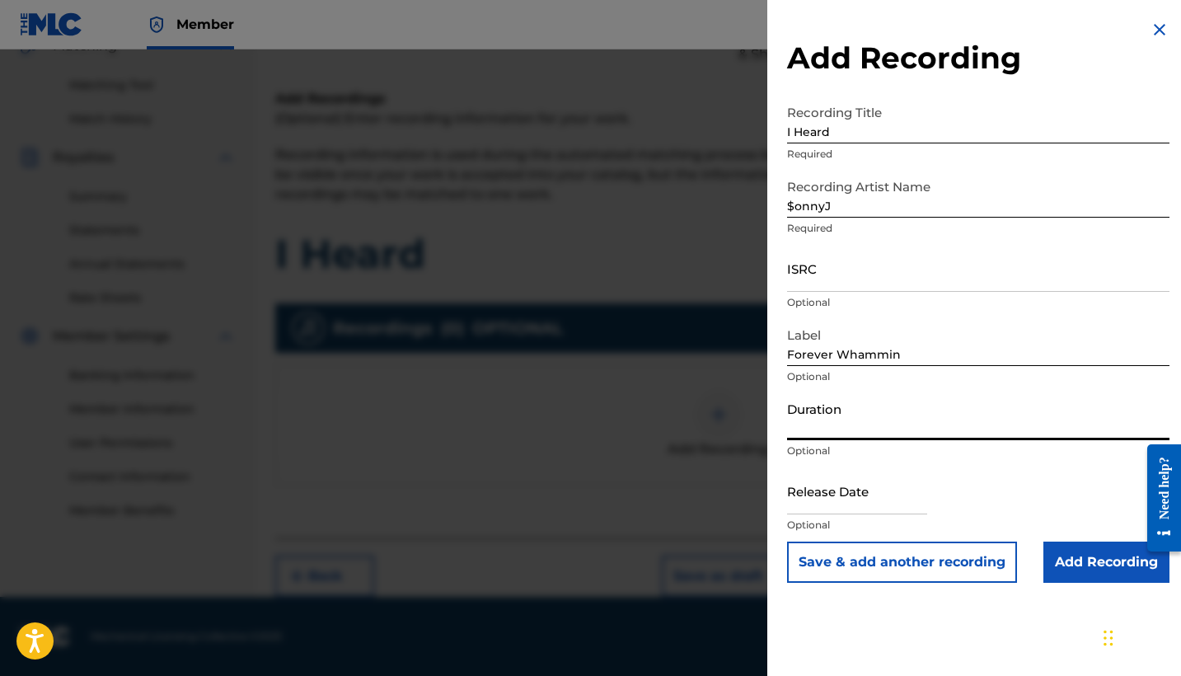
select select "8"
select select "2025"
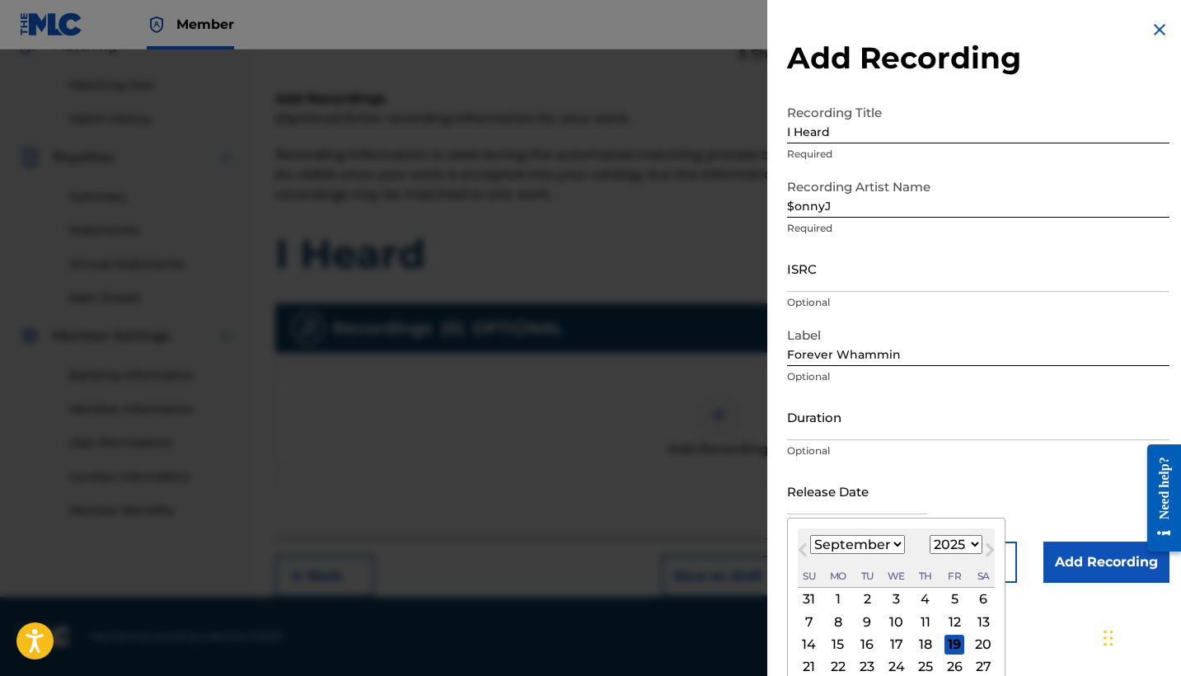
click at [927, 474] on input "text" at bounding box center [857, 490] width 140 height 47
click at [890, 646] on div "17" at bounding box center [896, 644] width 20 height 20
type input "[DATE]"
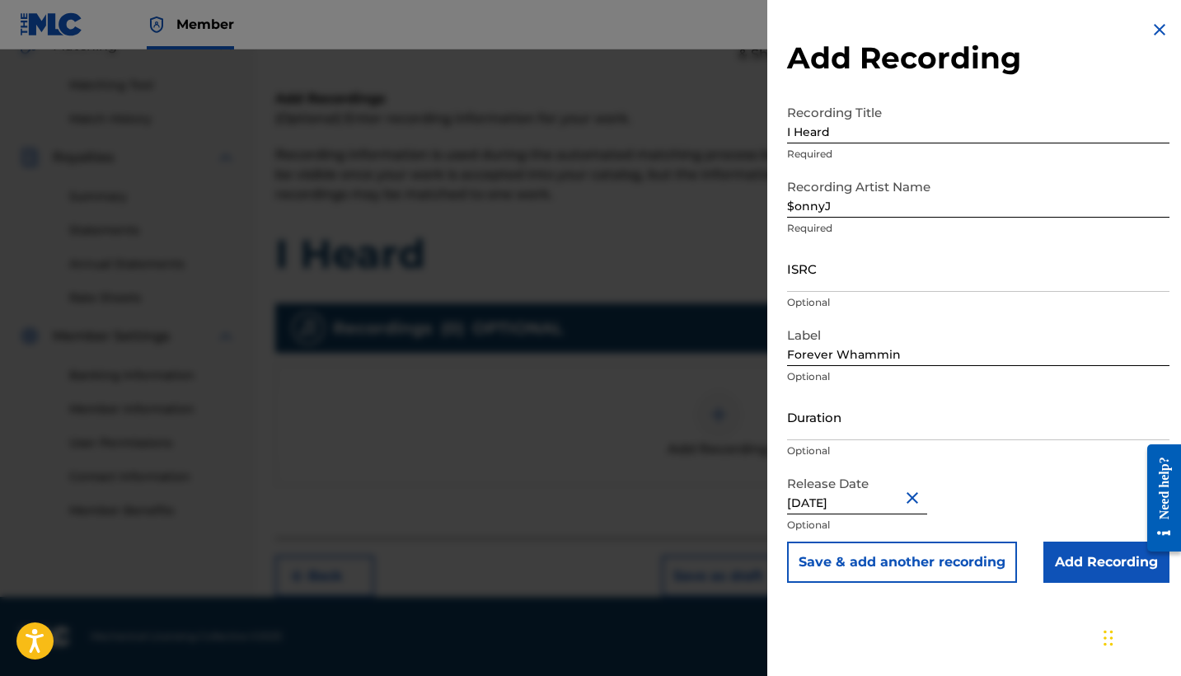
click at [1082, 568] on input "Add Recording" at bounding box center [1106, 561] width 126 height 41
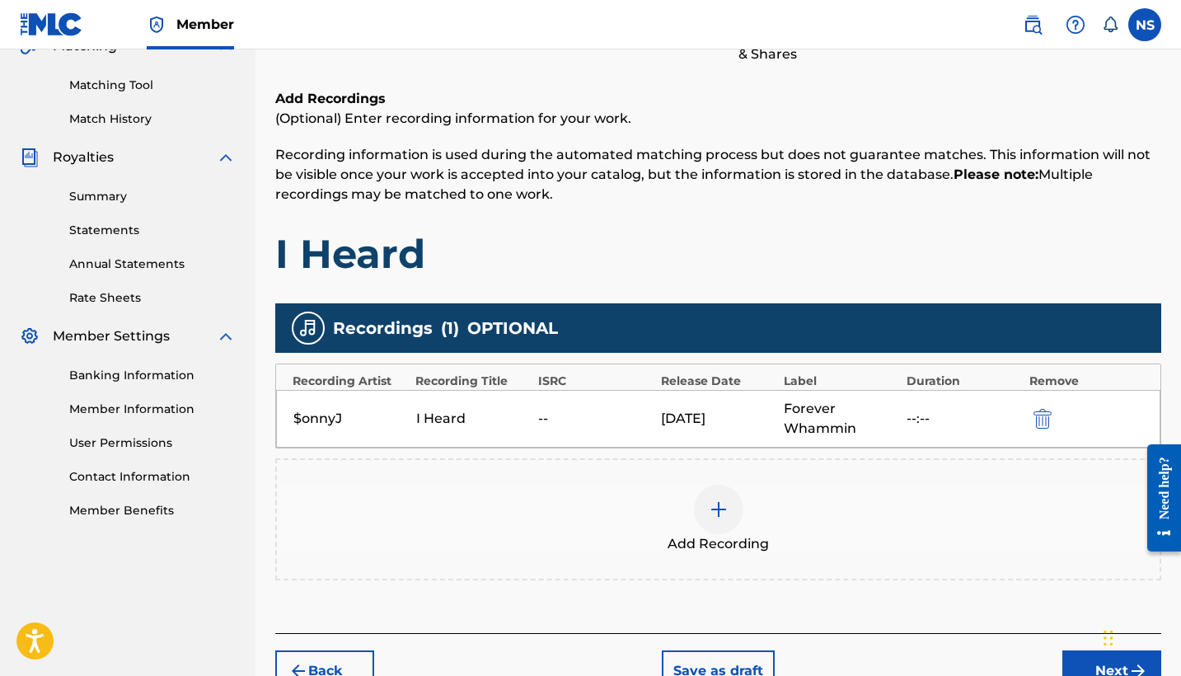
click at [1088, 657] on button "Next" at bounding box center [1111, 670] width 99 height 41
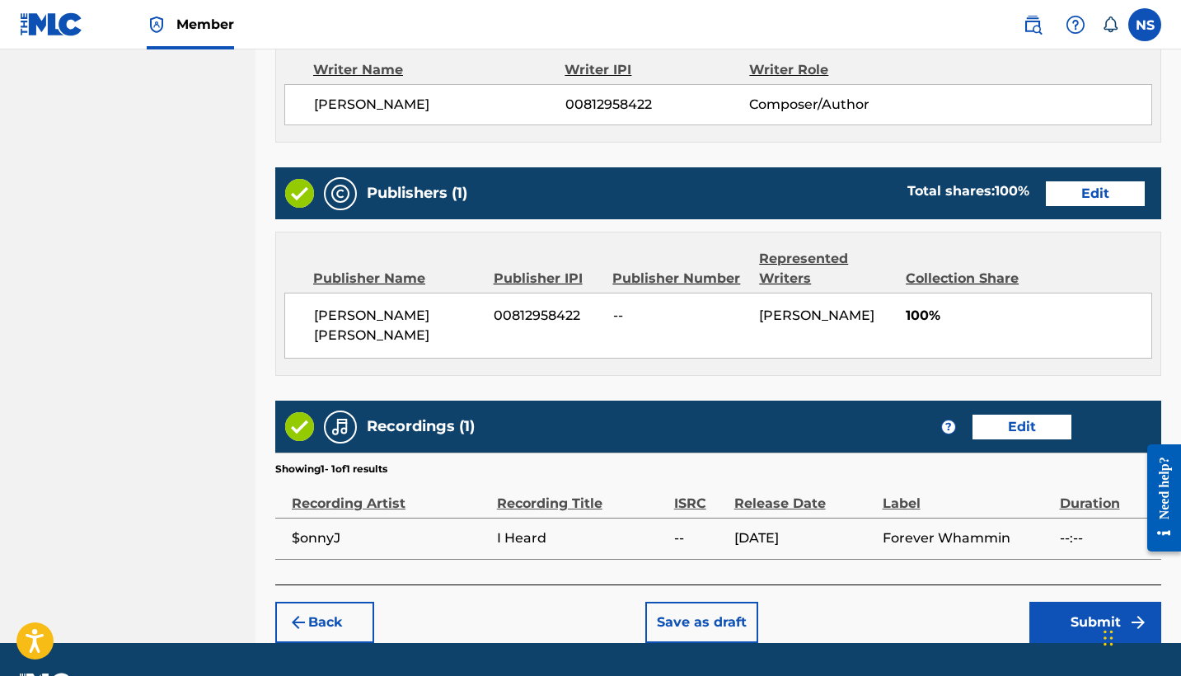
scroll to position [737, 0]
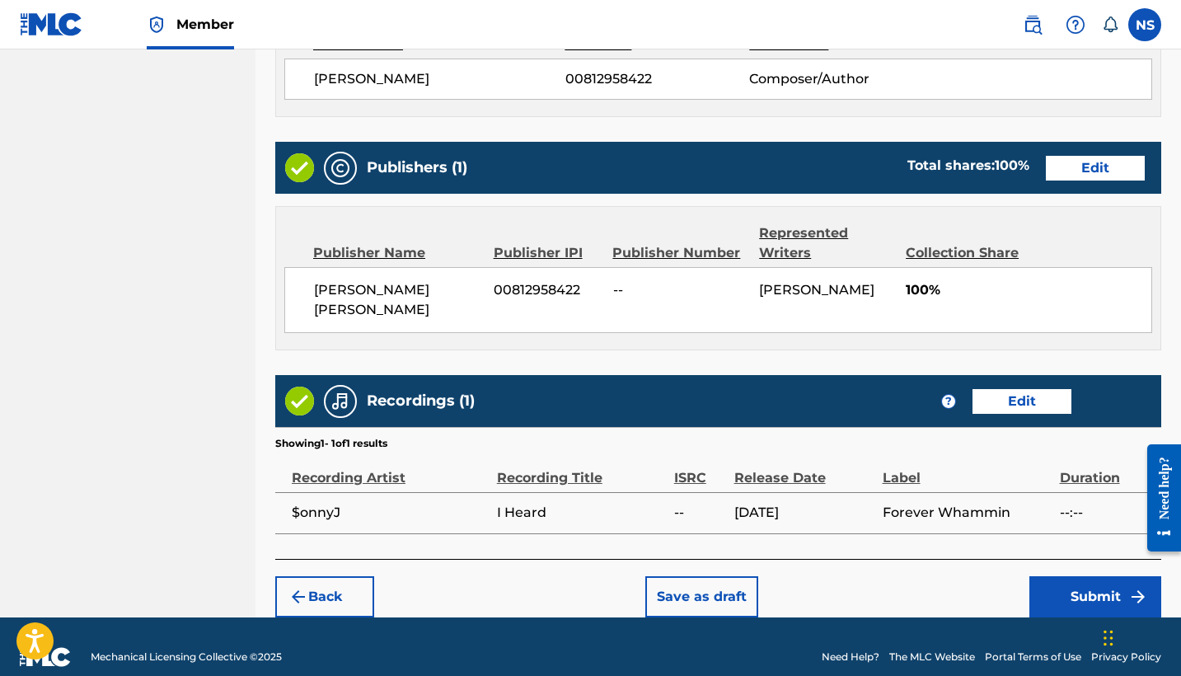
click at [1081, 589] on button "Submit" at bounding box center [1095, 596] width 132 height 41
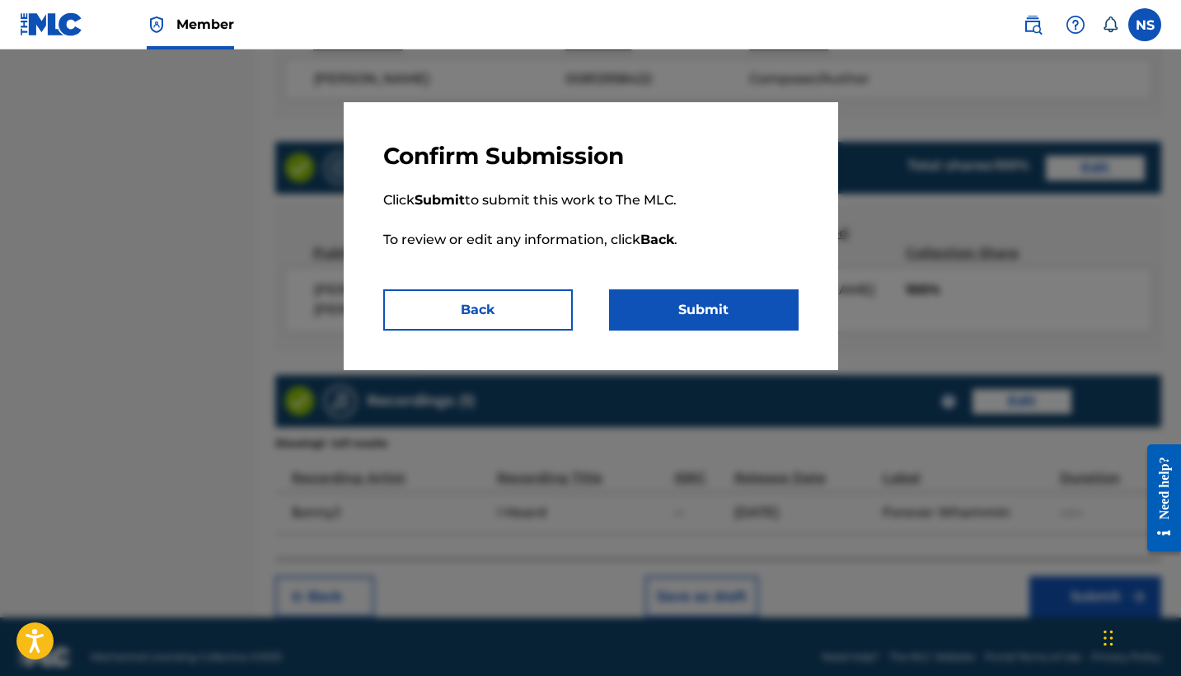
click at [773, 294] on button "Submit" at bounding box center [703, 309] width 189 height 41
